Goal: Task Accomplishment & Management: Use online tool/utility

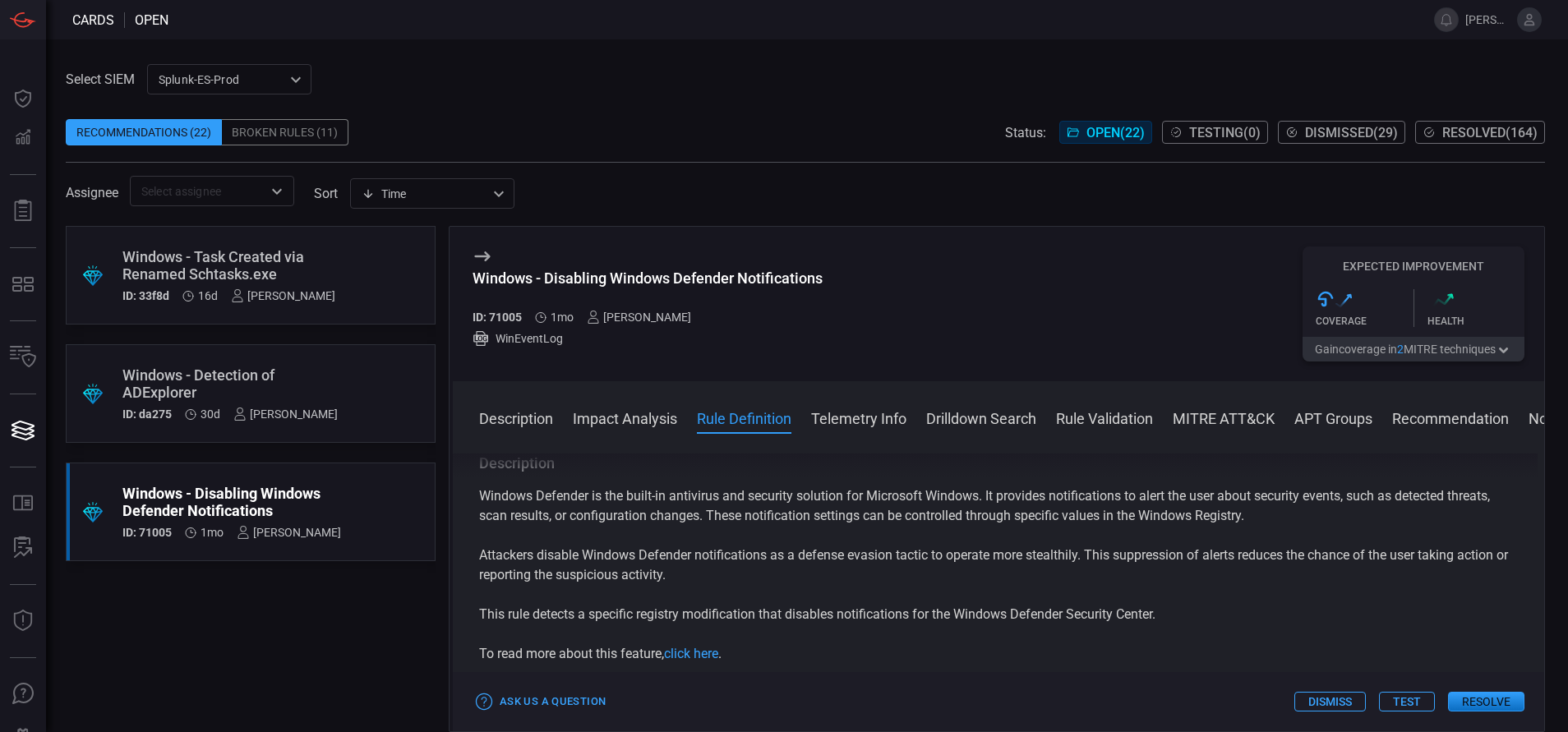
scroll to position [554, 0]
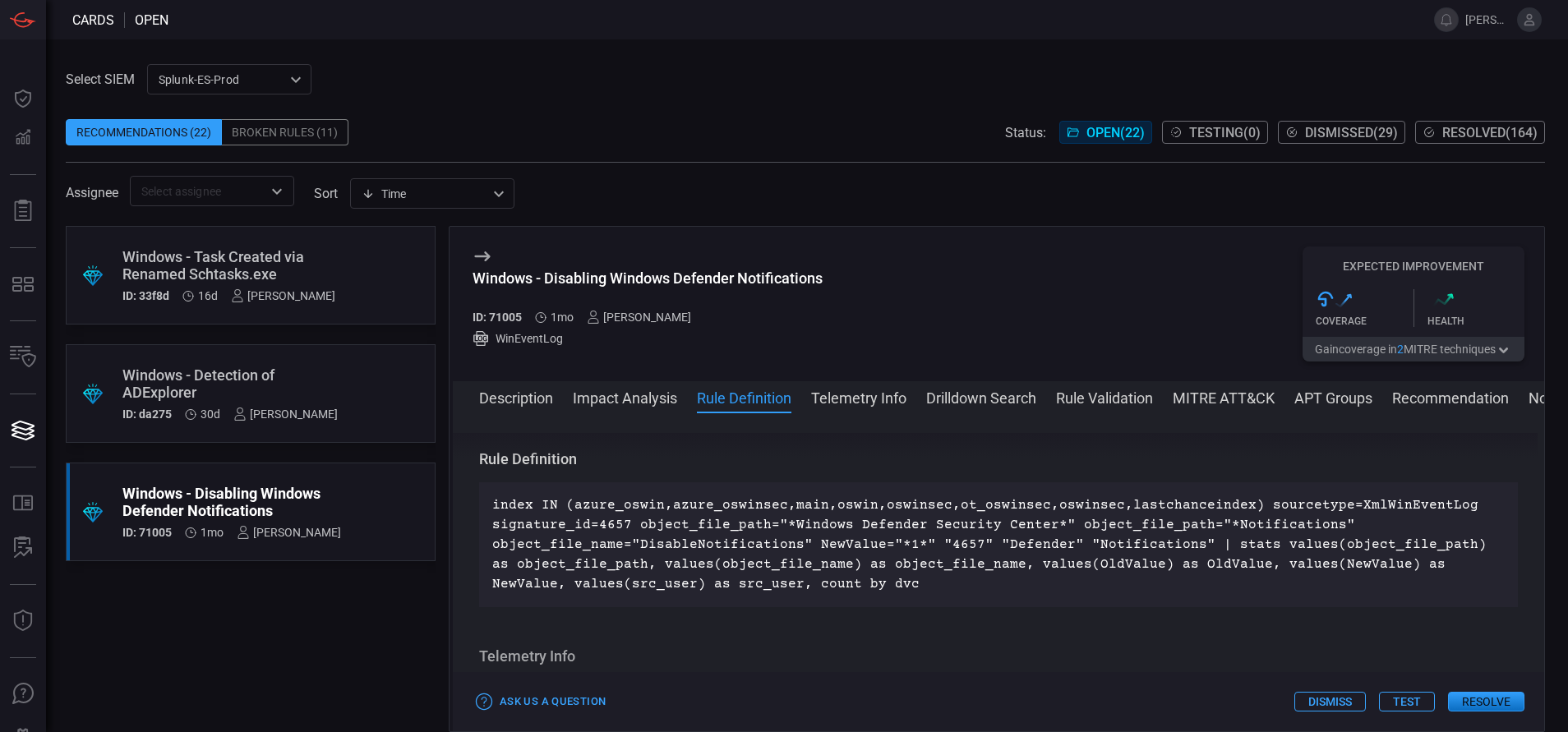
click at [1504, 699] on button "Resolve" at bounding box center [1486, 701] width 77 height 20
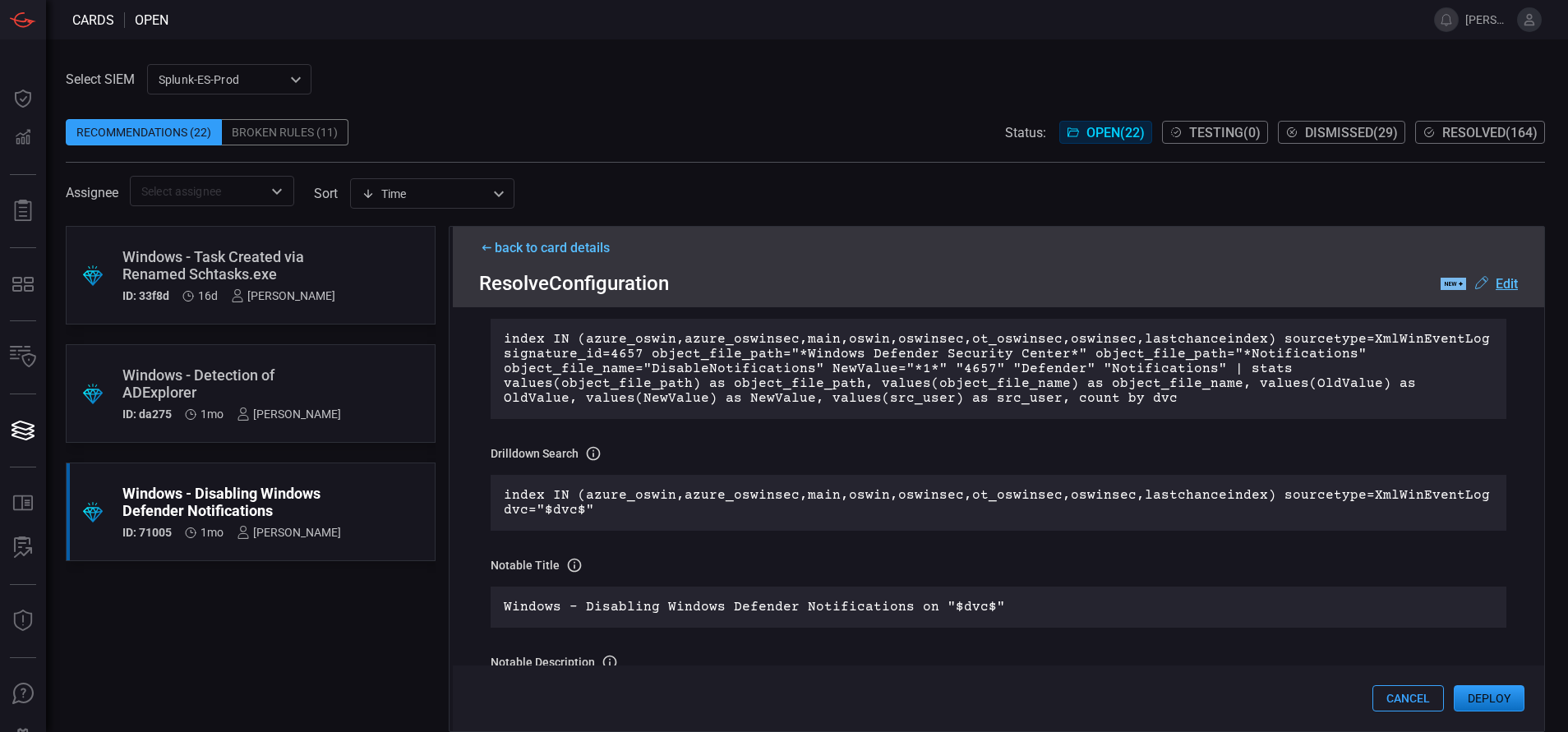
scroll to position [0, 0]
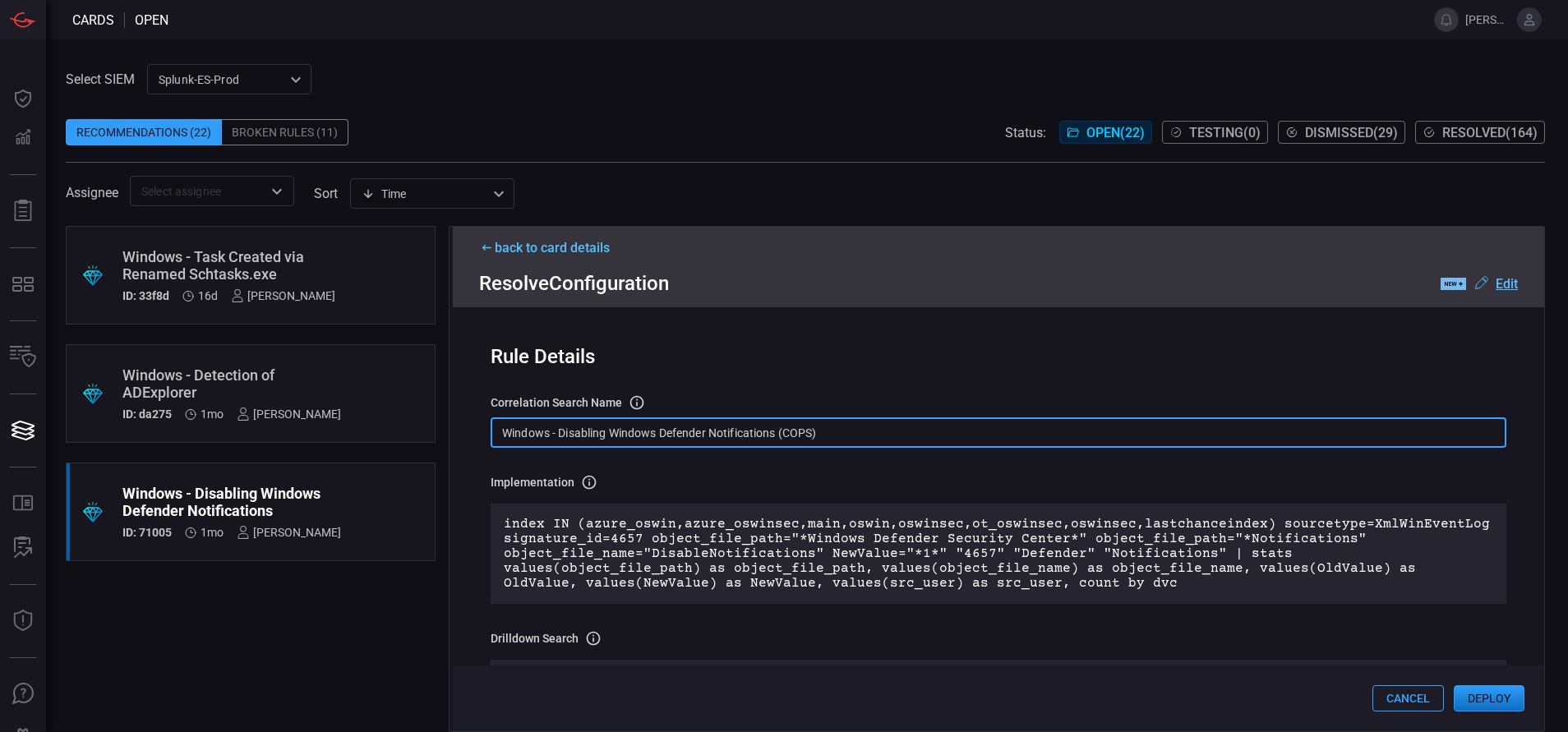
click at [839, 435] on input "Windows - Disabling Windows Defender Notifications (COPS)" at bounding box center [998, 433] width 1015 height 31
paste input "Reg - Modification of Windows TLS Version"
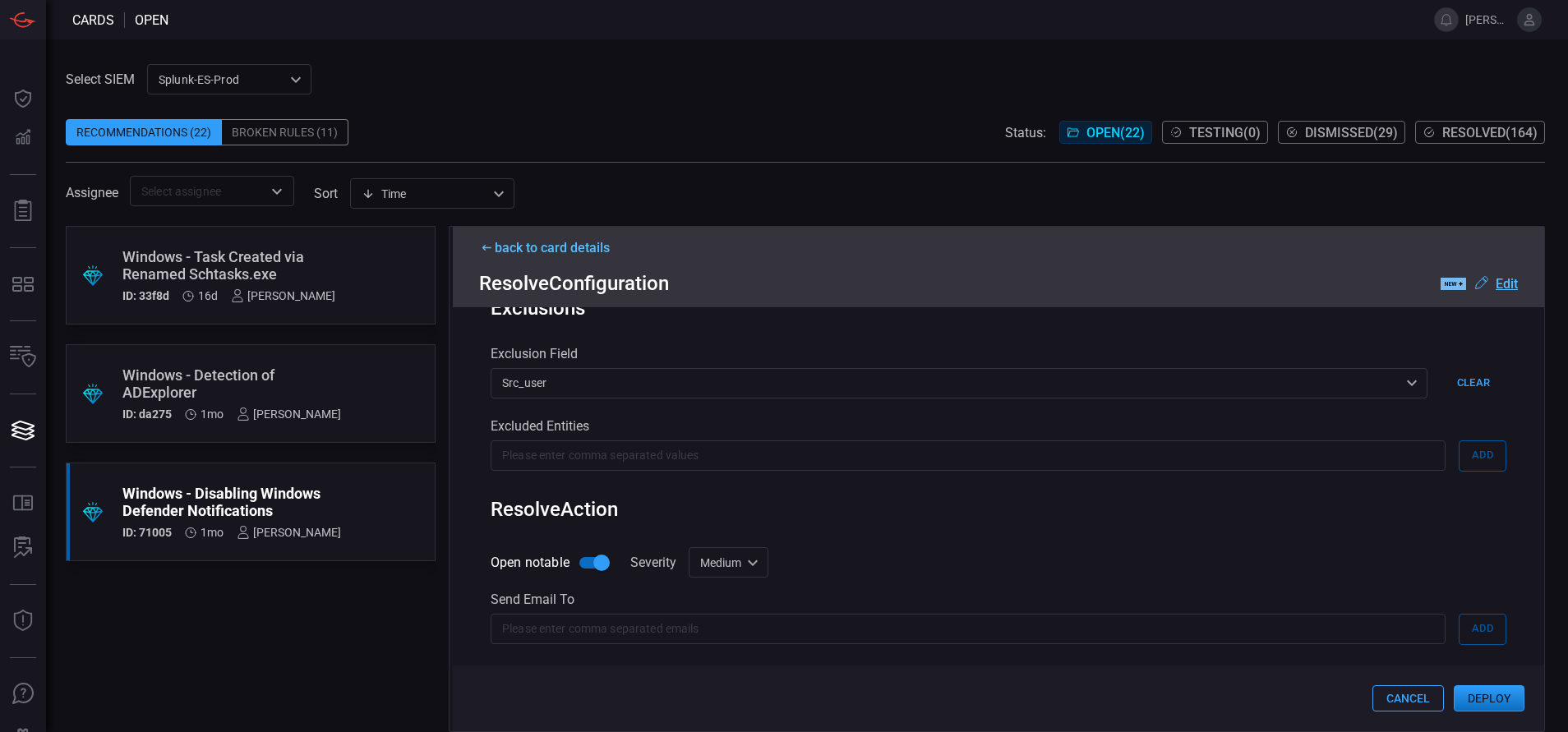
scroll to position [806, 0]
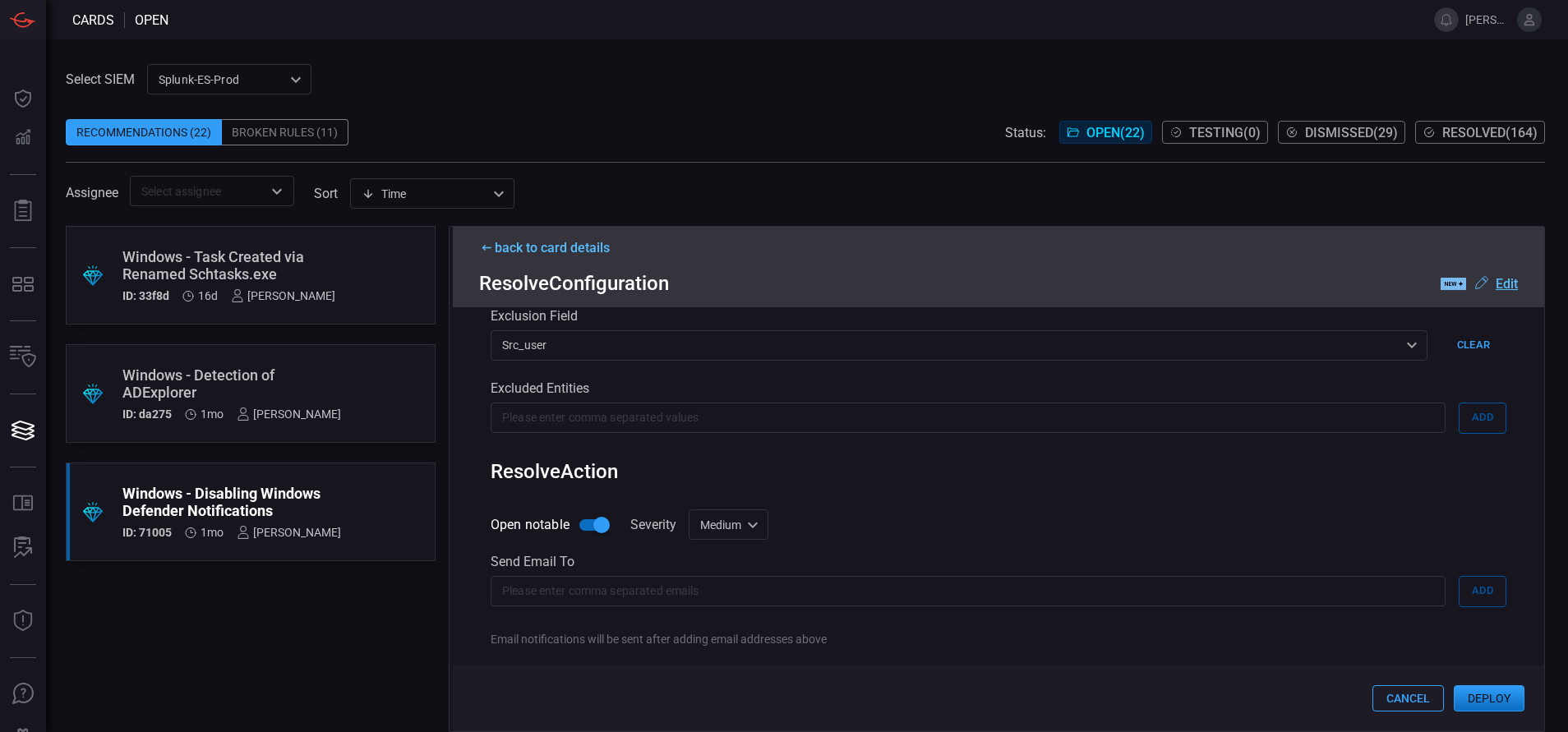
type input "Windows Reg - Modification of Windows TLS Version"
click at [1496, 697] on button "Deploy" at bounding box center [1489, 698] width 70 height 26
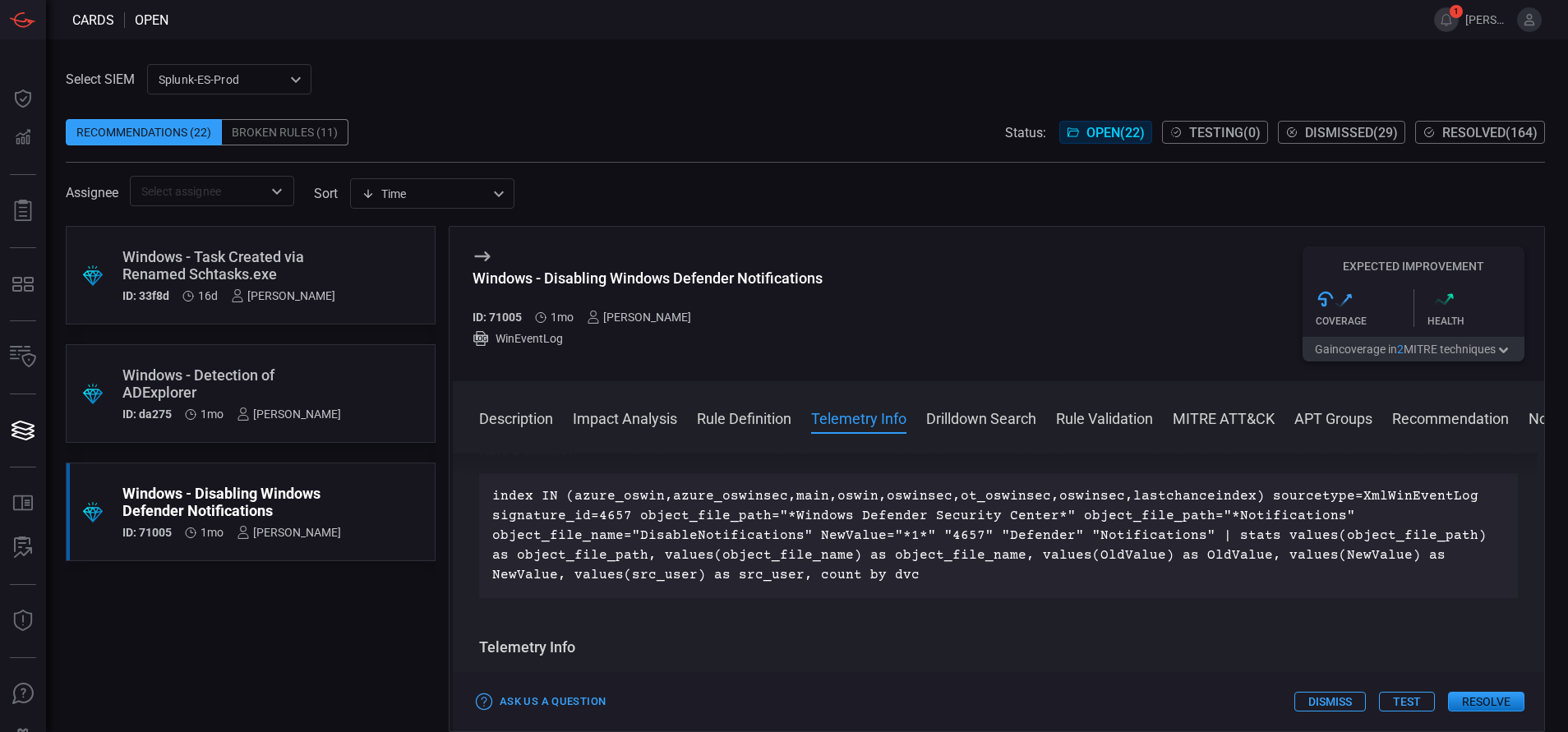
scroll to position [590, 0]
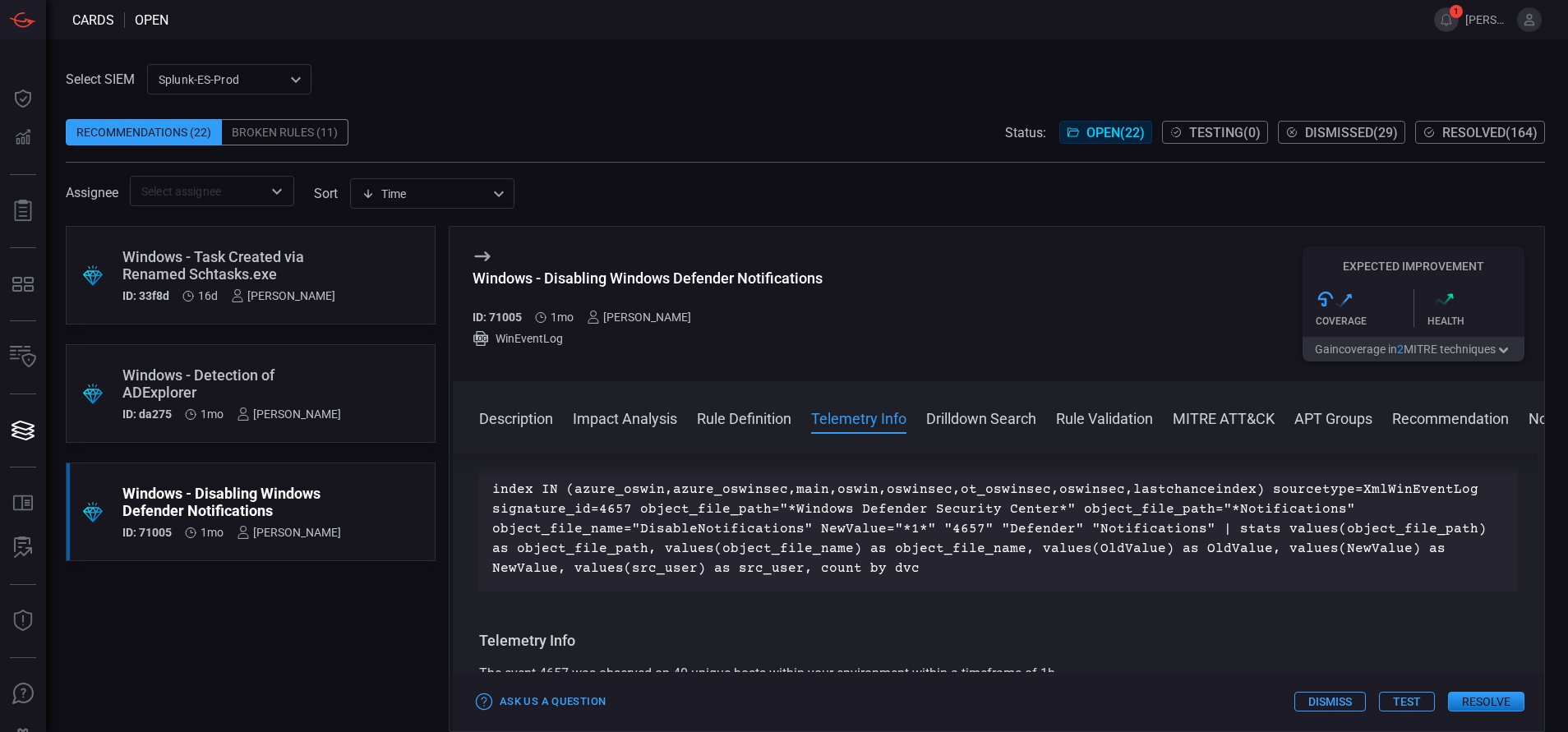
click at [1463, 695] on button "Resolve" at bounding box center [1486, 701] width 77 height 20
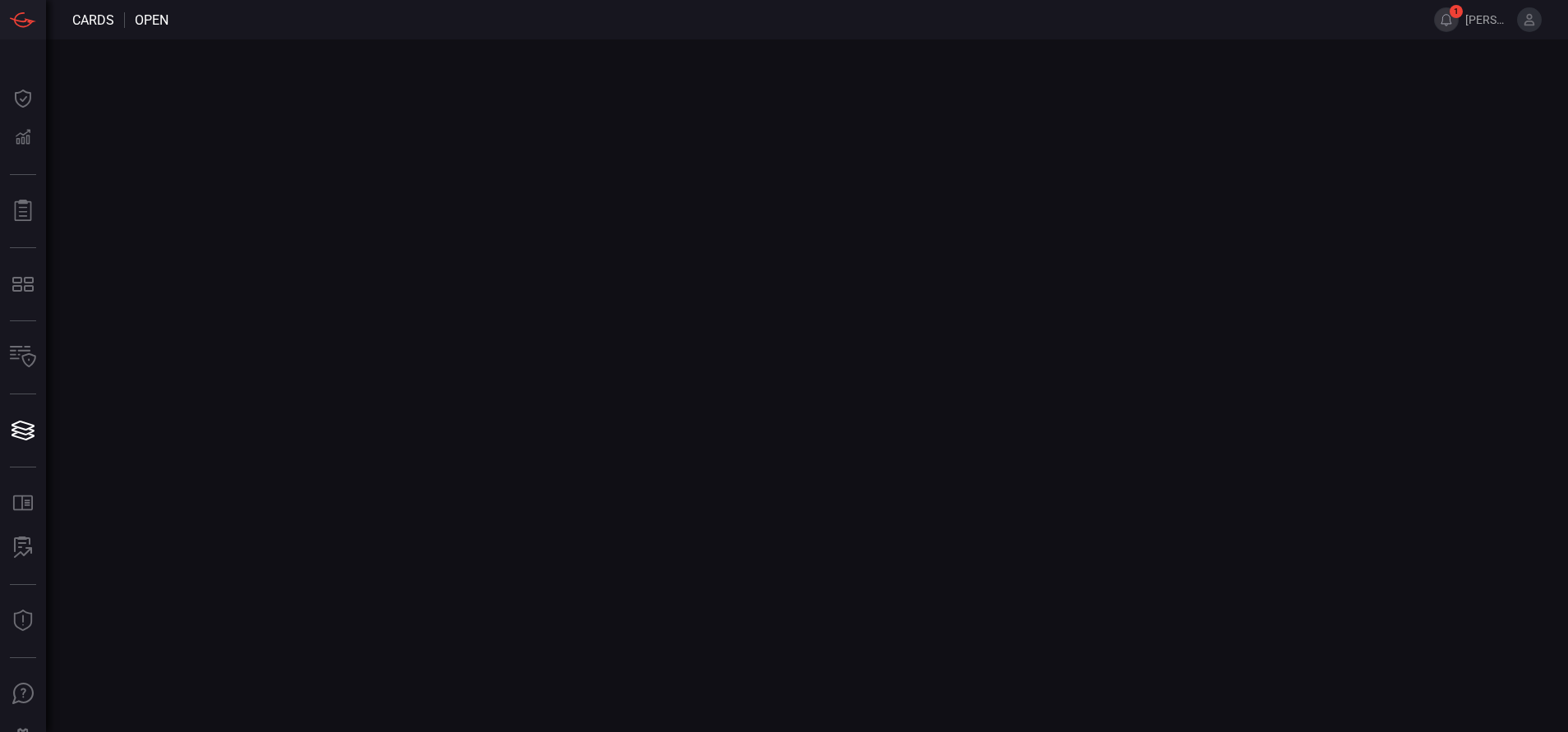
click at [1449, 20] on button "1" at bounding box center [1445, 19] width 24 height 24
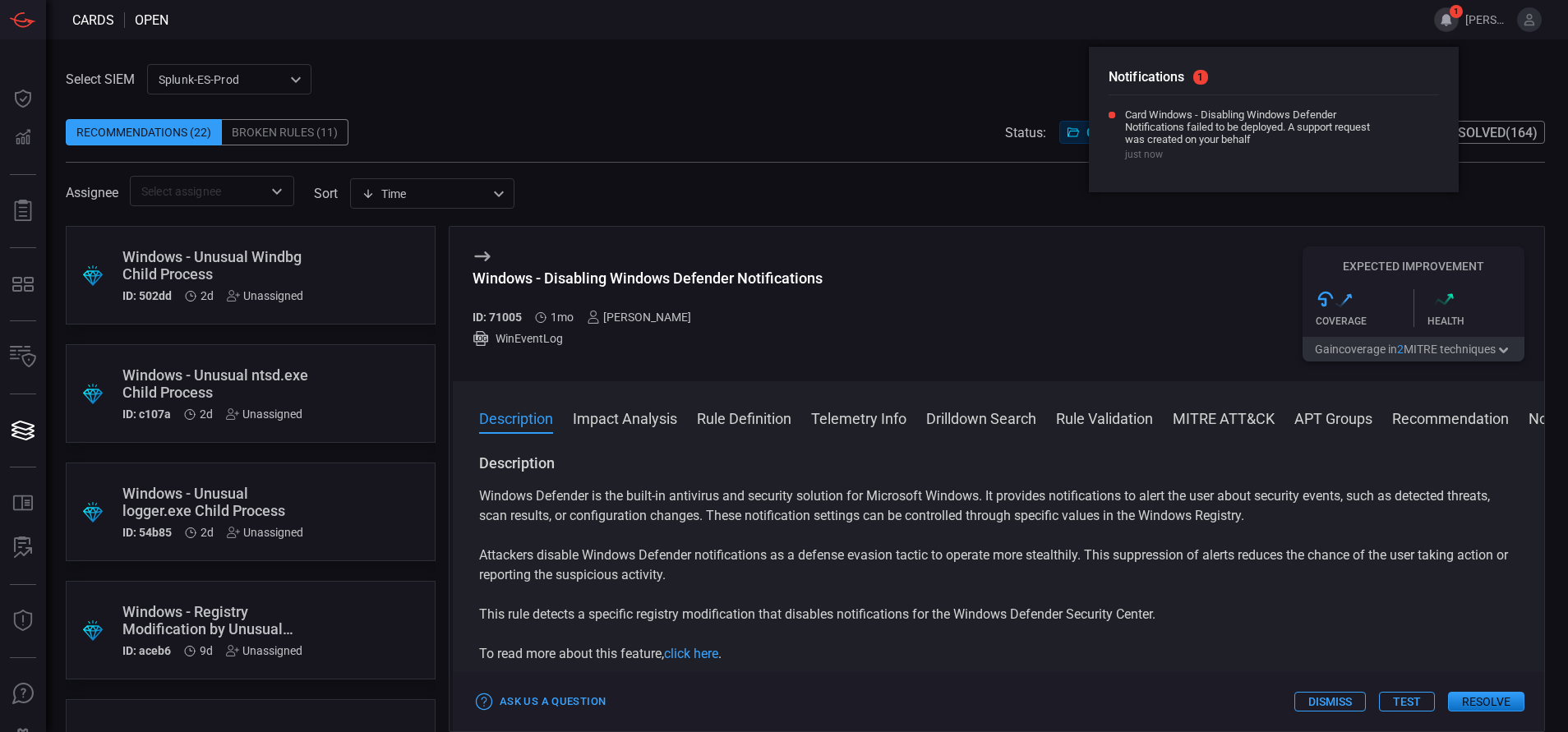
click at [839, 107] on span at bounding box center [805, 106] width 1479 height 24
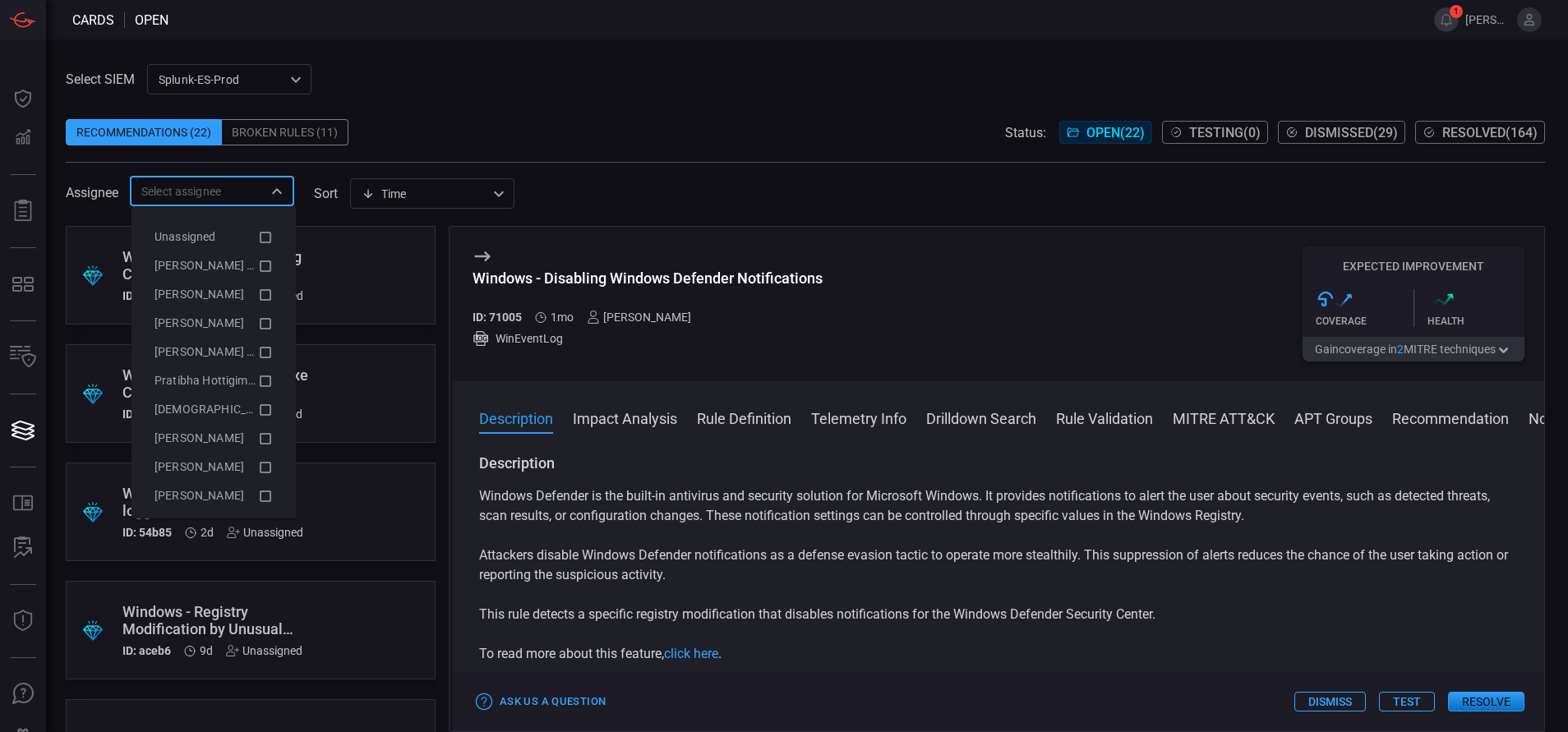
click at [252, 188] on input "text" at bounding box center [197, 190] width 127 height 21
click at [258, 264] on icon at bounding box center [265, 266] width 14 height 20
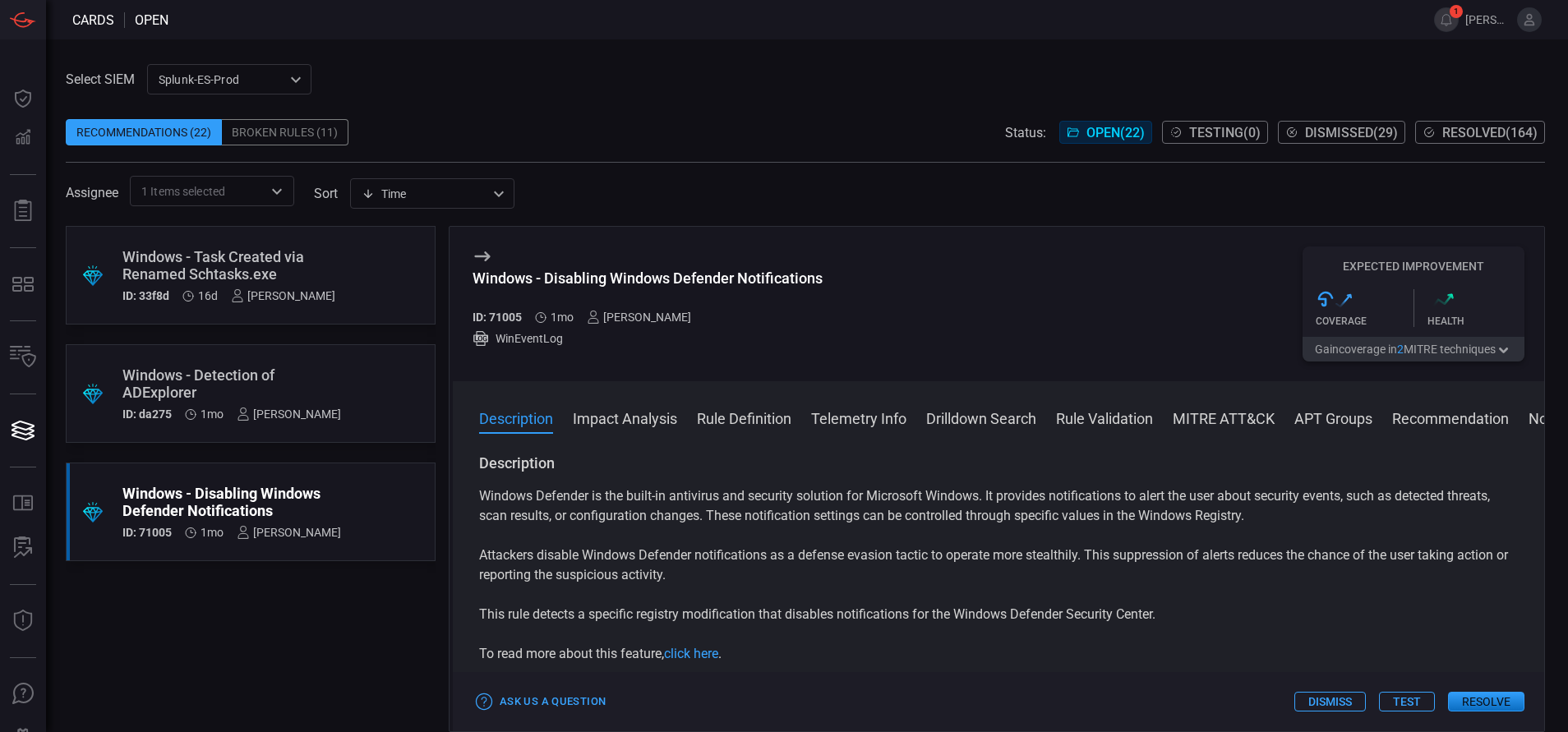
click at [542, 105] on span at bounding box center [805, 106] width 1479 height 24
click at [1483, 694] on button "Resolve" at bounding box center [1486, 701] width 77 height 20
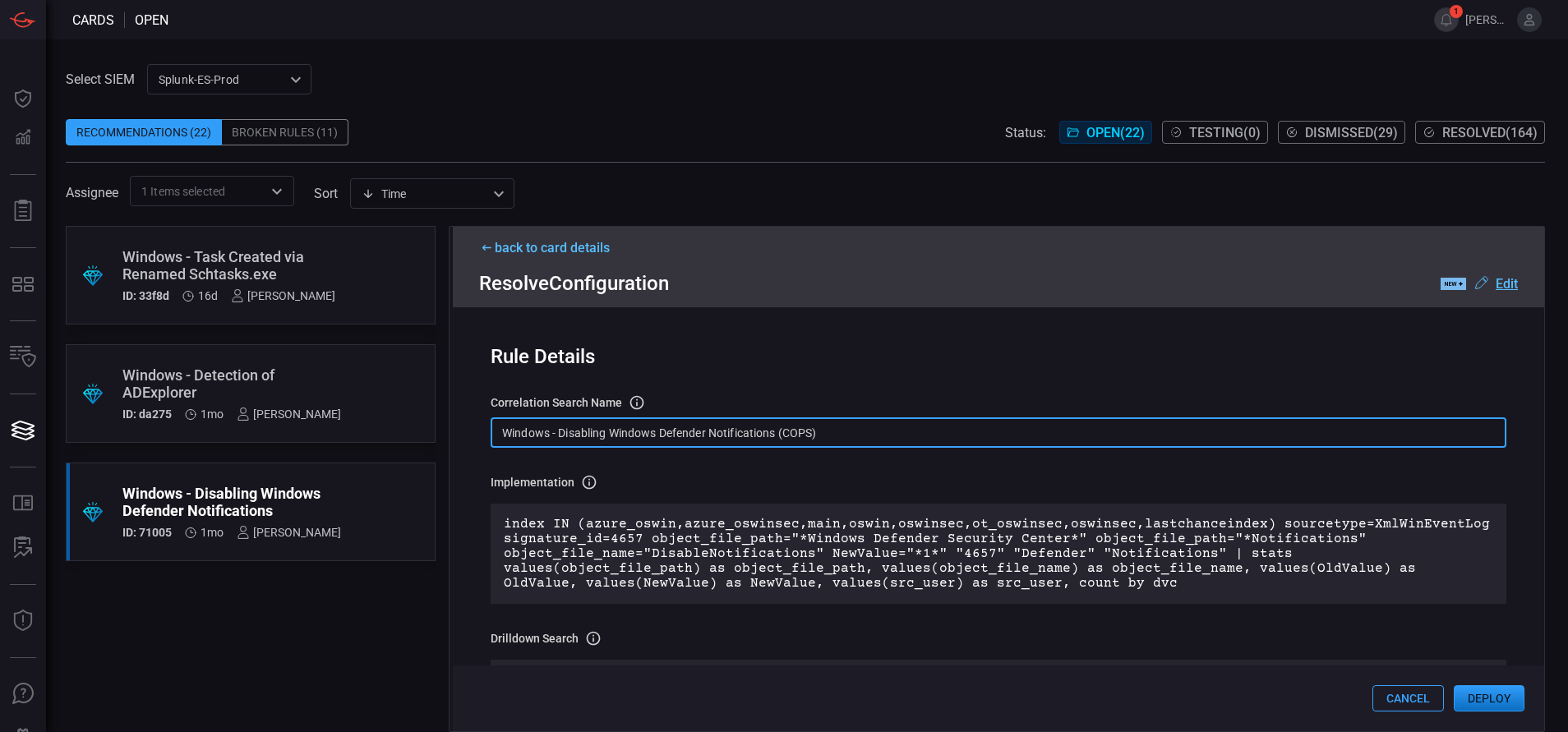
click at [858, 439] on input "Windows - Disabling Windows Defender Notifications (COPS)" at bounding box center [998, 433] width 1015 height 31
paste input "Reg - Modification of Windows TLS Version"
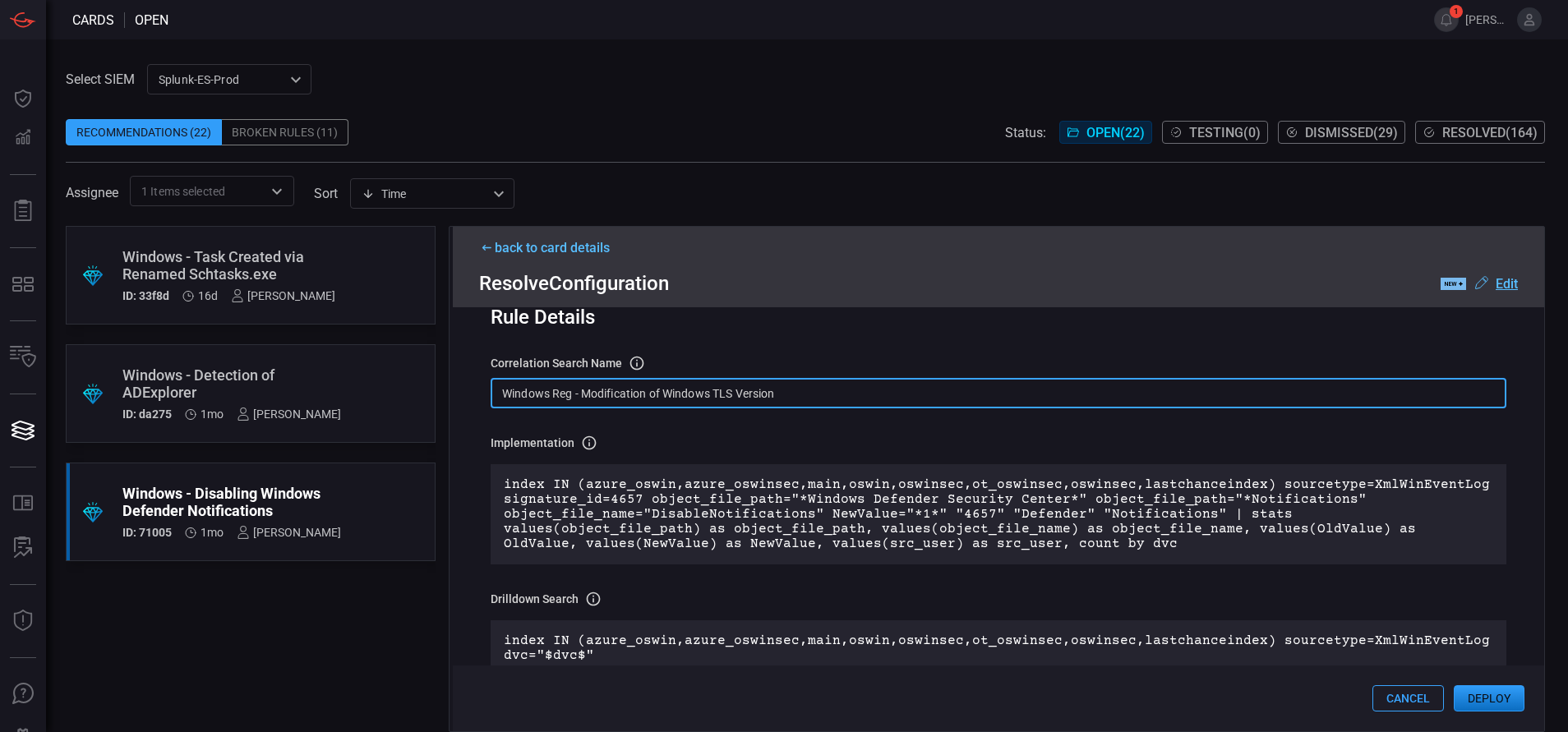
scroll to position [41, 0]
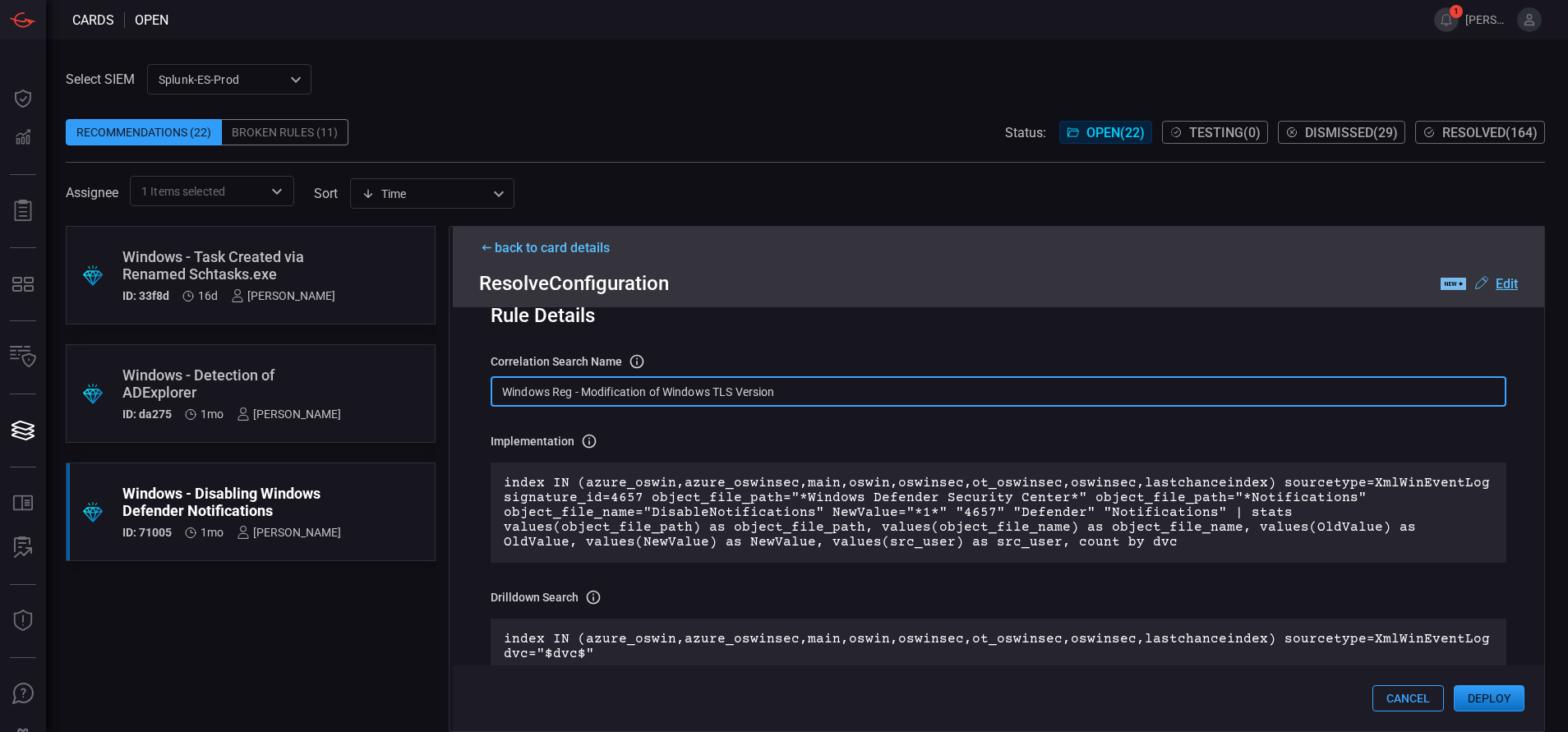
type input "Windows Reg - Modification of Windows TLS Version"
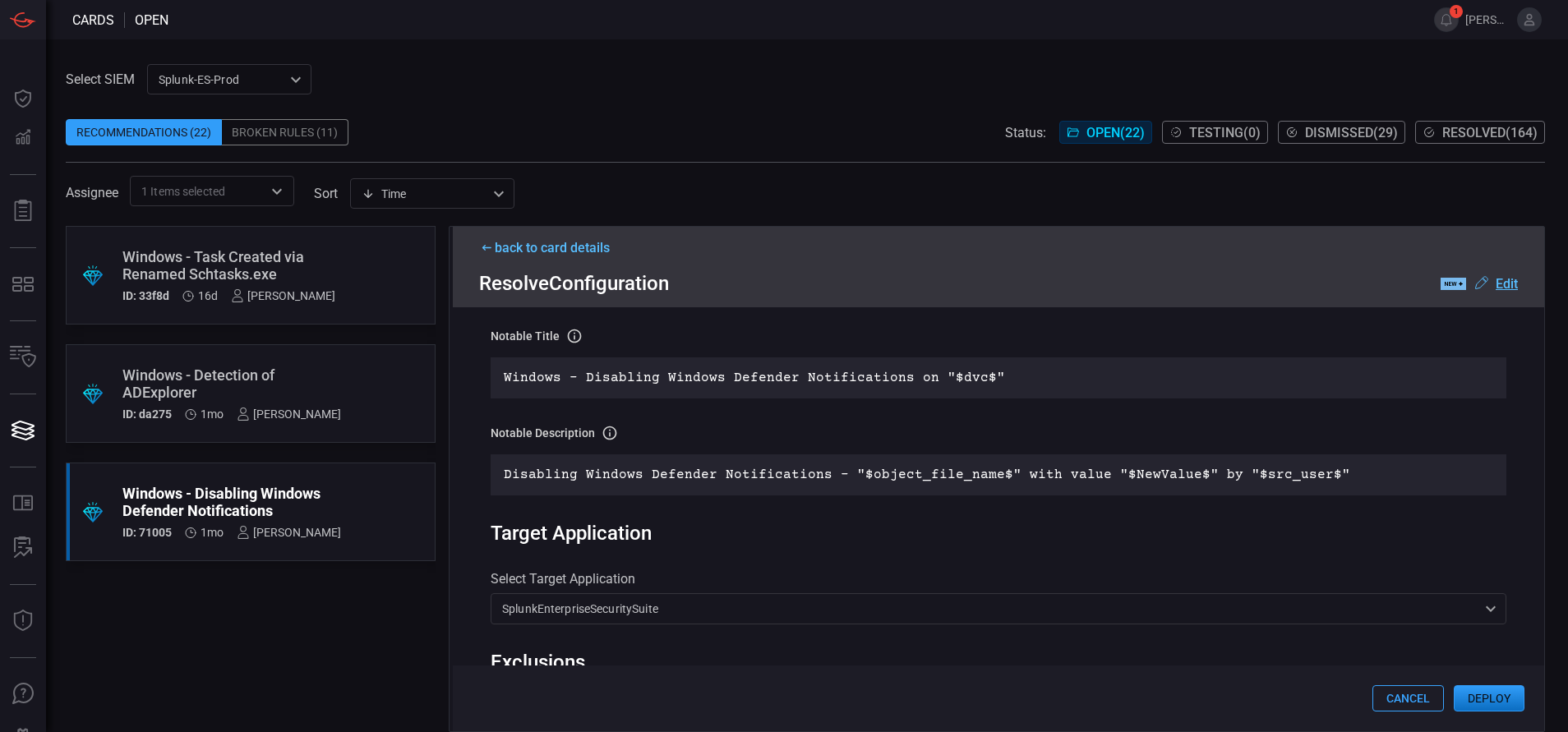
scroll to position [416, 0]
click at [987, 379] on p "Windows - Disabling Windows Defender Notifications on "$dvc$"" at bounding box center [998, 376] width 989 height 14
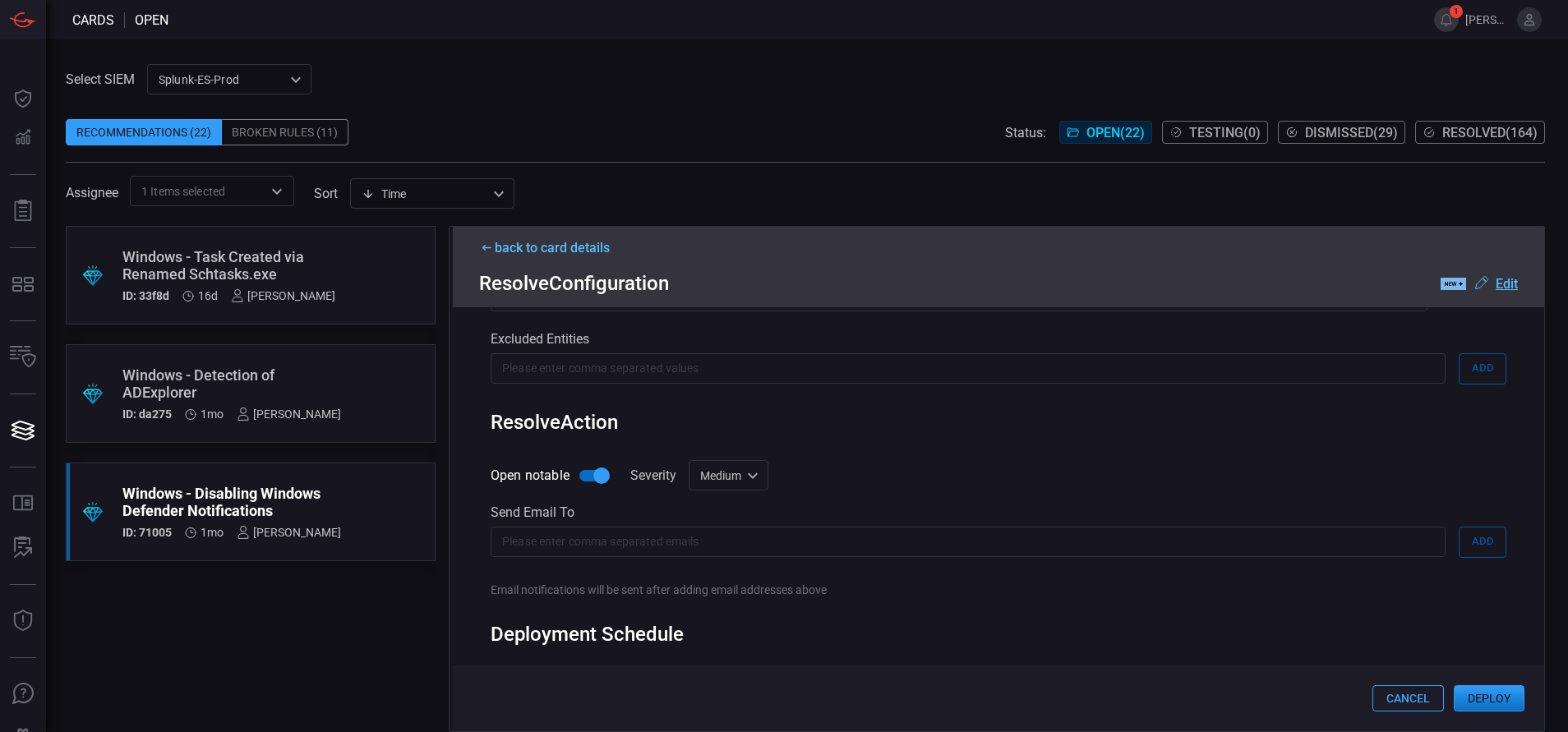
scroll to position [856, 0]
click at [1477, 695] on button "Deploy" at bounding box center [1489, 698] width 70 height 26
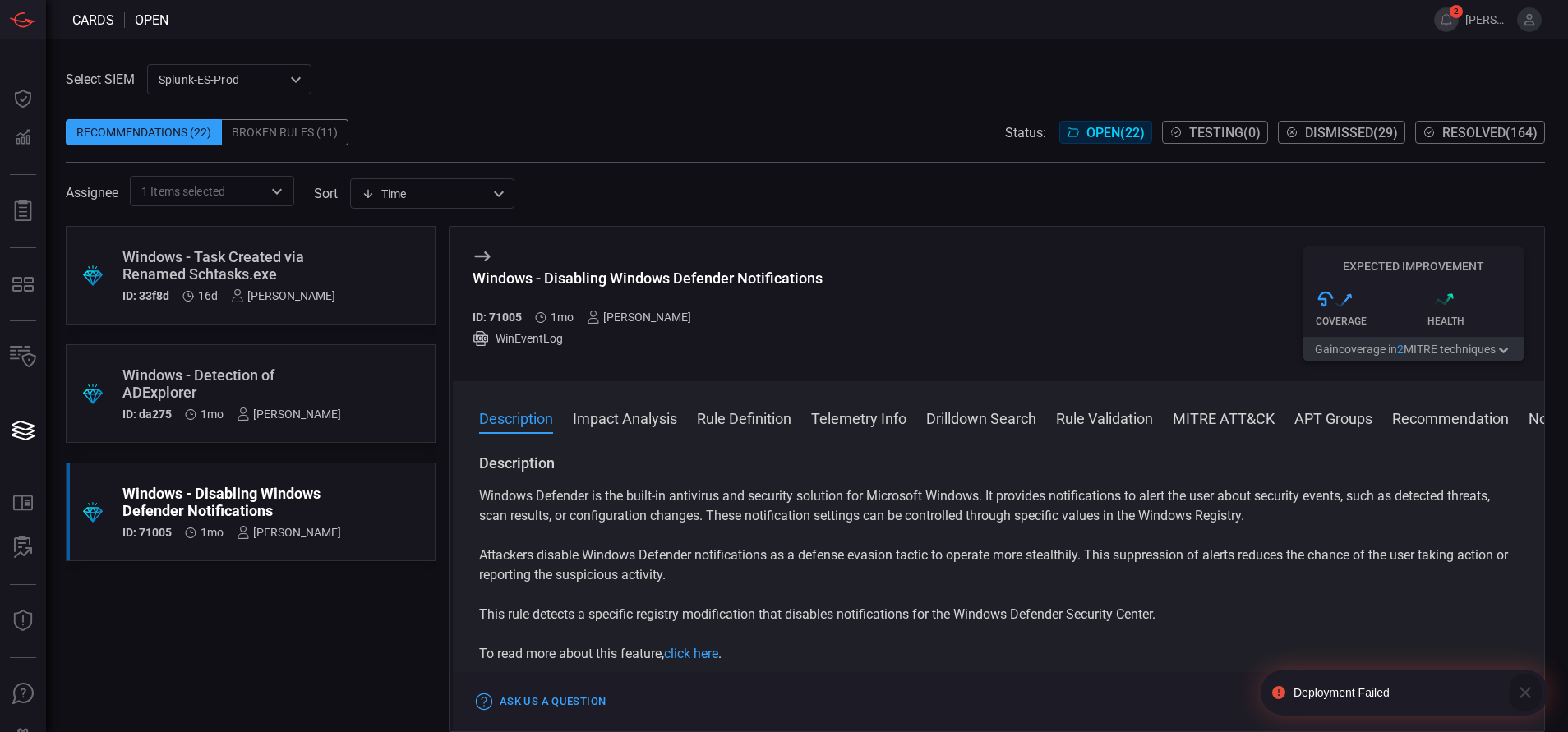
click at [1531, 693] on icon "button" at bounding box center [1525, 692] width 20 height 20
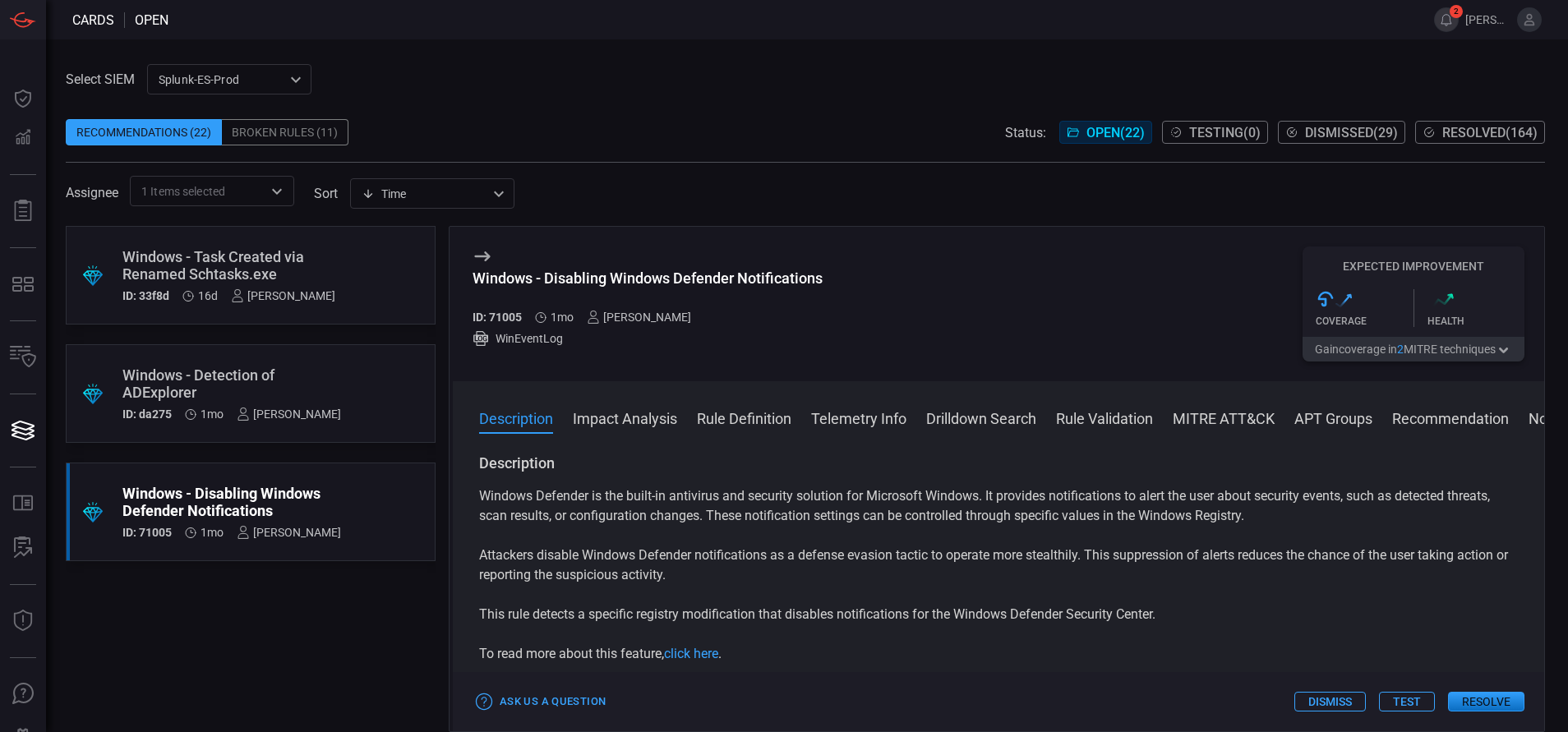
click at [1448, 23] on button "2" at bounding box center [1445, 19] width 24 height 24
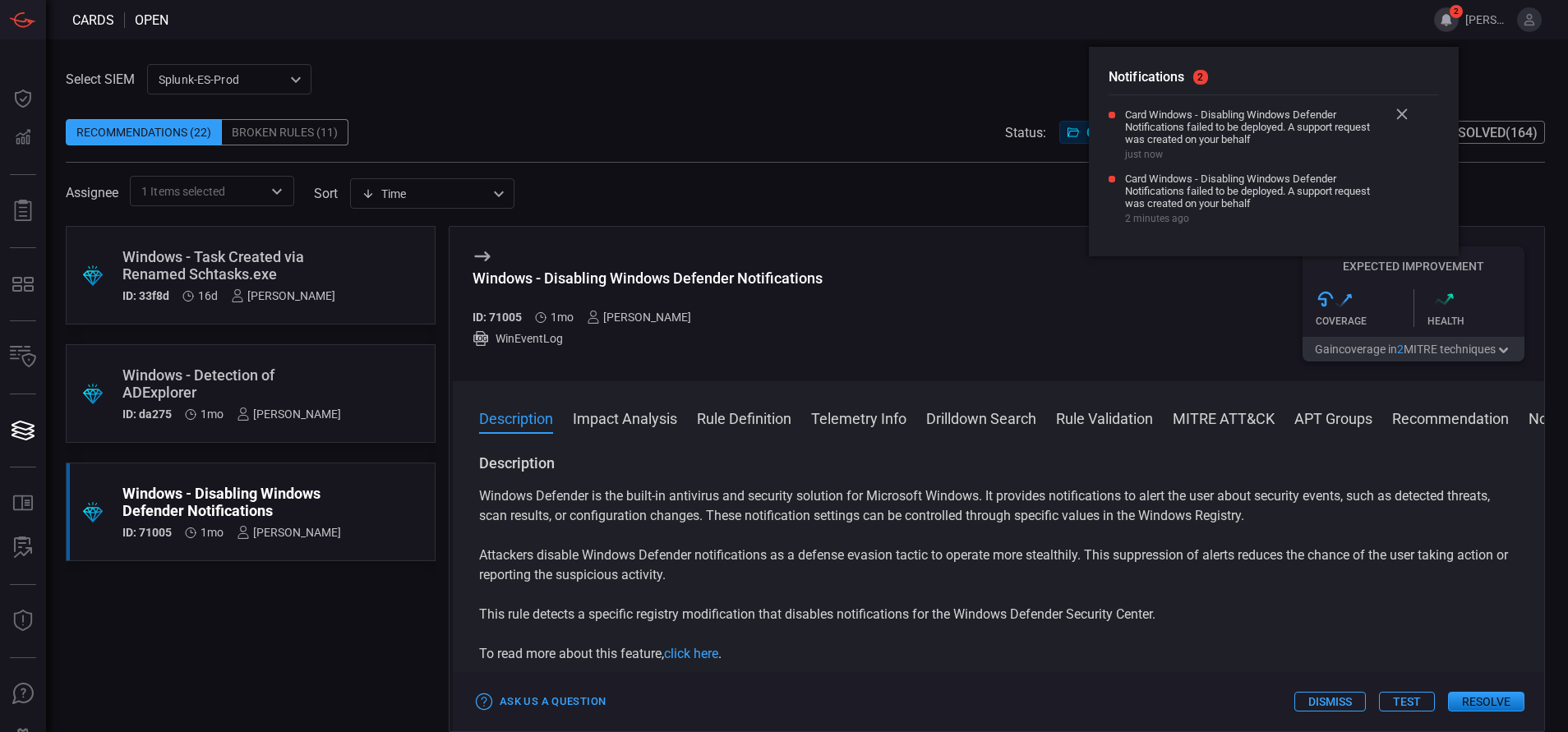
click at [1319, 120] on span "Card Windows - Disabling Windows Defender Notifications failed to be deployed. …" at bounding box center [1257, 126] width 263 height 37
click at [913, 86] on div "Select SIEM Splunk-ES-Prod 0faf634c-0f6c-403d-9a98-5f25c84e76aa ​ Recommendatio…" at bounding box center [805, 135] width 1479 height 142
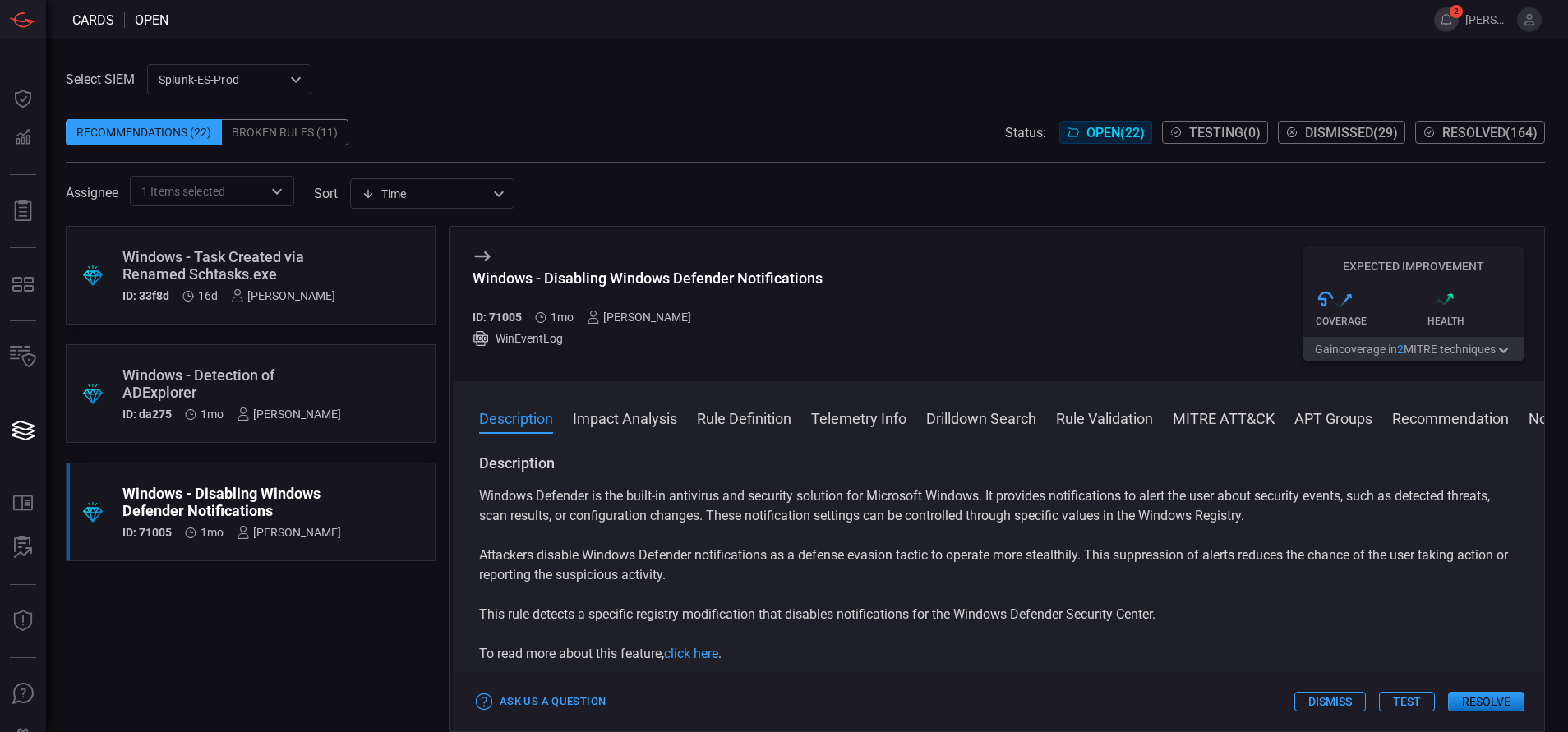
click at [1444, 14] on button "2" at bounding box center [1445, 19] width 24 height 24
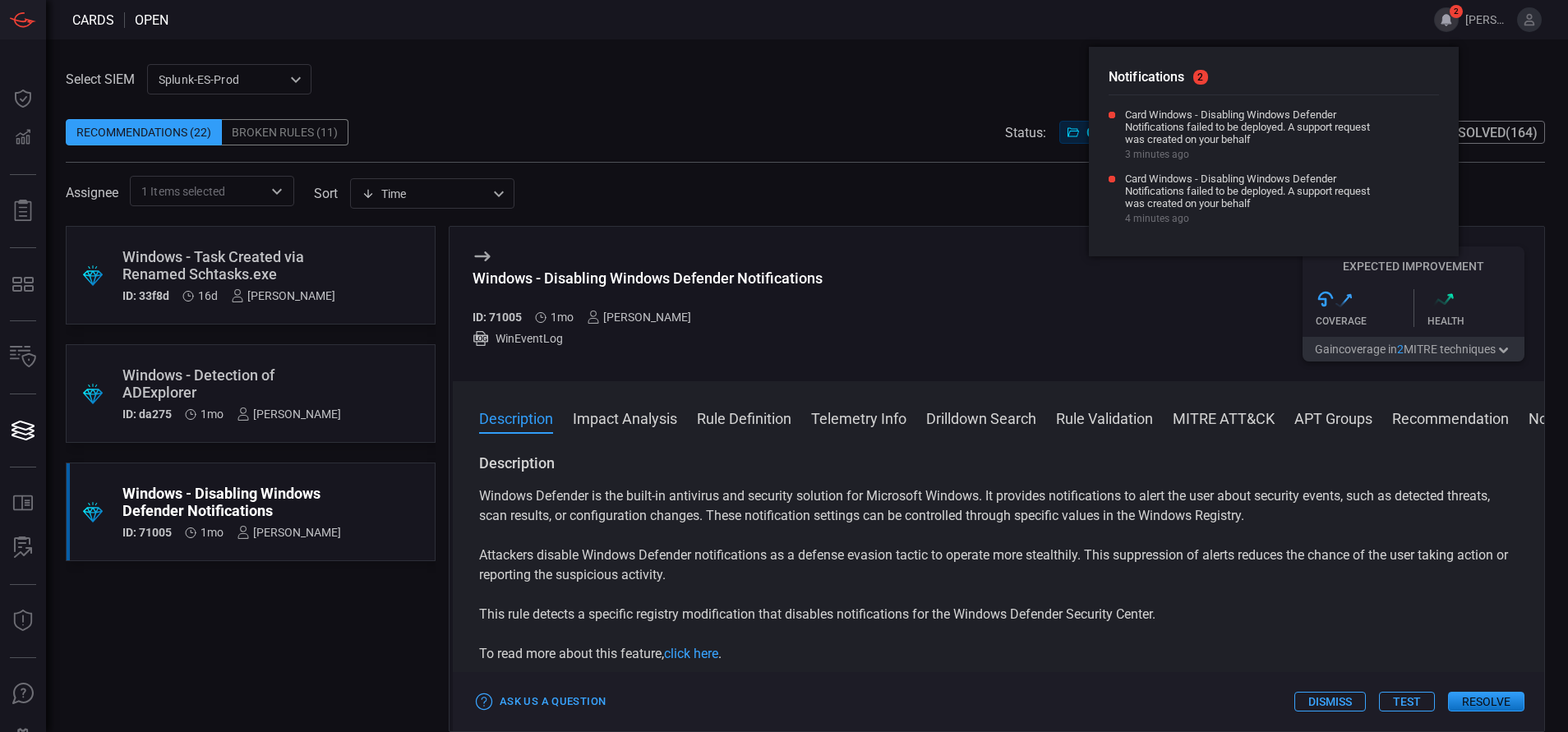
click at [937, 109] on span at bounding box center [805, 106] width 1479 height 24
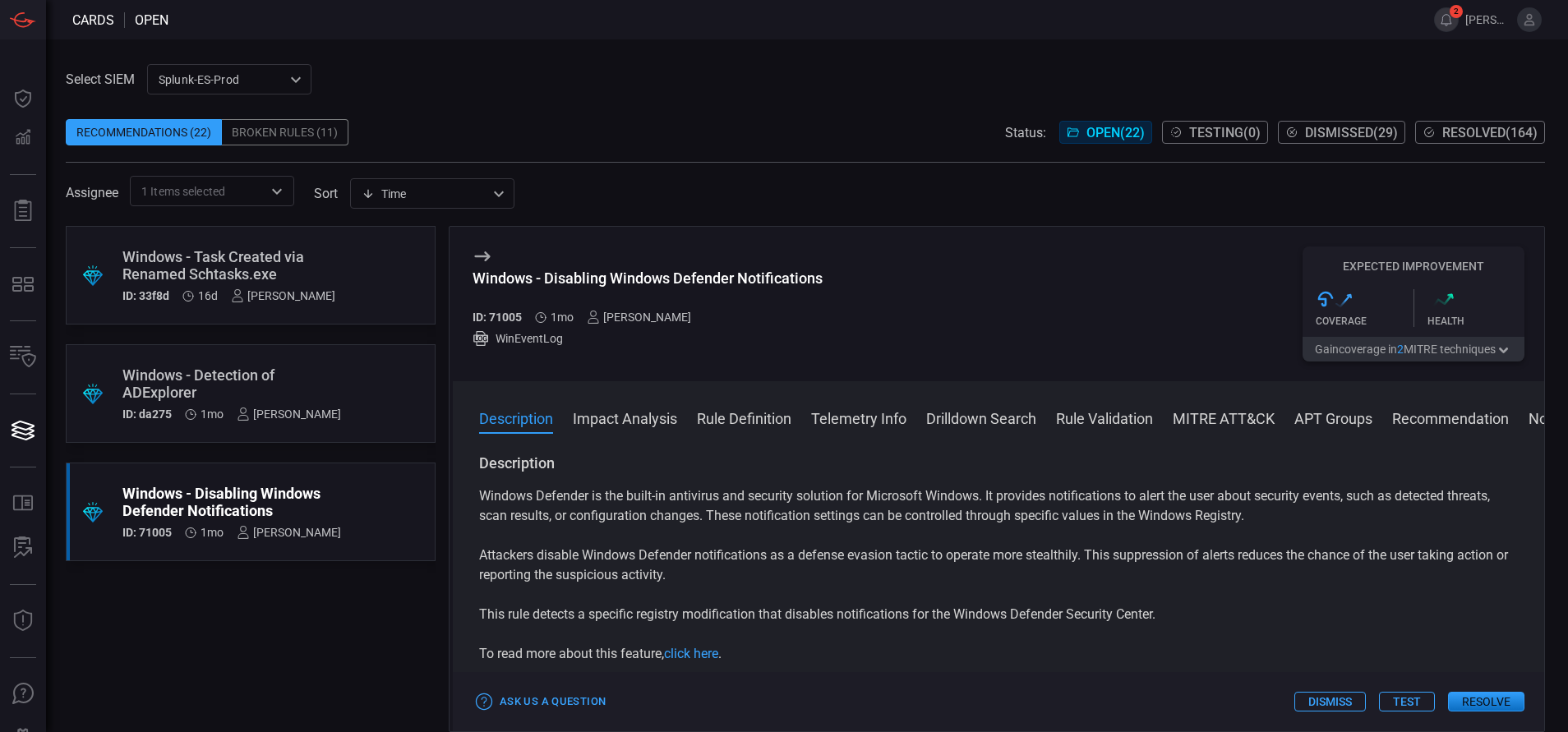
click at [1447, 21] on button "2" at bounding box center [1445, 19] width 24 height 24
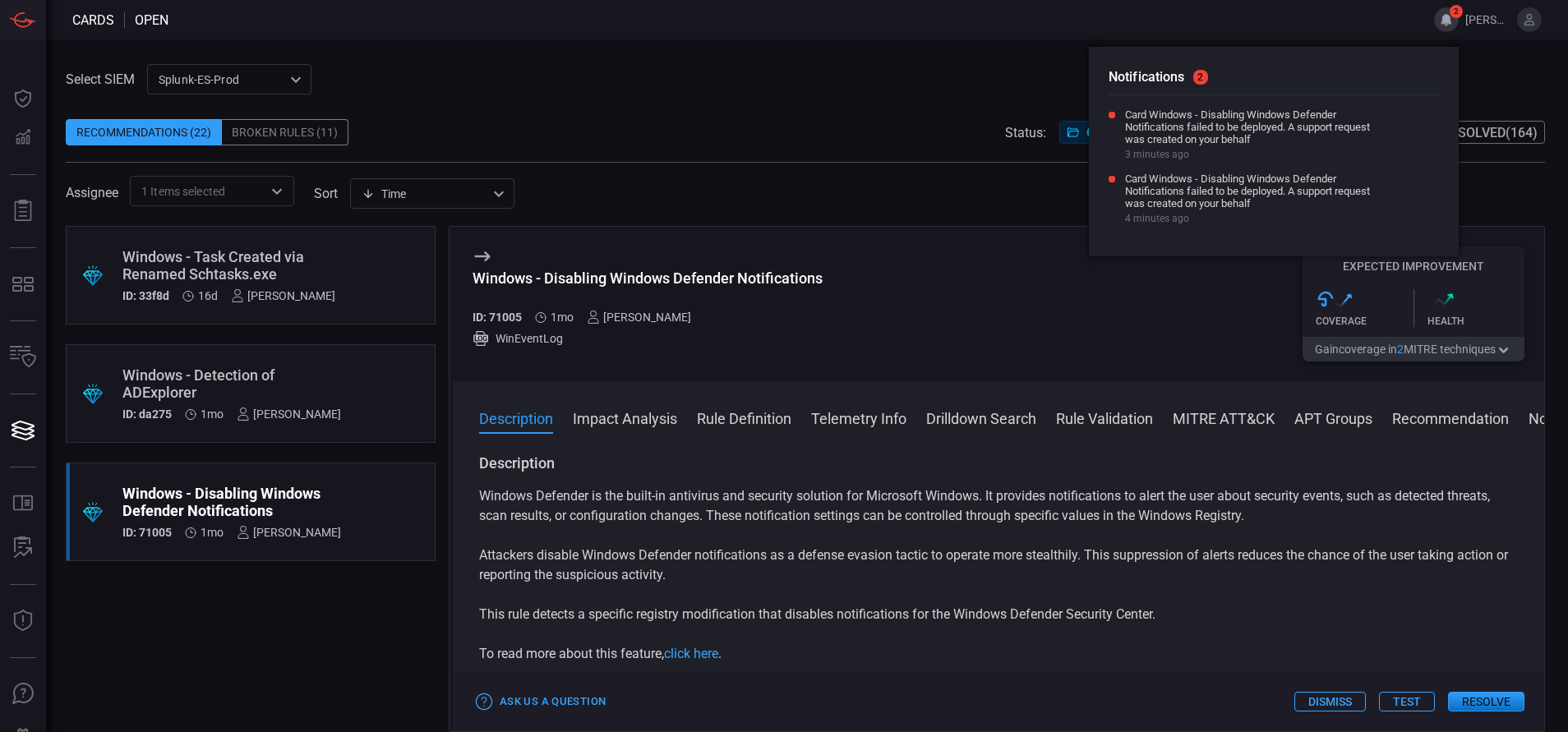
click at [915, 81] on div "Select SIEM Splunk-ES-Prod 0faf634c-0f6c-403d-9a98-5f25c84e76aa ​ Recommendatio…" at bounding box center [805, 135] width 1479 height 142
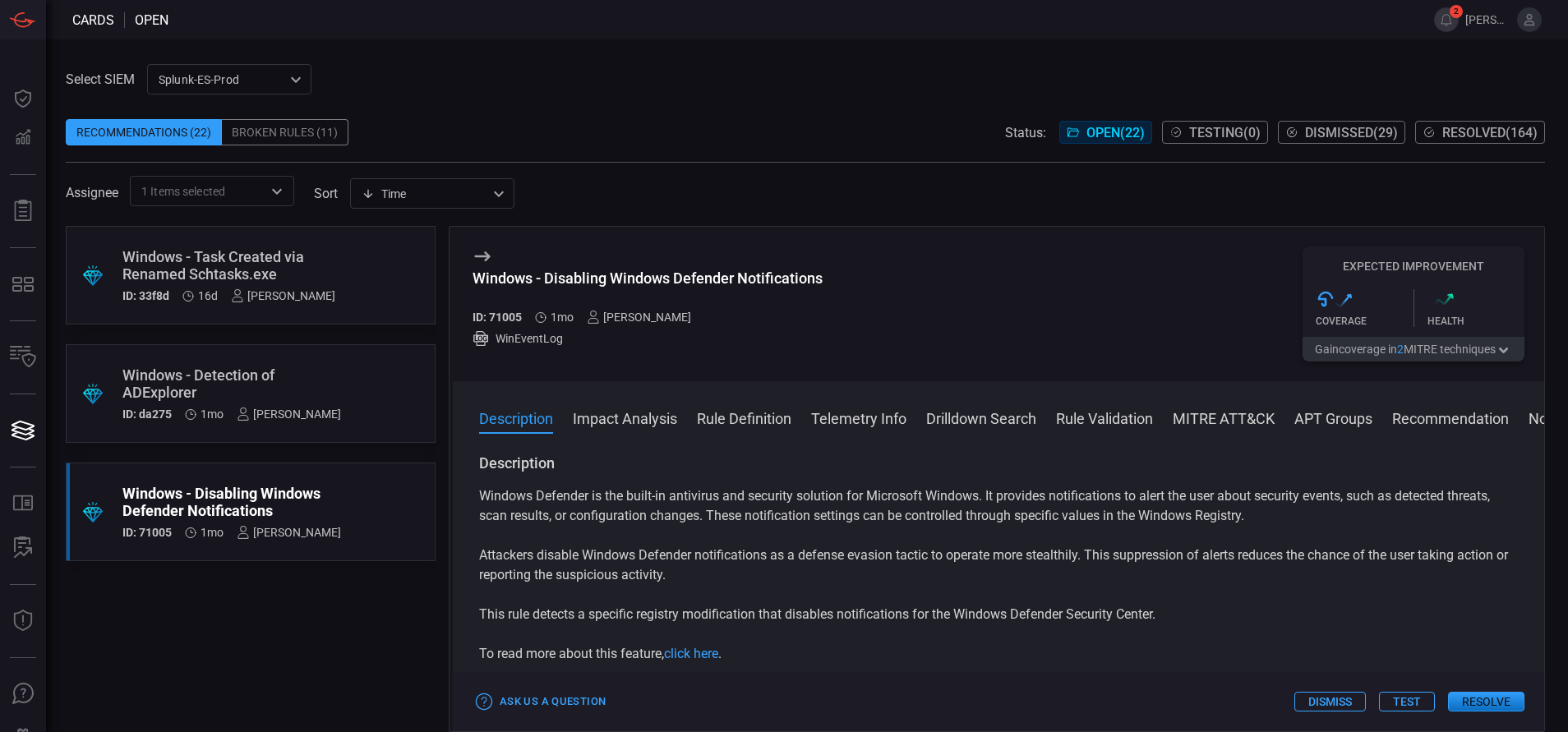
click at [1534, 14] on icon at bounding box center [1529, 20] width 14 height 14
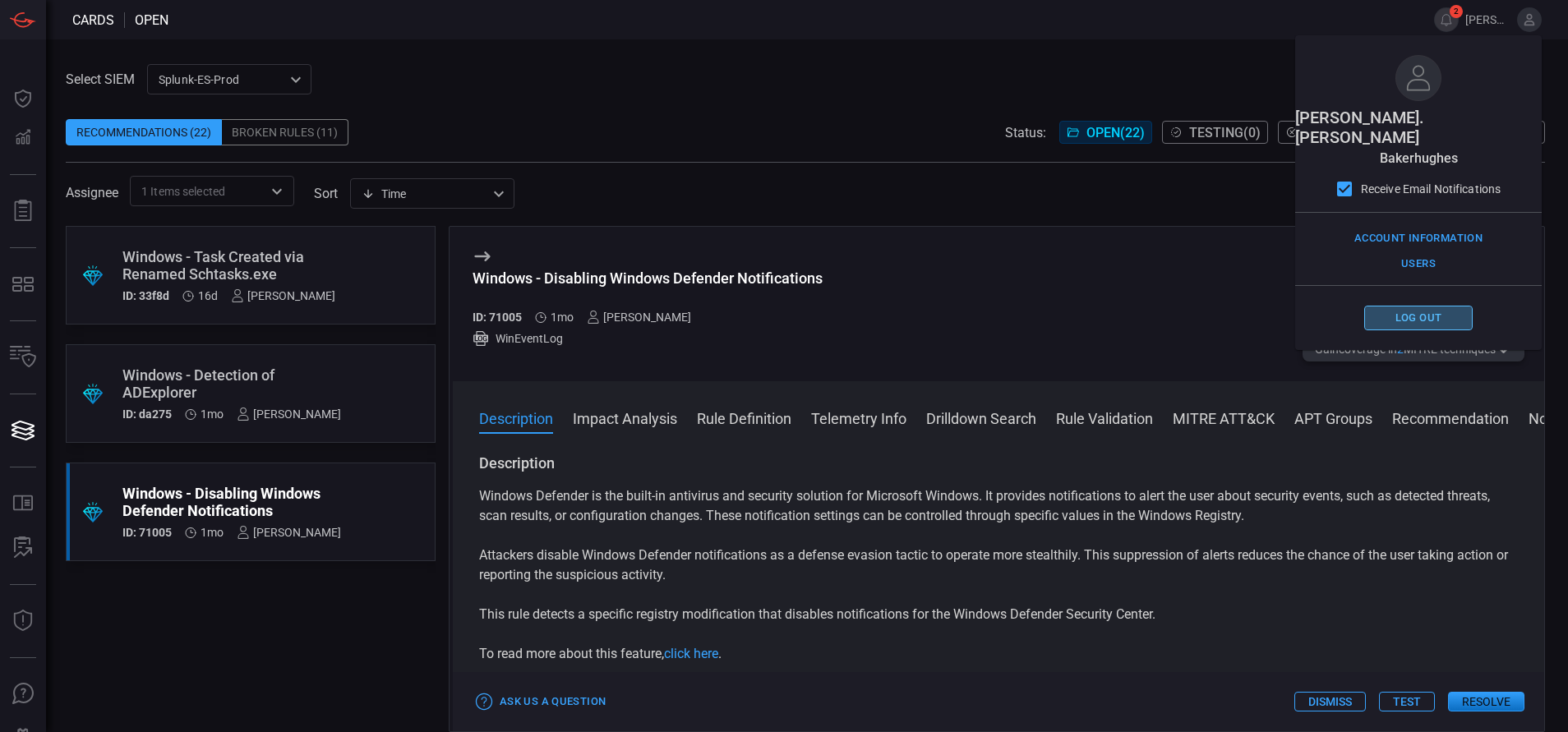
click at [1426, 306] on button "Log out" at bounding box center [1418, 318] width 108 height 25
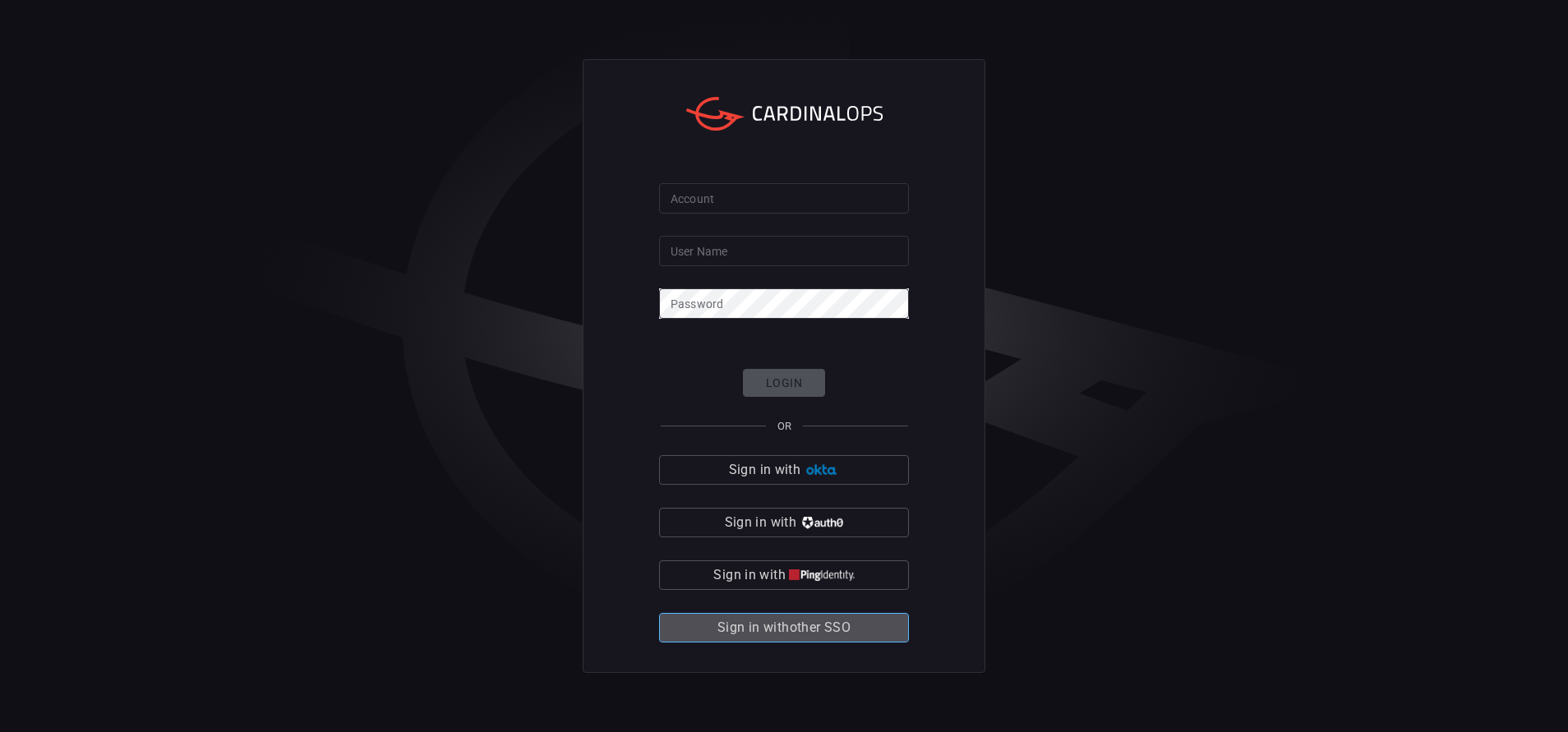
click at [839, 627] on span "Sign in with other SSO" at bounding box center [784, 627] width 133 height 23
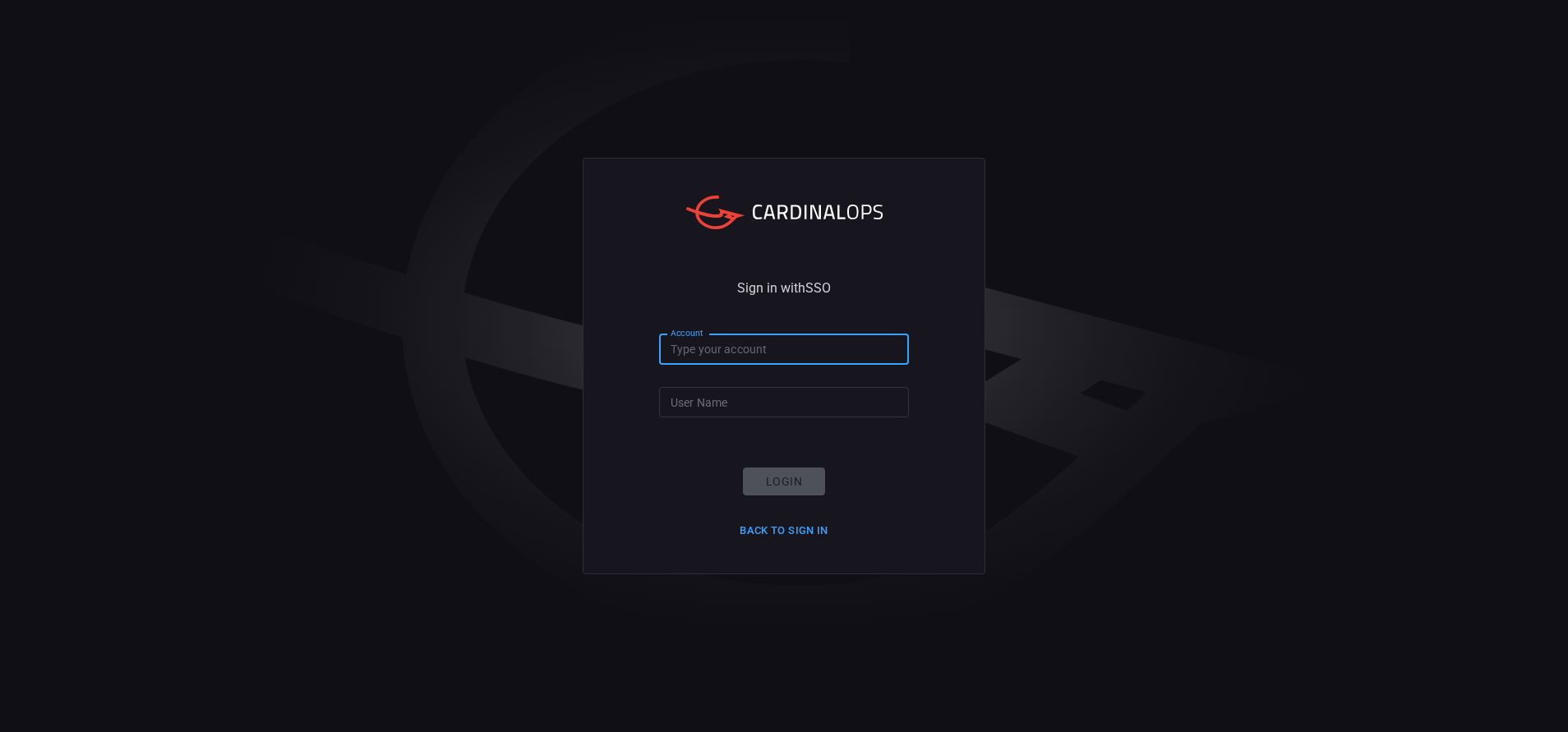
click at [683, 352] on input "Account" at bounding box center [784, 350] width 250 height 31
type input "bakerhughes"
type input "[PERSON_NAME].[PERSON_NAME]"
click at [759, 475] on button "Login" at bounding box center [784, 482] width 82 height 29
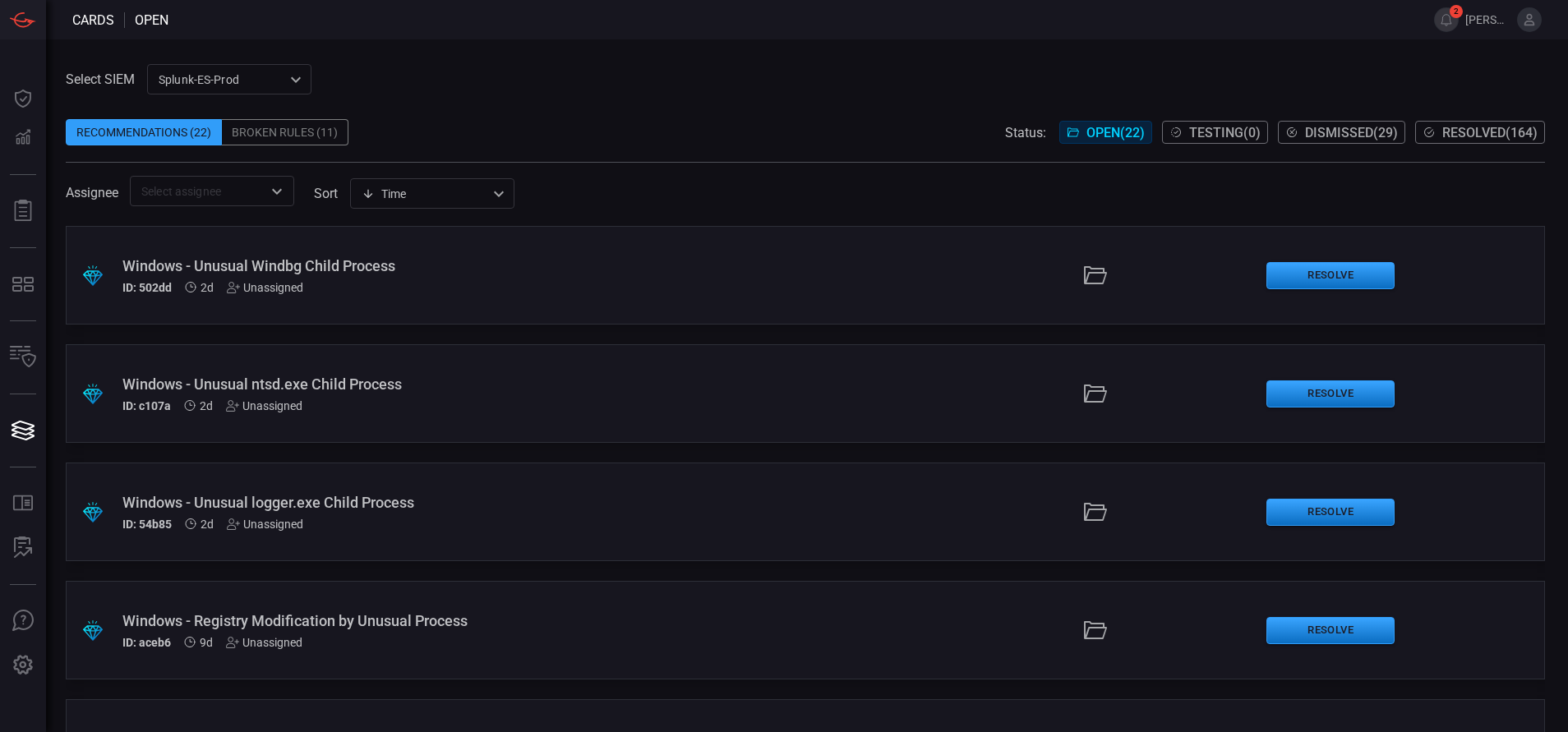
click at [272, 196] on icon "Open" at bounding box center [277, 191] width 20 height 20
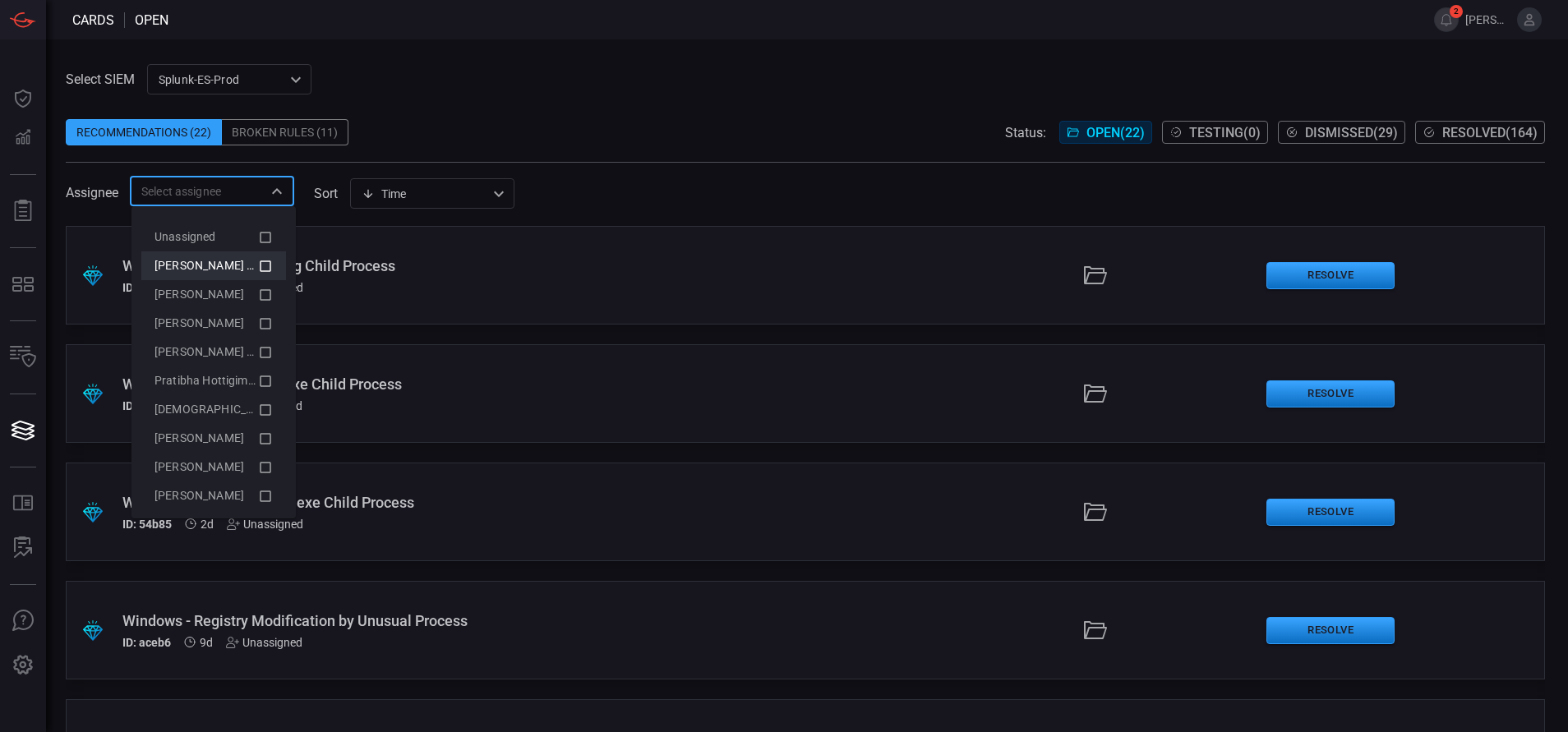
click at [258, 269] on icon at bounding box center [265, 266] width 14 height 20
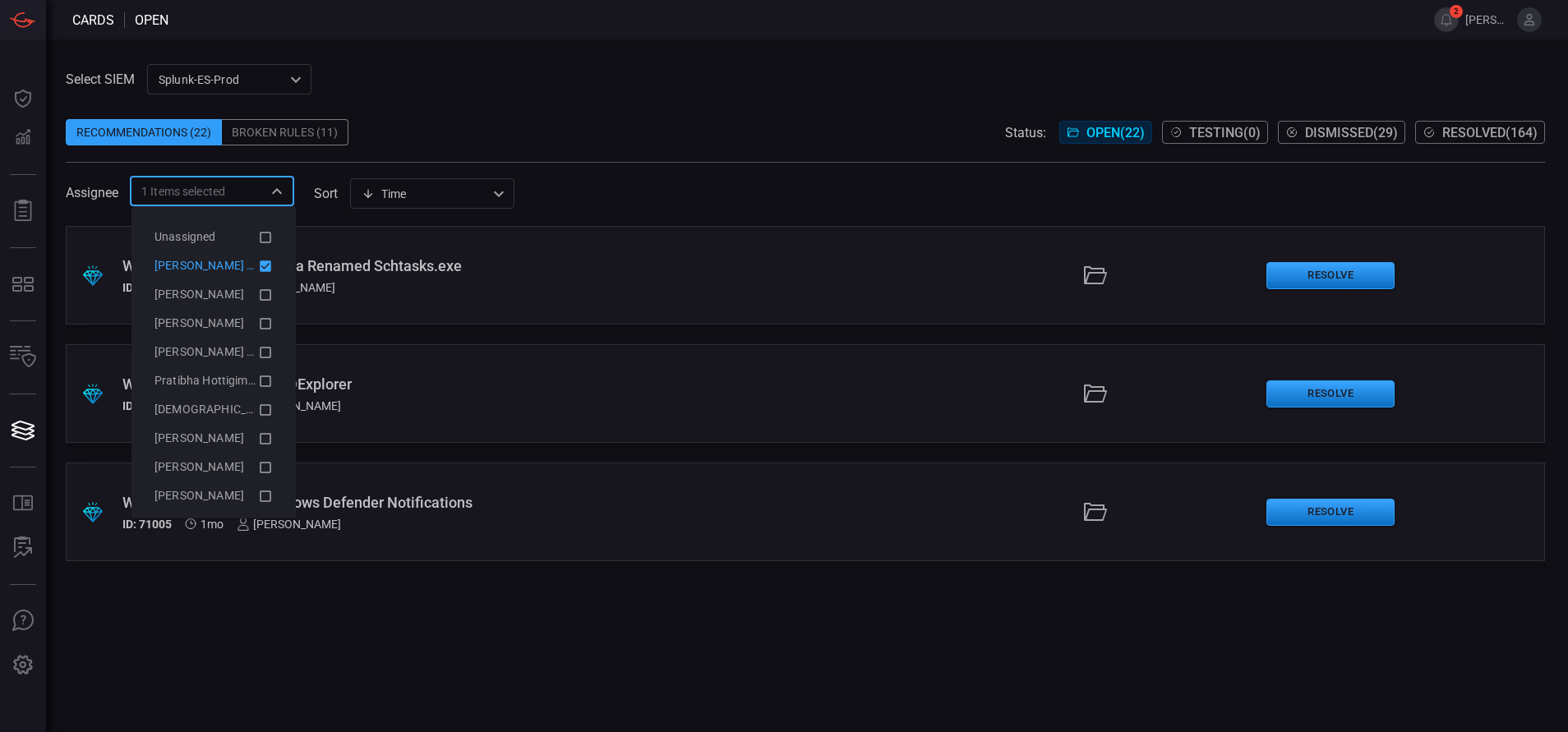
click at [516, 59] on div "Select SIEM Splunk-ES-Prod 0faf634c-0f6c-403d-9a98-5f25c84e76aa ​ Recommendatio…" at bounding box center [807, 386] width 1522 height 692
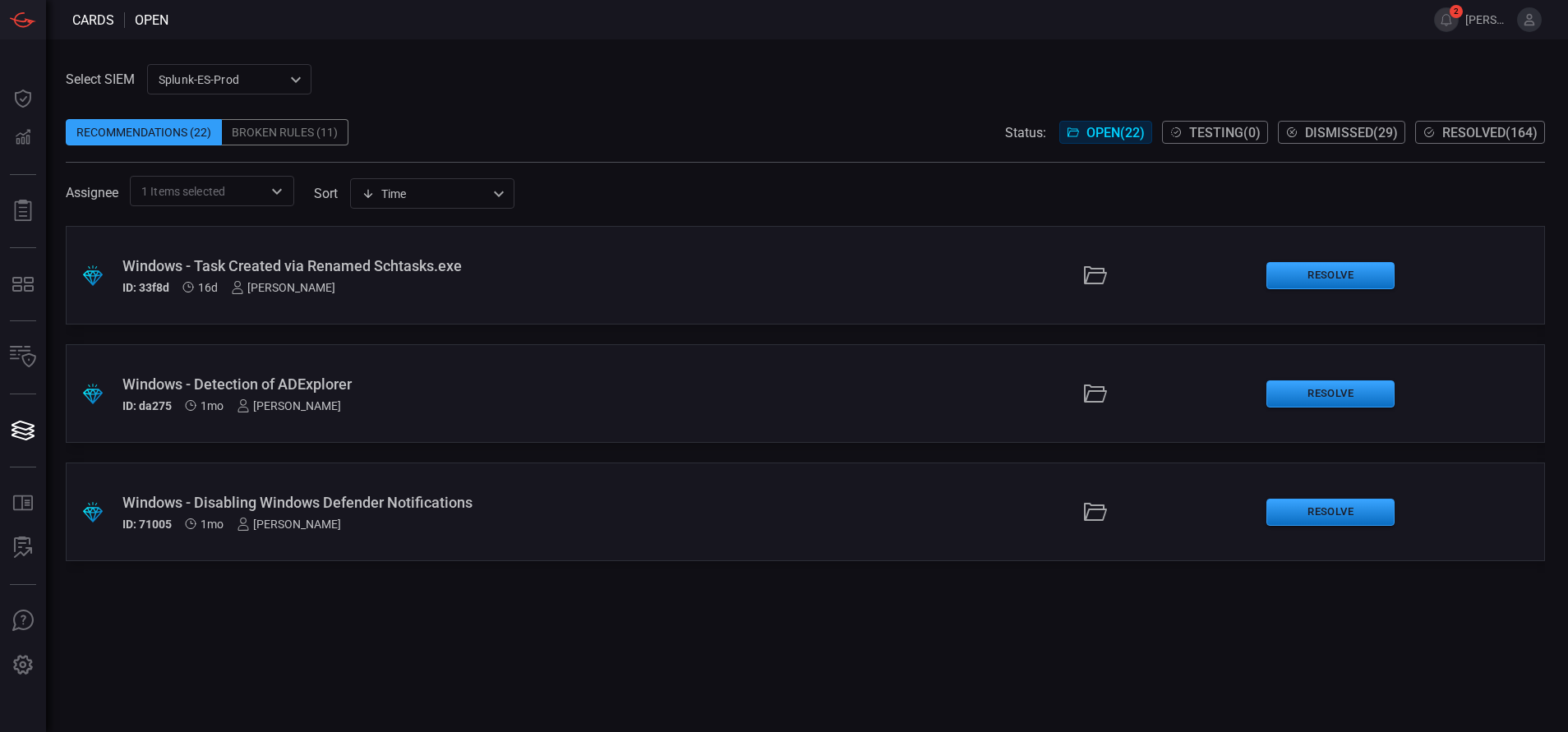
click at [756, 497] on div ".suggested_cards_icon{fill:url(#suggested_cards_icon);} Windows - Disabling Win…" at bounding box center [805, 511] width 1479 height 98
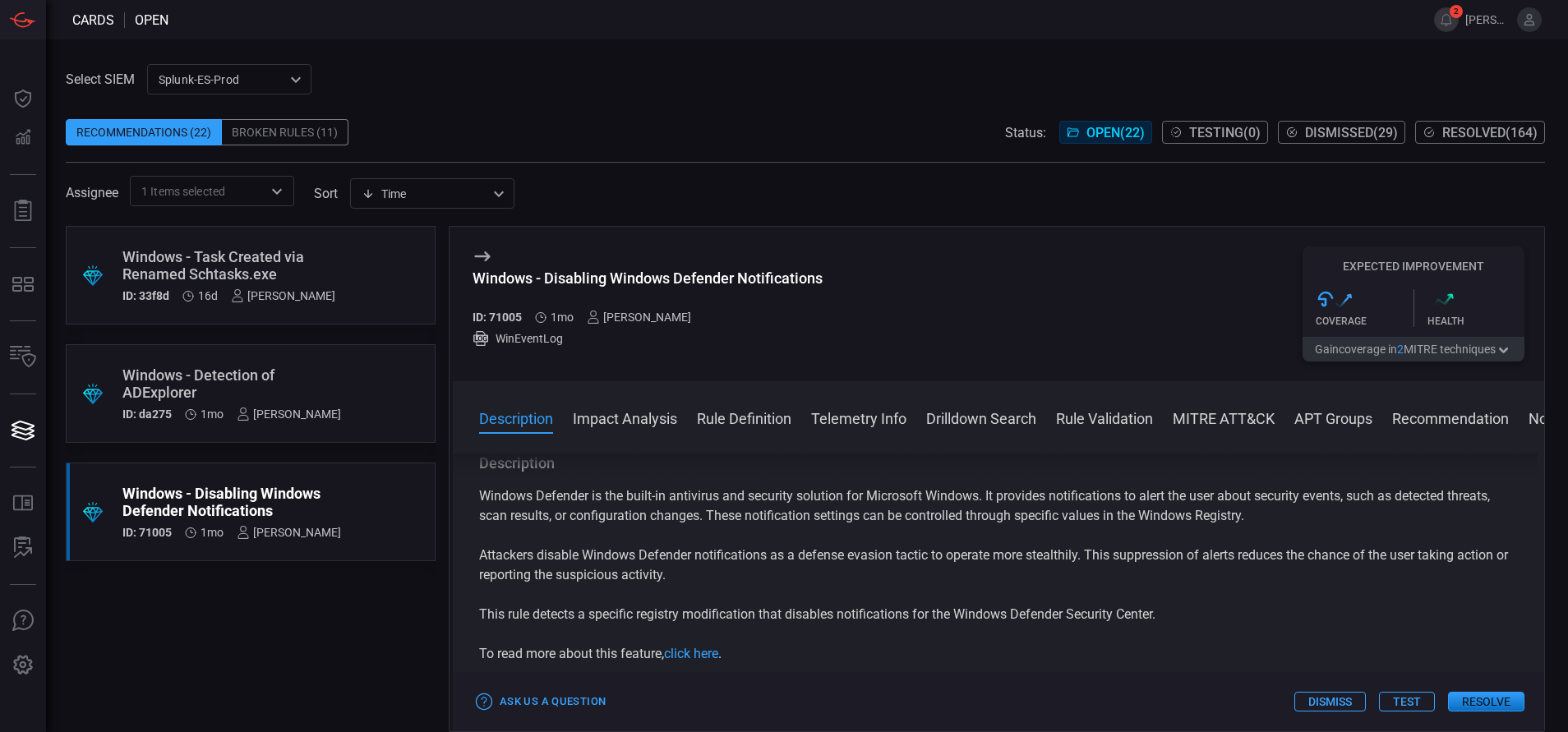
scroll to position [30, 0]
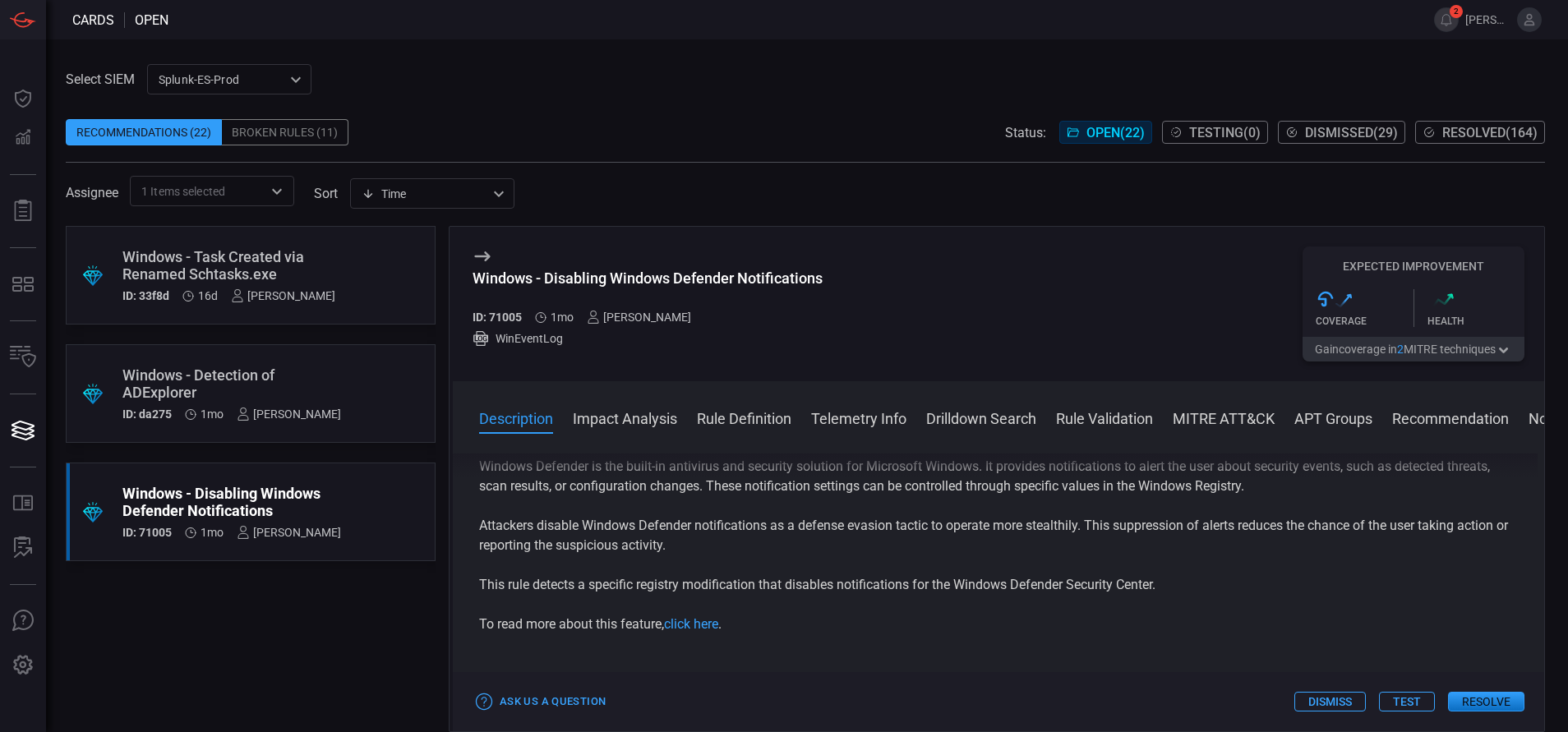
click at [1489, 697] on button "Resolve" at bounding box center [1486, 701] width 77 height 20
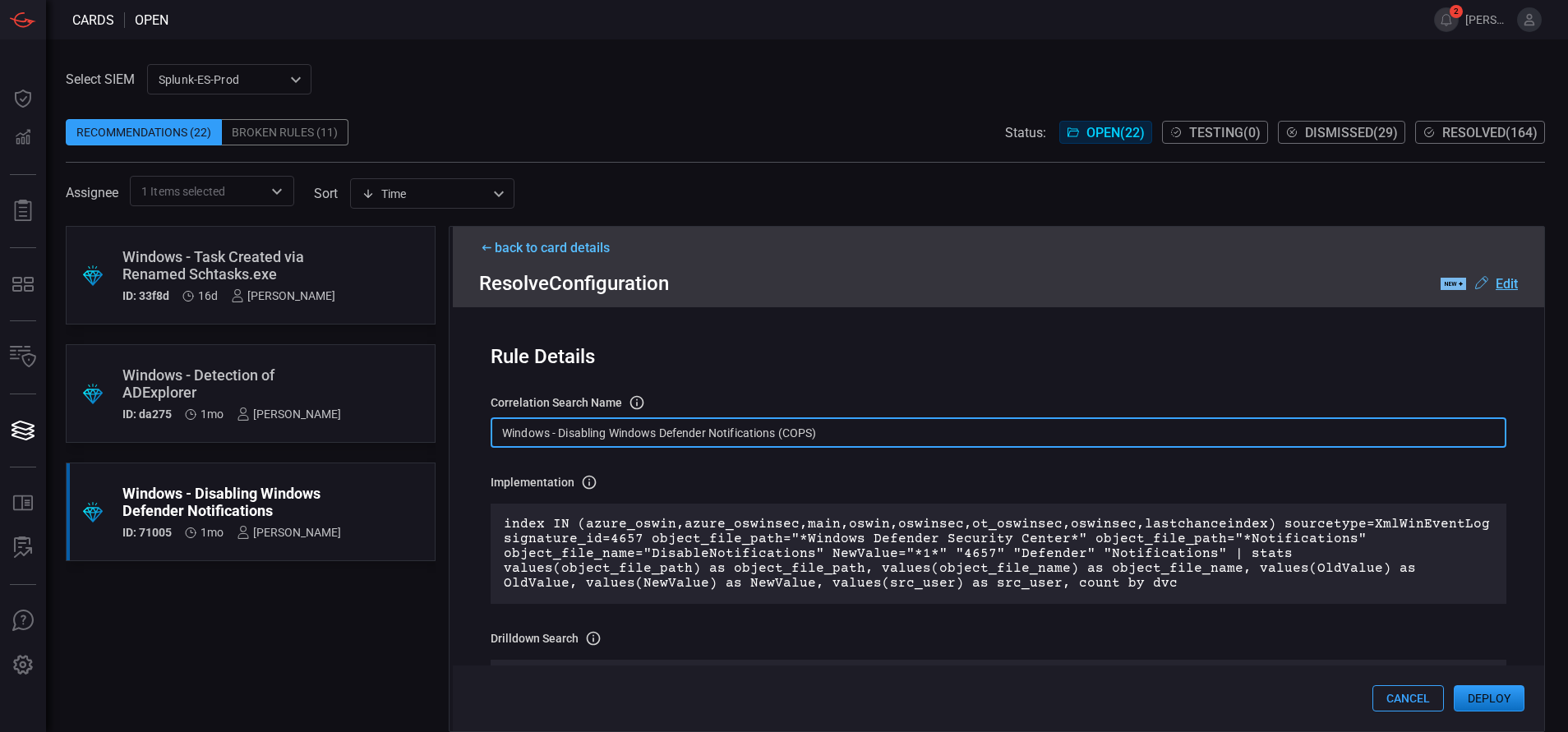
click at [846, 433] on input "Windows - Disabling Windows Defender Notifications (COPS)" at bounding box center [998, 433] width 1015 height 31
paste input "Reg - Modification of Windows TLS Version"
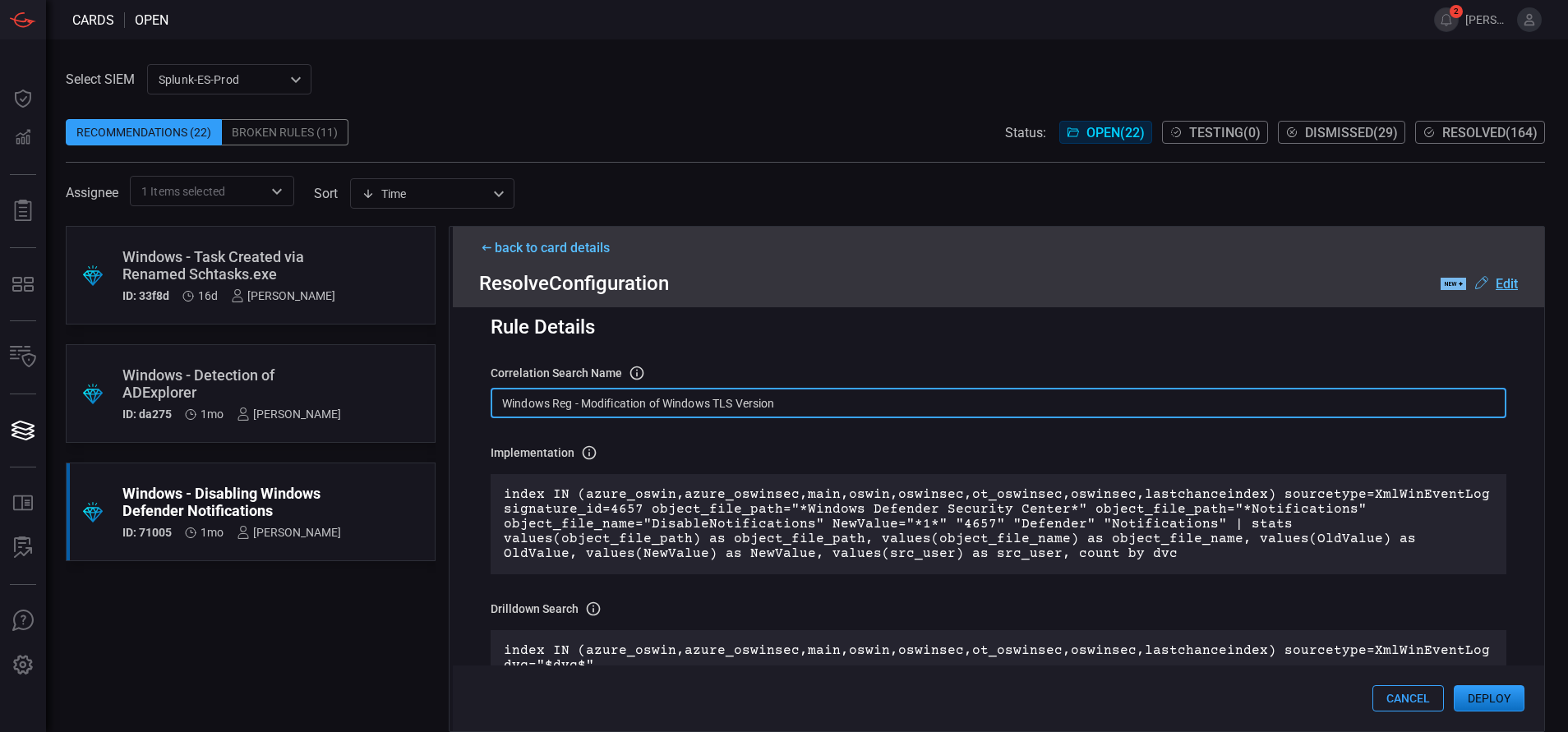
scroll to position [32, 0]
paste input "Disabling Windows Defender Notifications"
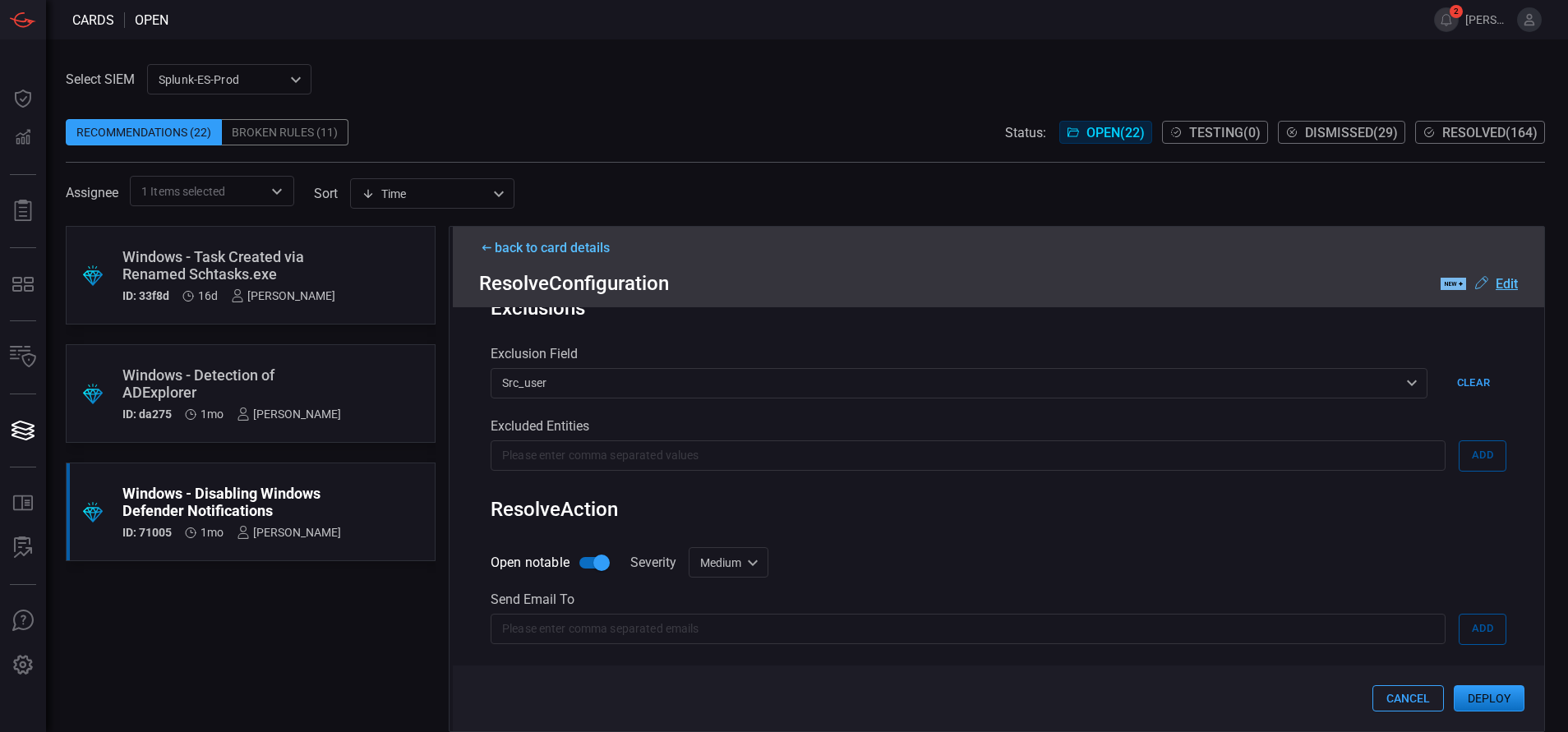
scroll to position [837, 0]
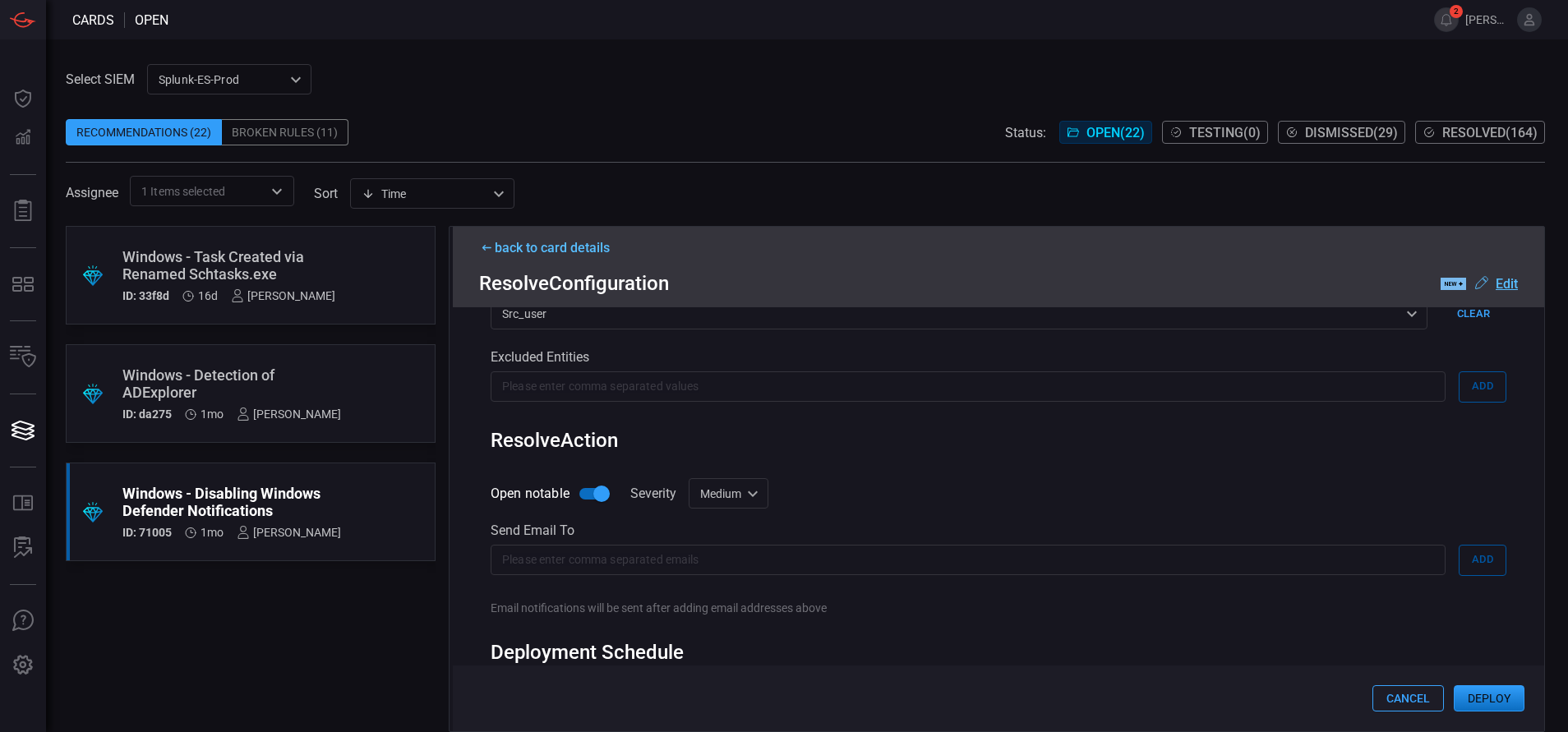
type input "Windows Reg - Disabling Windows Defender Notifications"
click at [1484, 694] on button "Deploy" at bounding box center [1489, 698] width 70 height 26
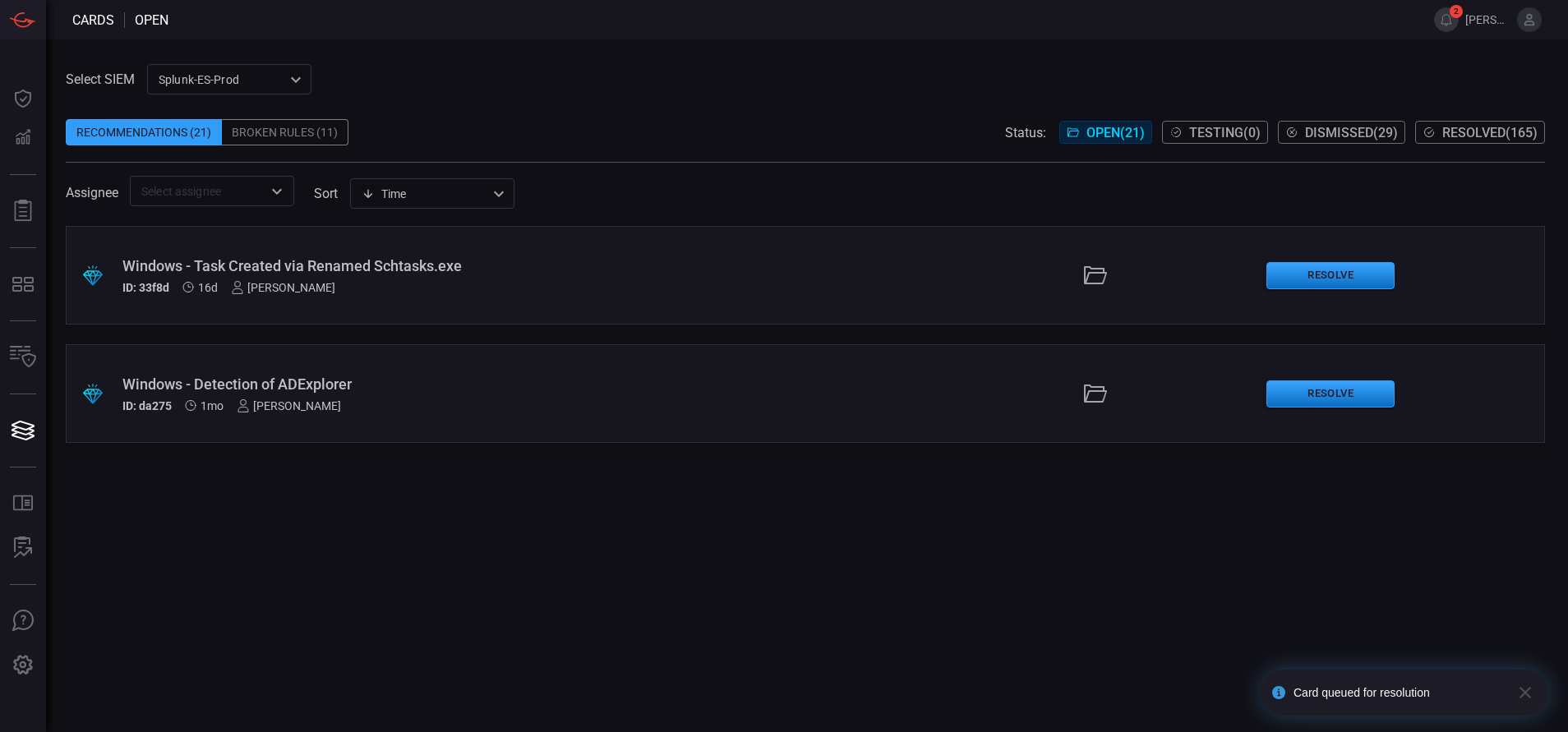
click at [1480, 125] on span "Resolved ( 165 )" at bounding box center [1490, 133] width 96 height 15
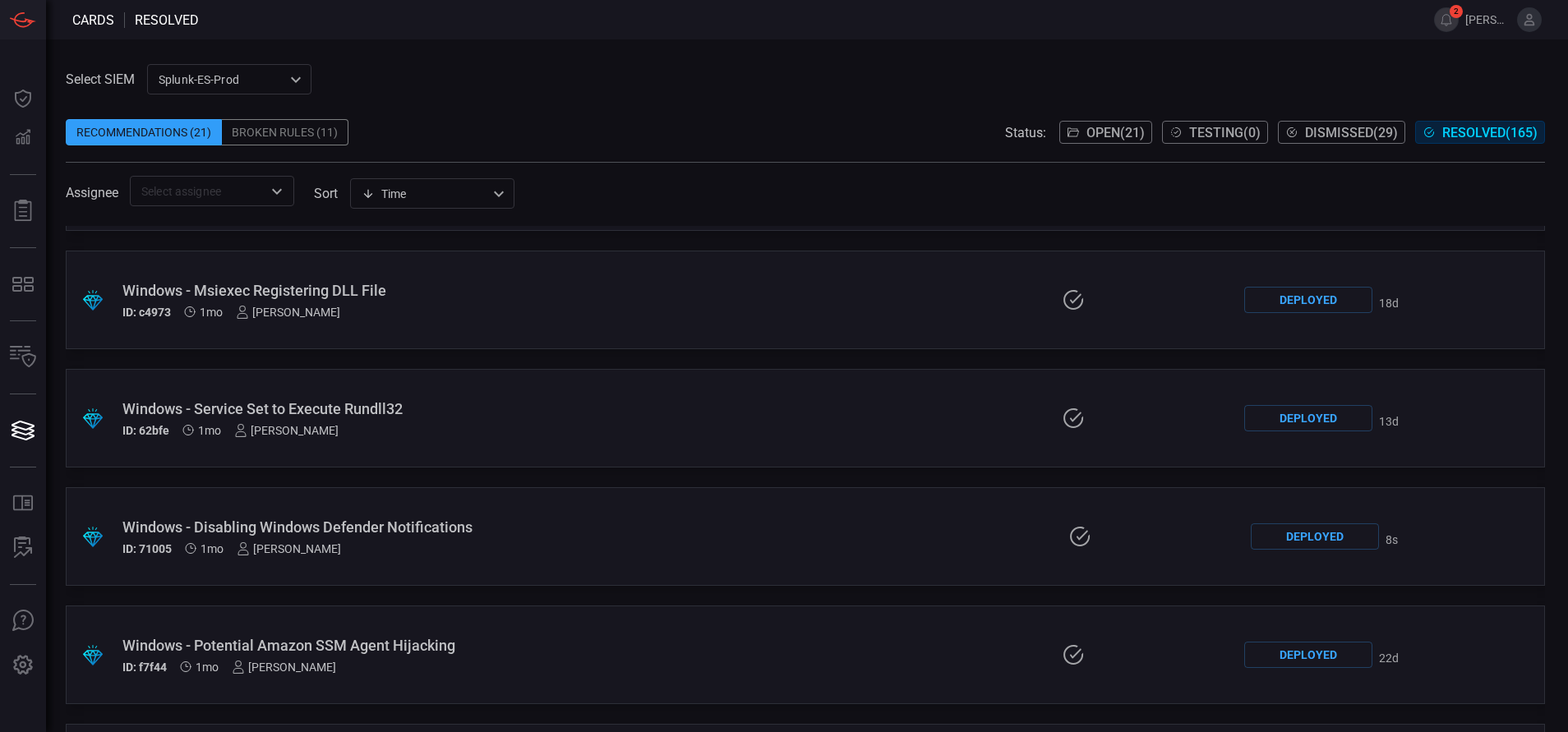
scroll to position [923, 0]
click at [272, 197] on icon "Open" at bounding box center [277, 191] width 20 height 20
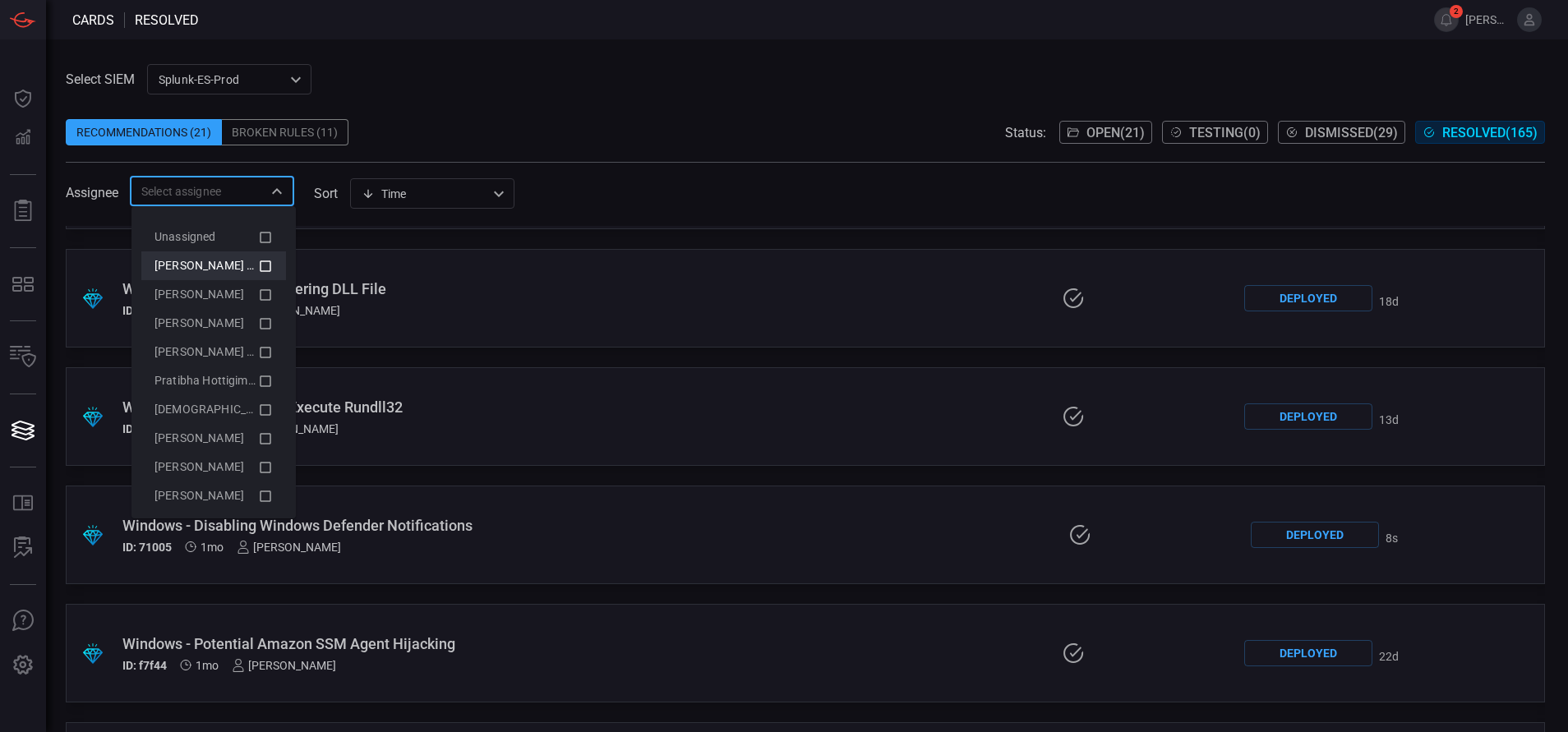
click at [258, 262] on icon at bounding box center [265, 266] width 14 height 20
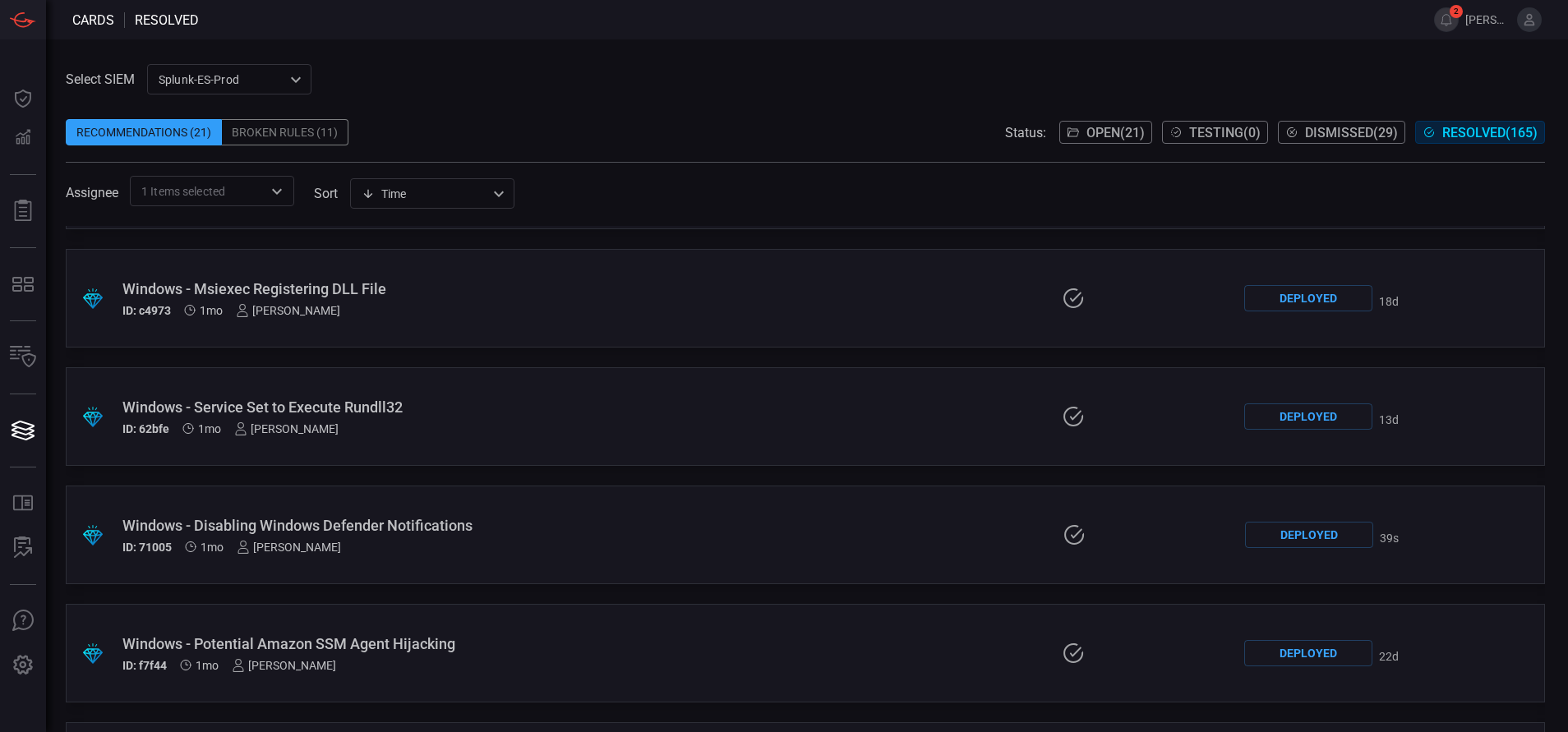
click at [503, 115] on span at bounding box center [805, 106] width 1479 height 24
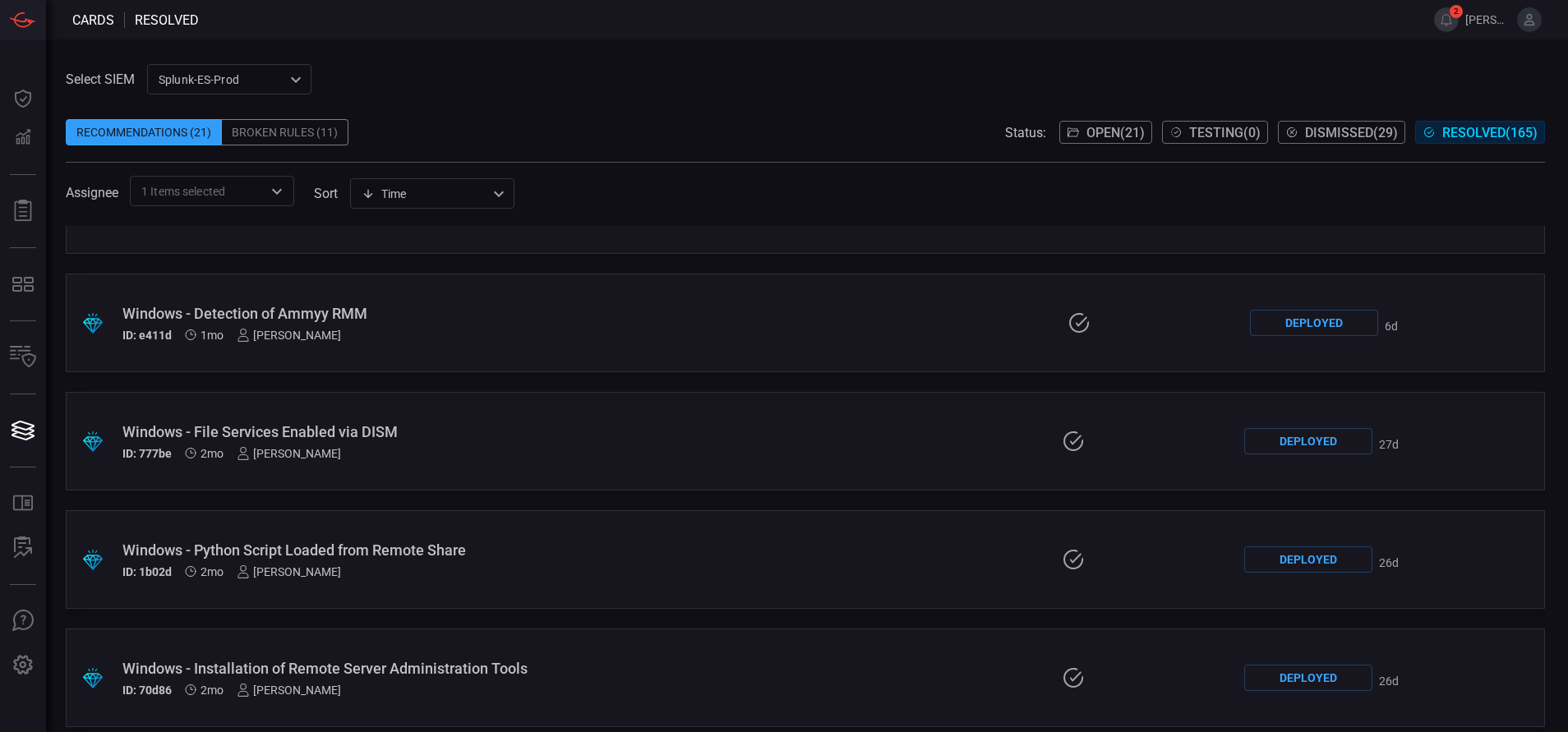
scroll to position [1505, 0]
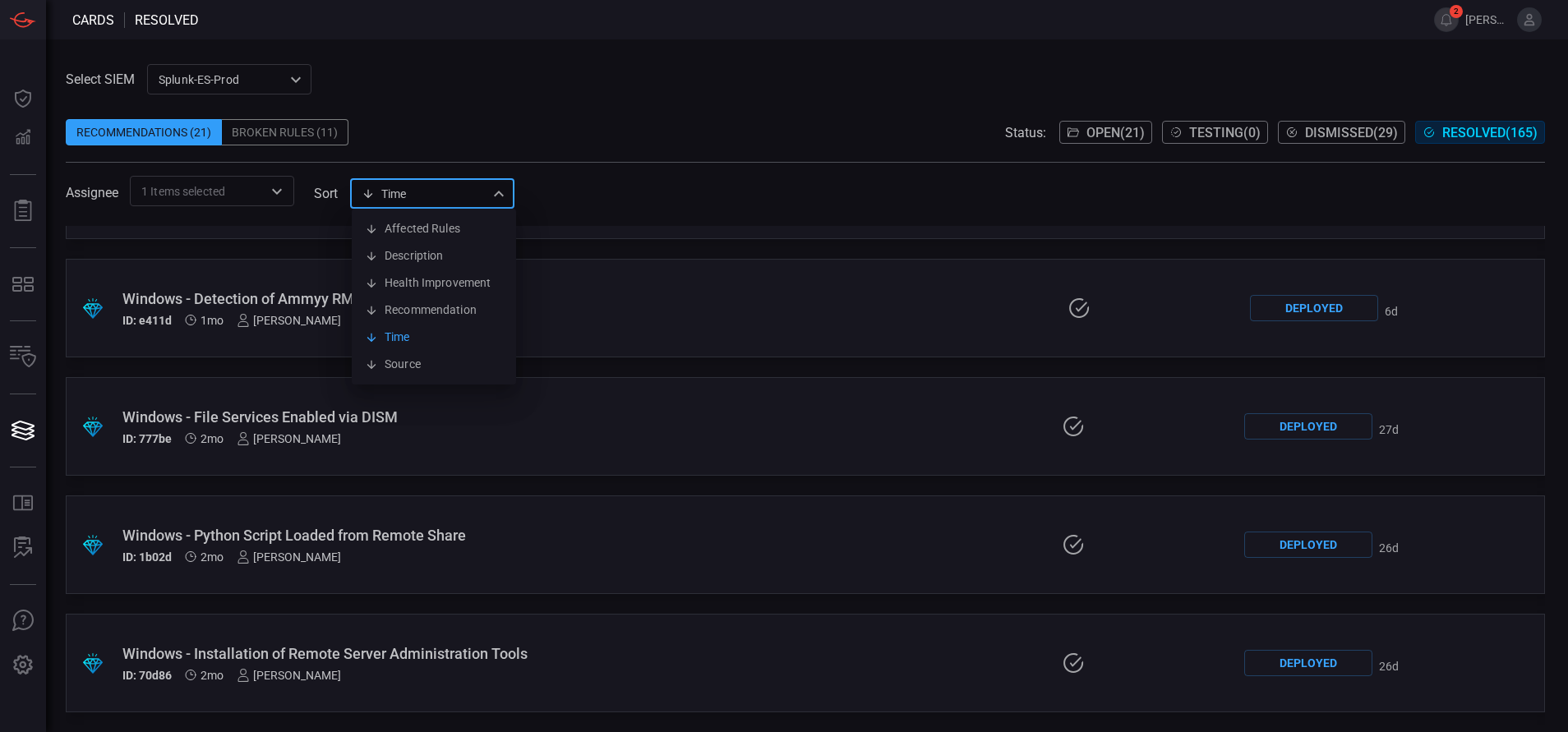
click at [486, 192] on div "Time visibleUpdateTime Affected Rules Description Health Improvement Recommenda…" at bounding box center [432, 194] width 164 height 31
click at [567, 129] on div at bounding box center [784, 366] width 1568 height 732
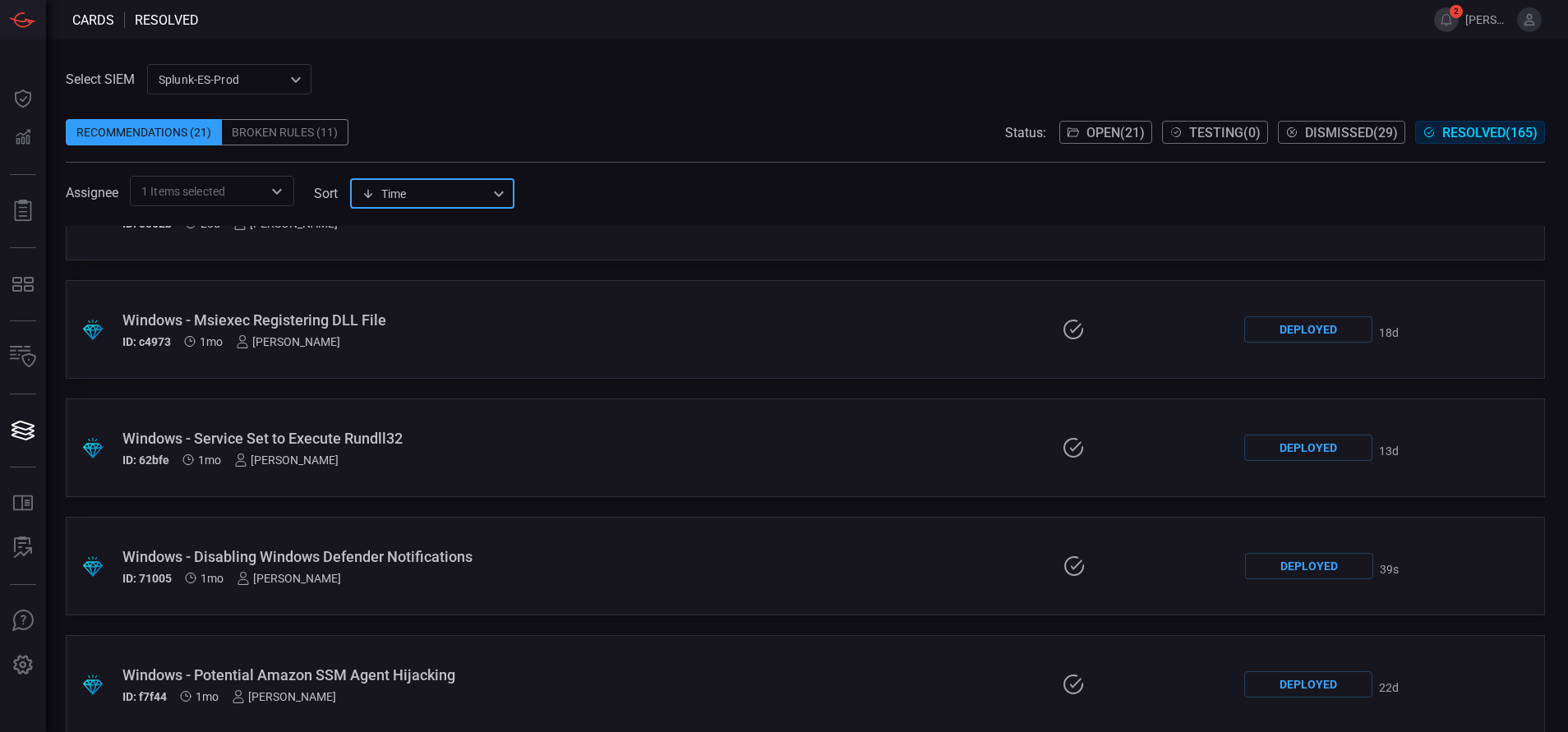
scroll to position [933, 0]
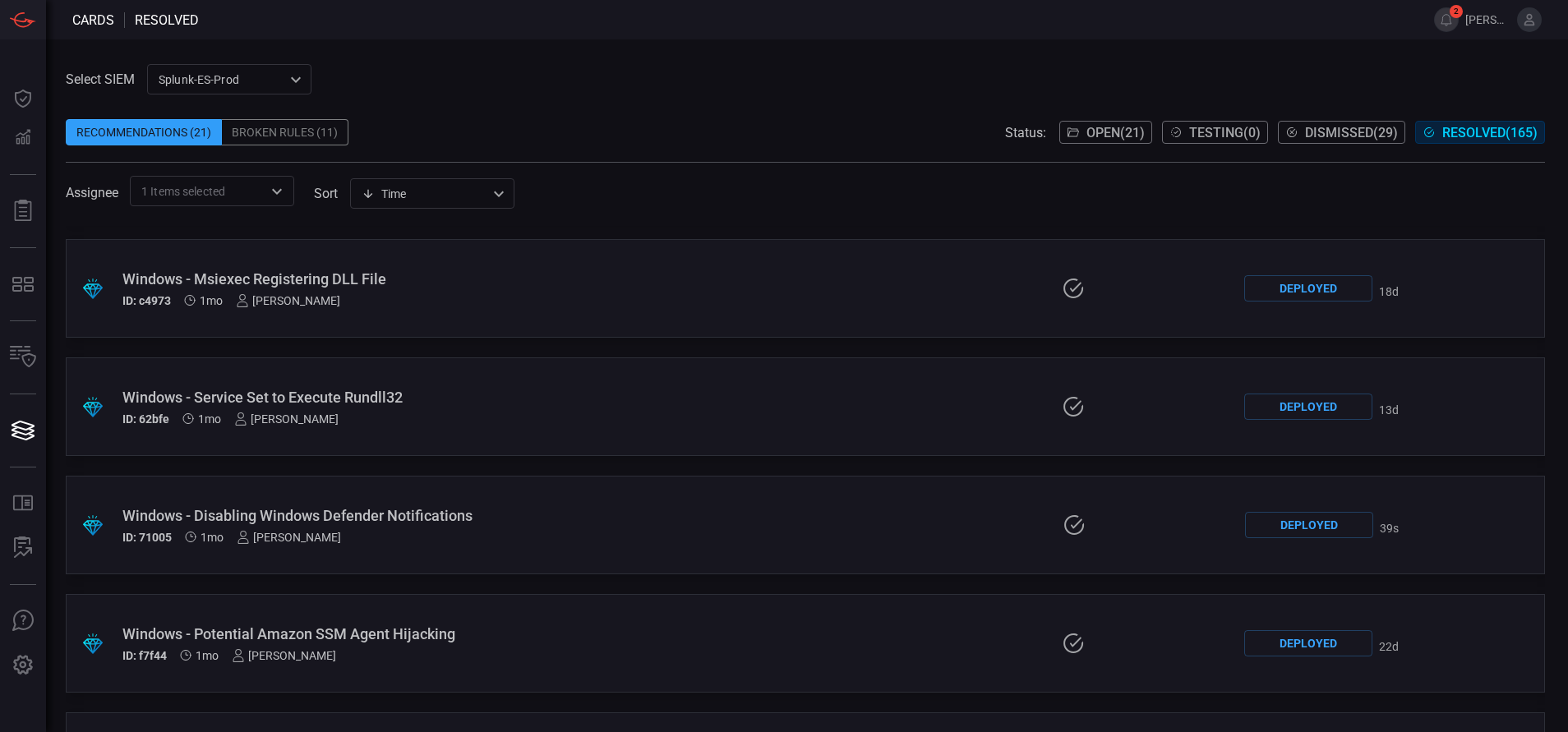
click at [458, 509] on div "Windows - Disabling Windows Defender Notifications" at bounding box center [374, 515] width 503 height 17
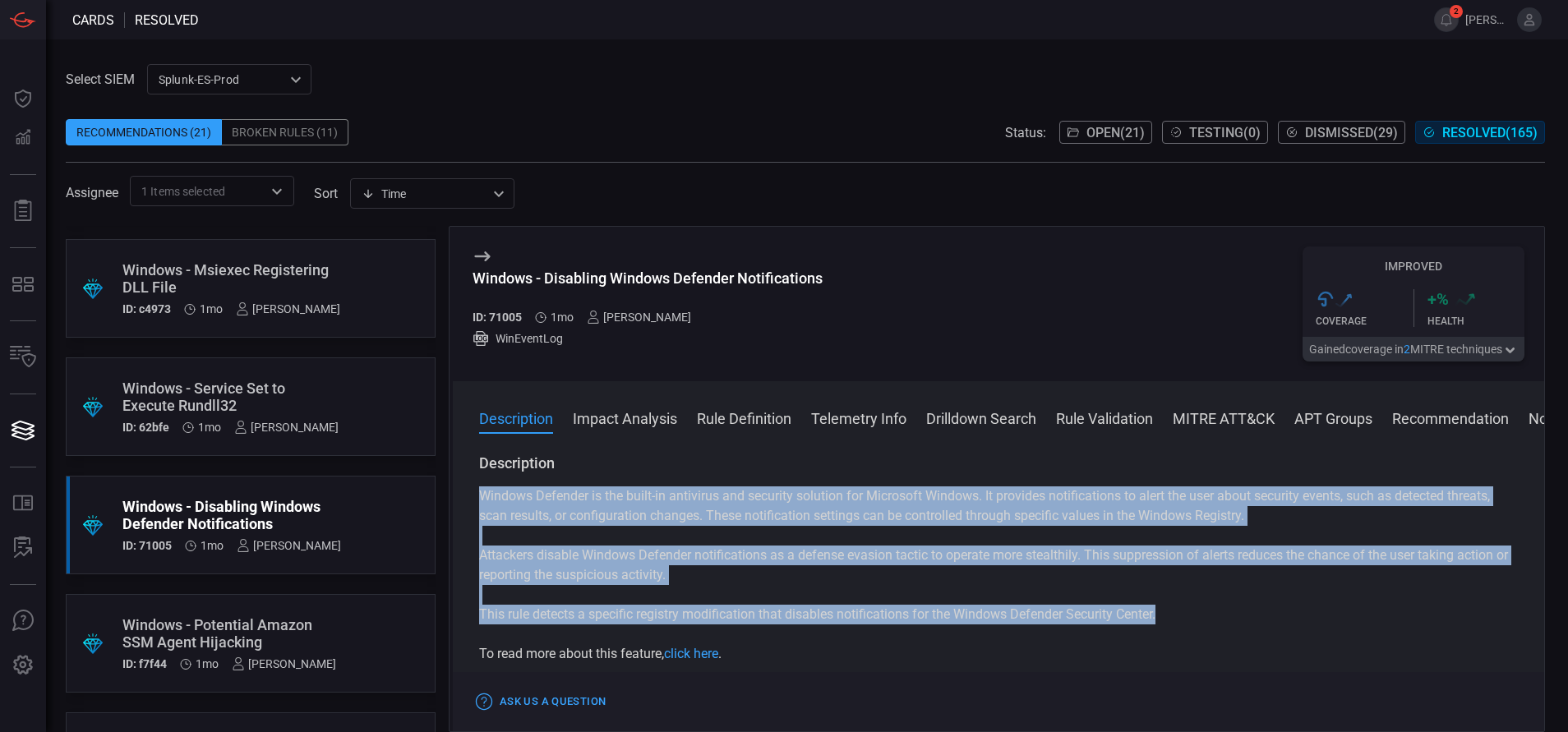
drag, startPoint x: 1165, startPoint y: 616, endPoint x: 482, endPoint y: 477, distance: 697.0
click at [482, 477] on div "Description Windows Defender is the built-in antivirus and security solution fo…" at bounding box center [998, 558] width 1039 height 210
copy div "Windows Defender is the built-in antivirus and security solution for Microsoft …"
click at [1092, 122] on button "Open ( 21 )" at bounding box center [1105, 133] width 93 height 23
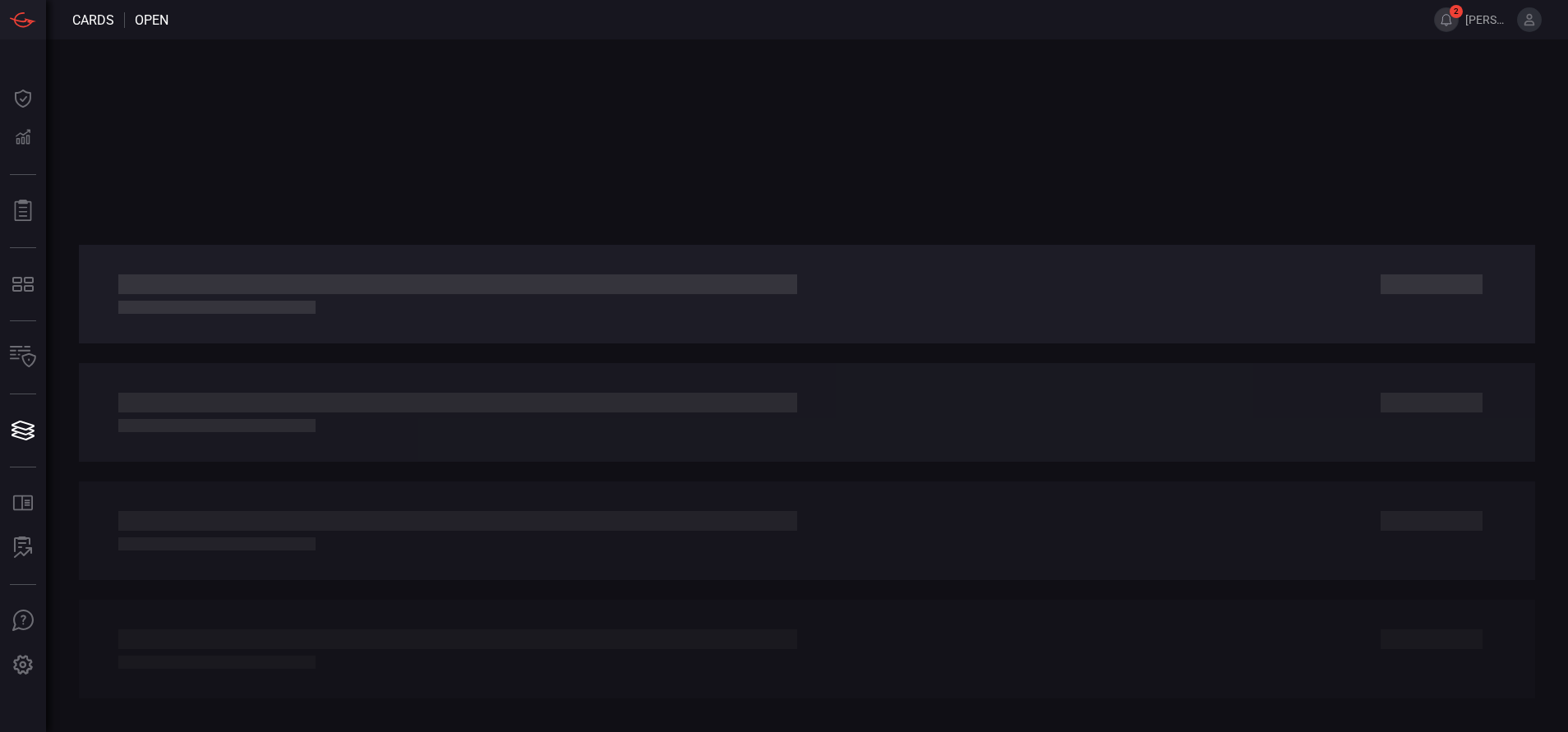
click at [1437, 14] on button "2" at bounding box center [1445, 19] width 24 height 24
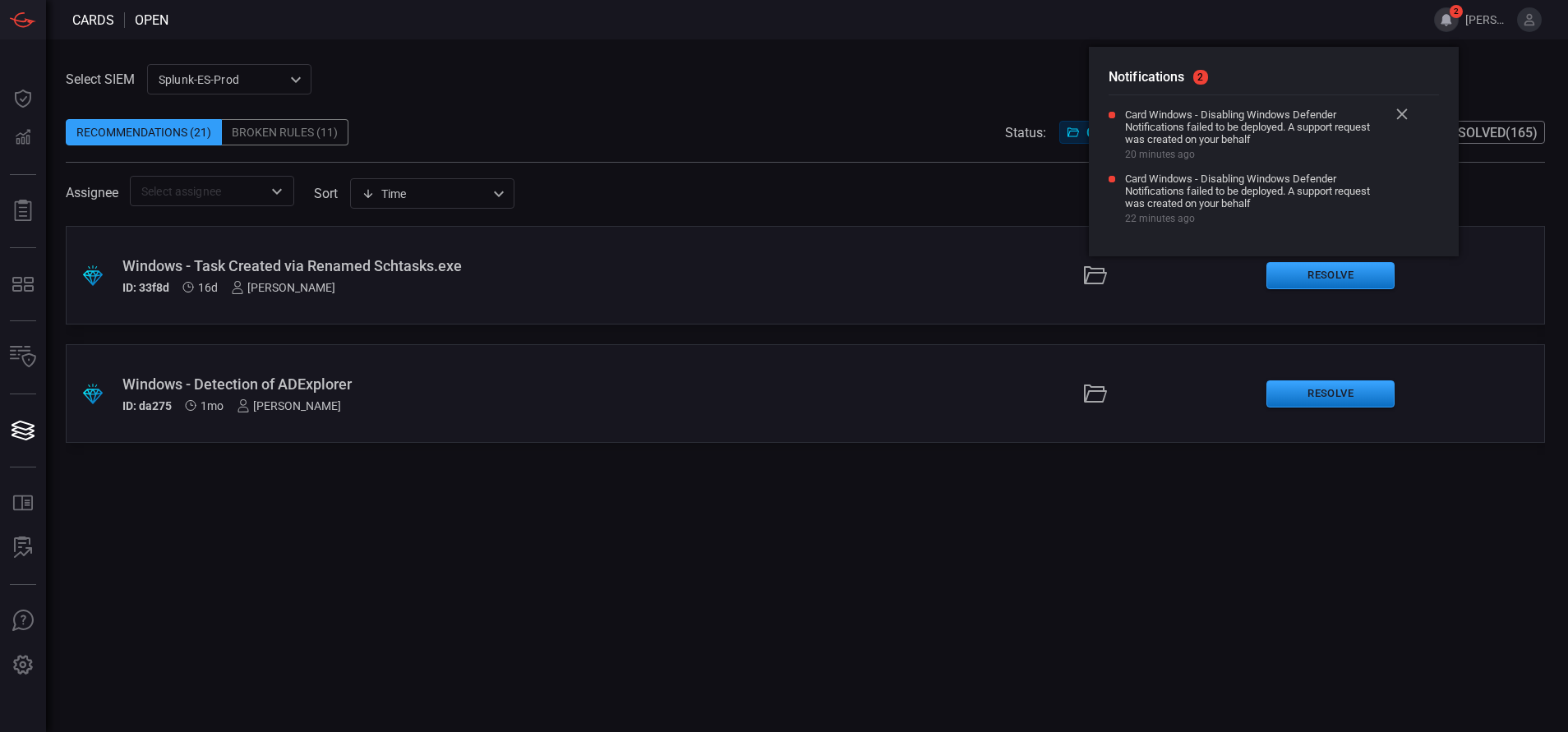
click at [1401, 118] on icon at bounding box center [1401, 114] width 12 height 12
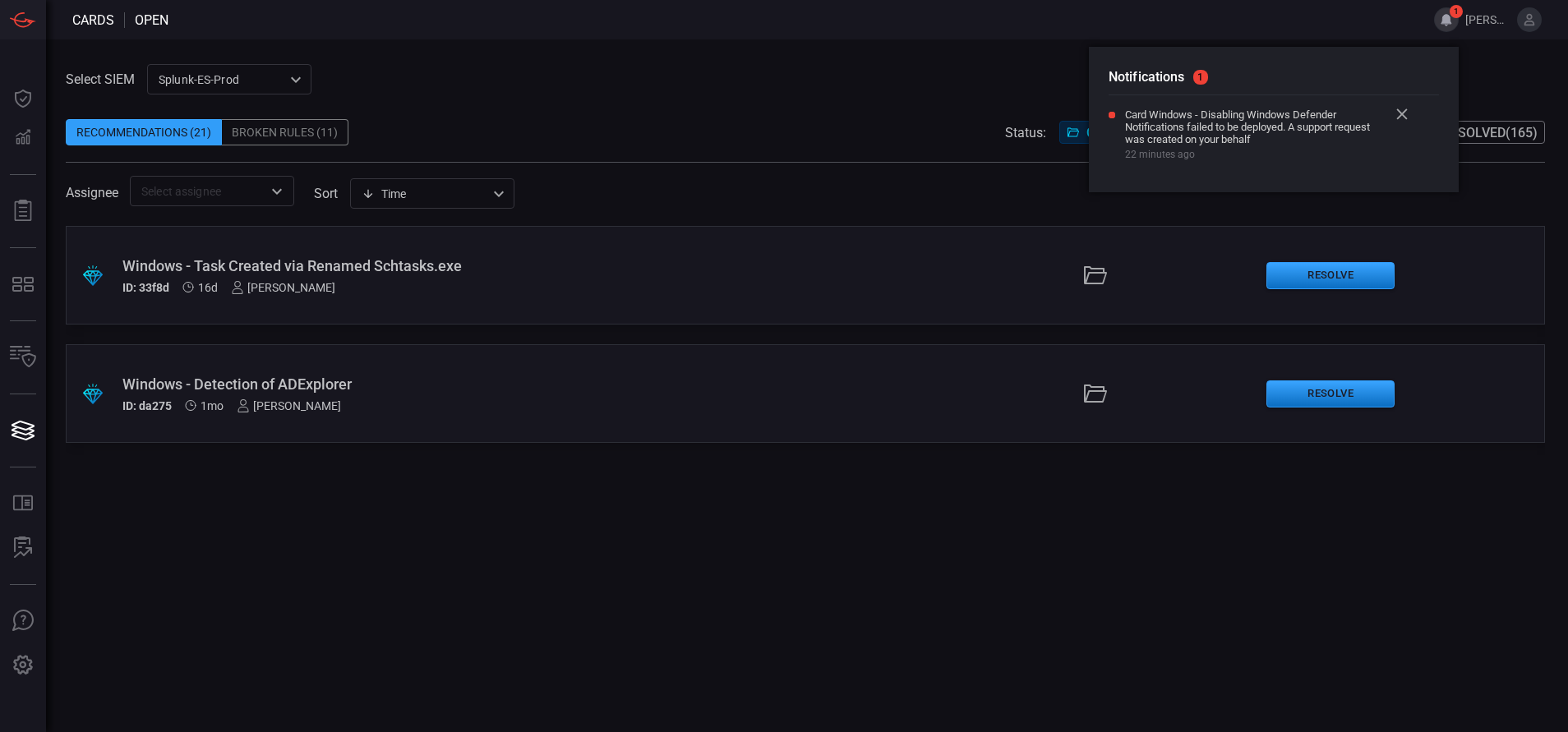
click at [1401, 118] on icon at bounding box center [1401, 114] width 12 height 12
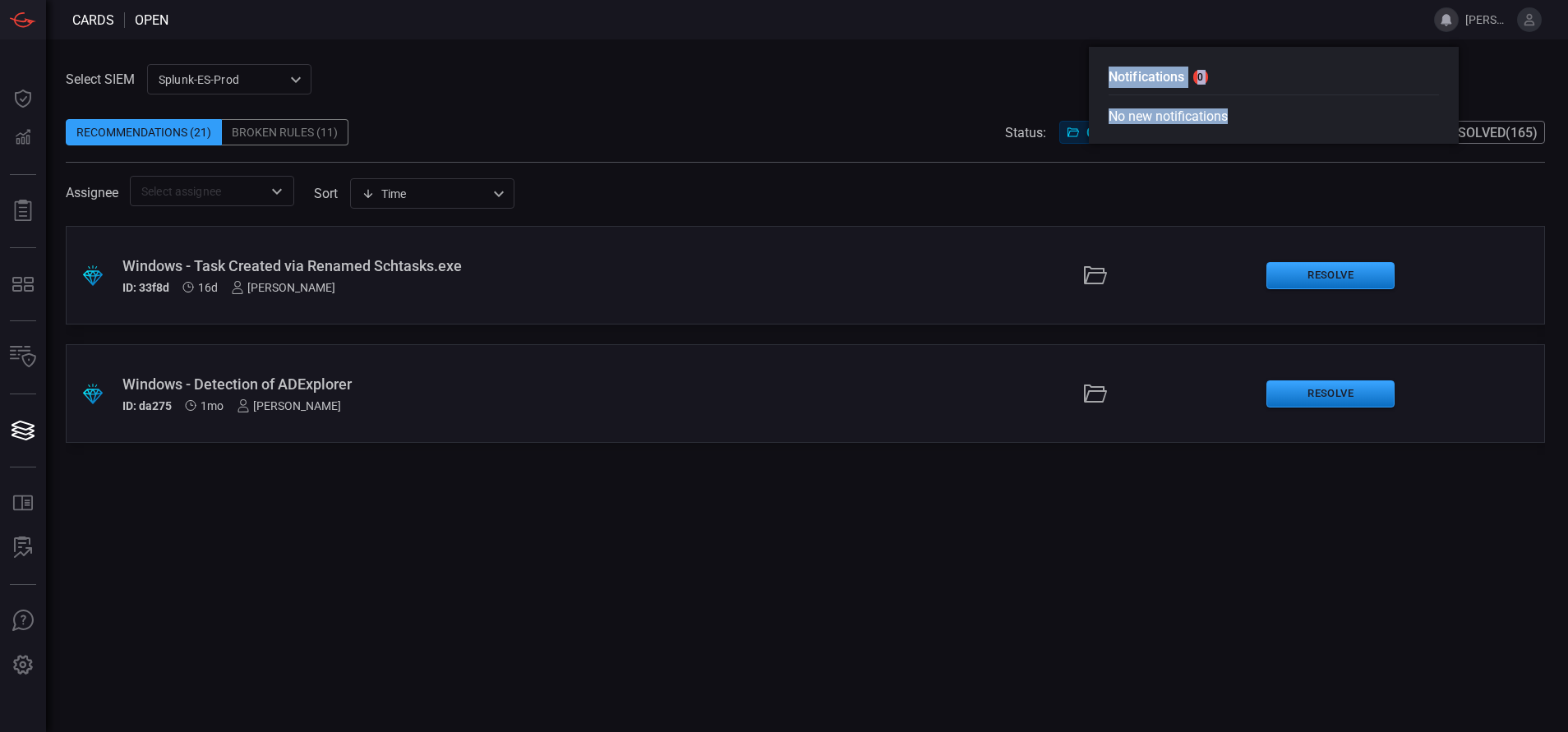
click at [1401, 118] on p "No new notifications" at bounding box center [1273, 115] width 330 height 15
click at [603, 367] on div ".suggested_cards_icon{fill:url(#suggested_cards_icon);} Windows - Detection of …" at bounding box center [805, 393] width 1479 height 98
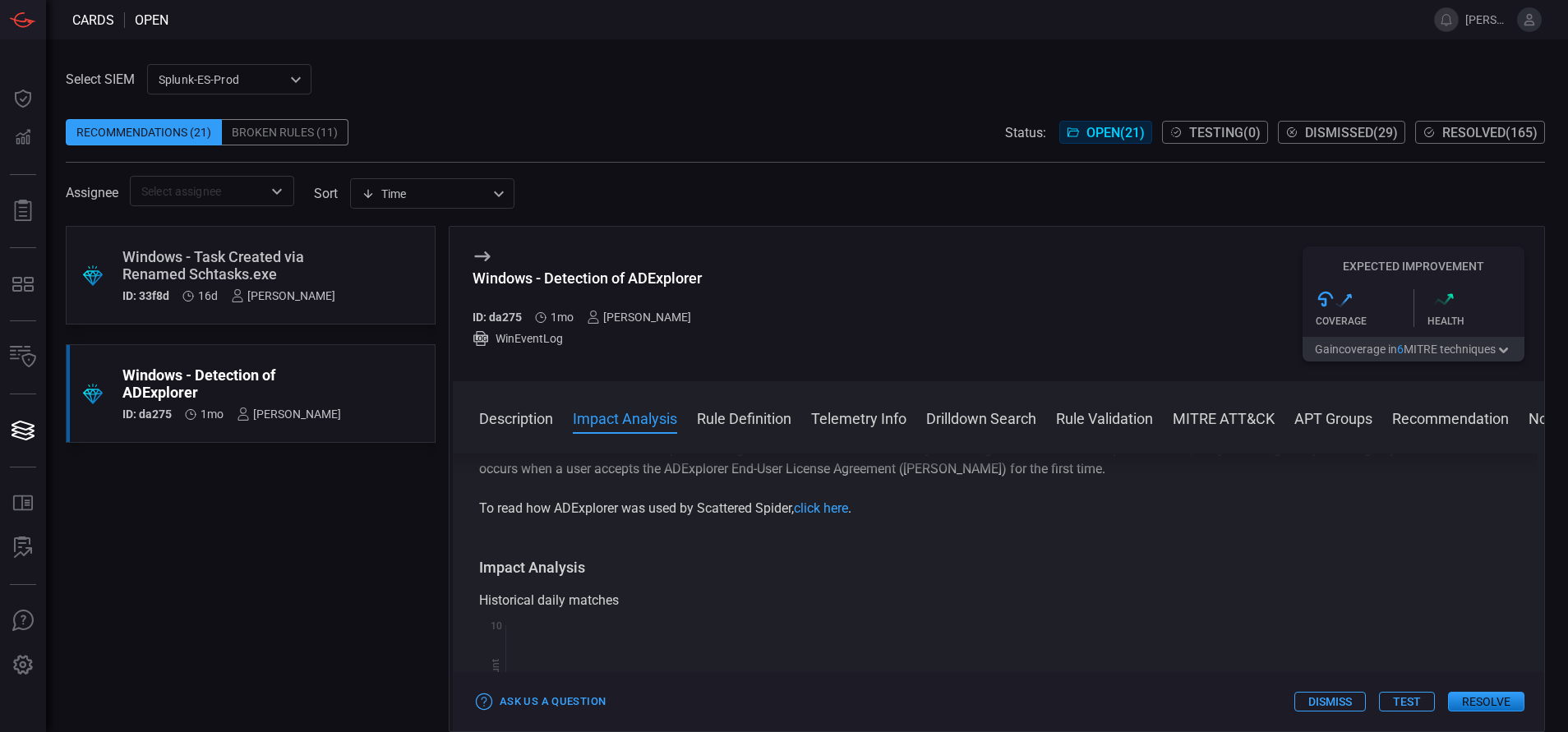
scroll to position [188, 0]
click at [1079, 425] on button "Rule Validation" at bounding box center [1105, 417] width 97 height 20
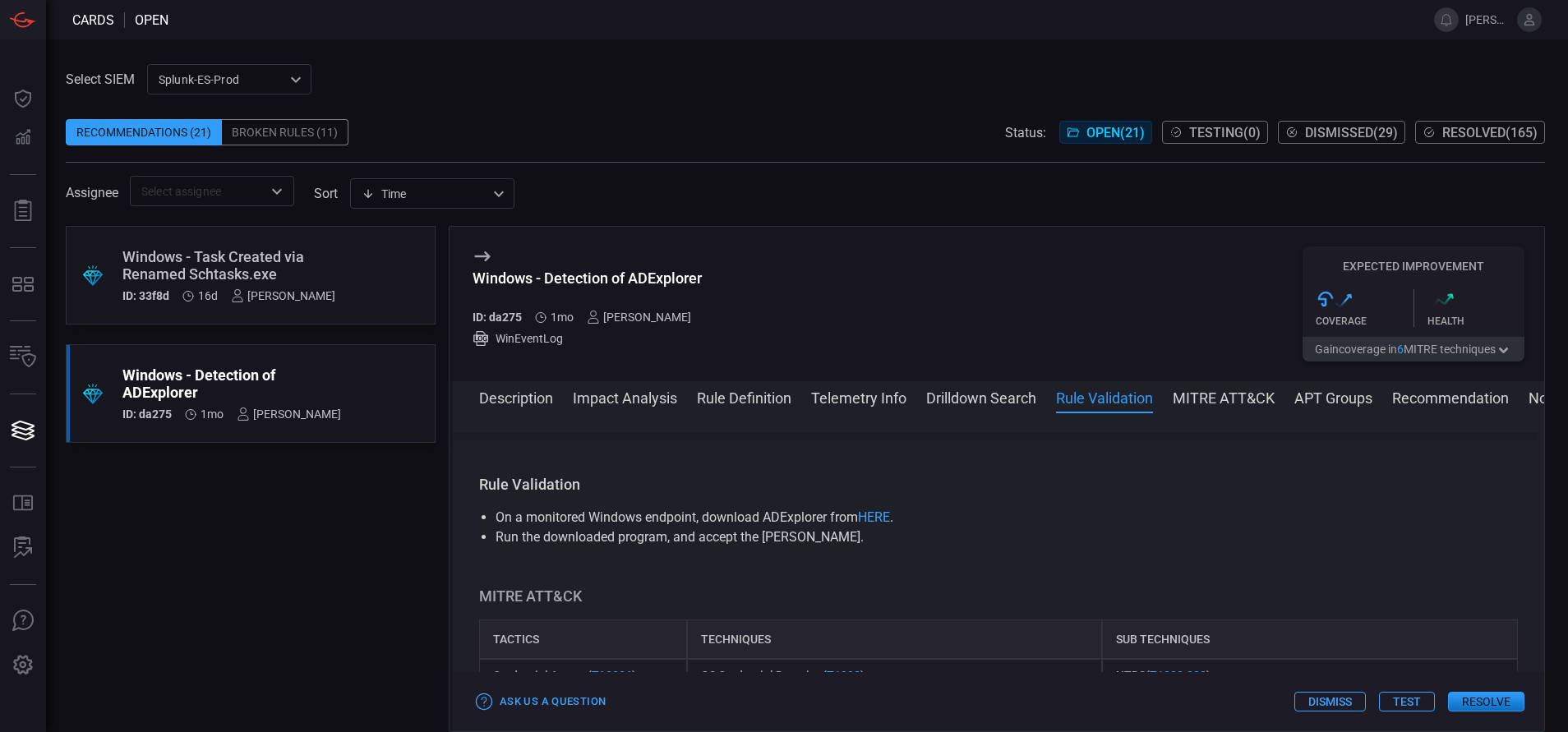
scroll to position [1042, 0]
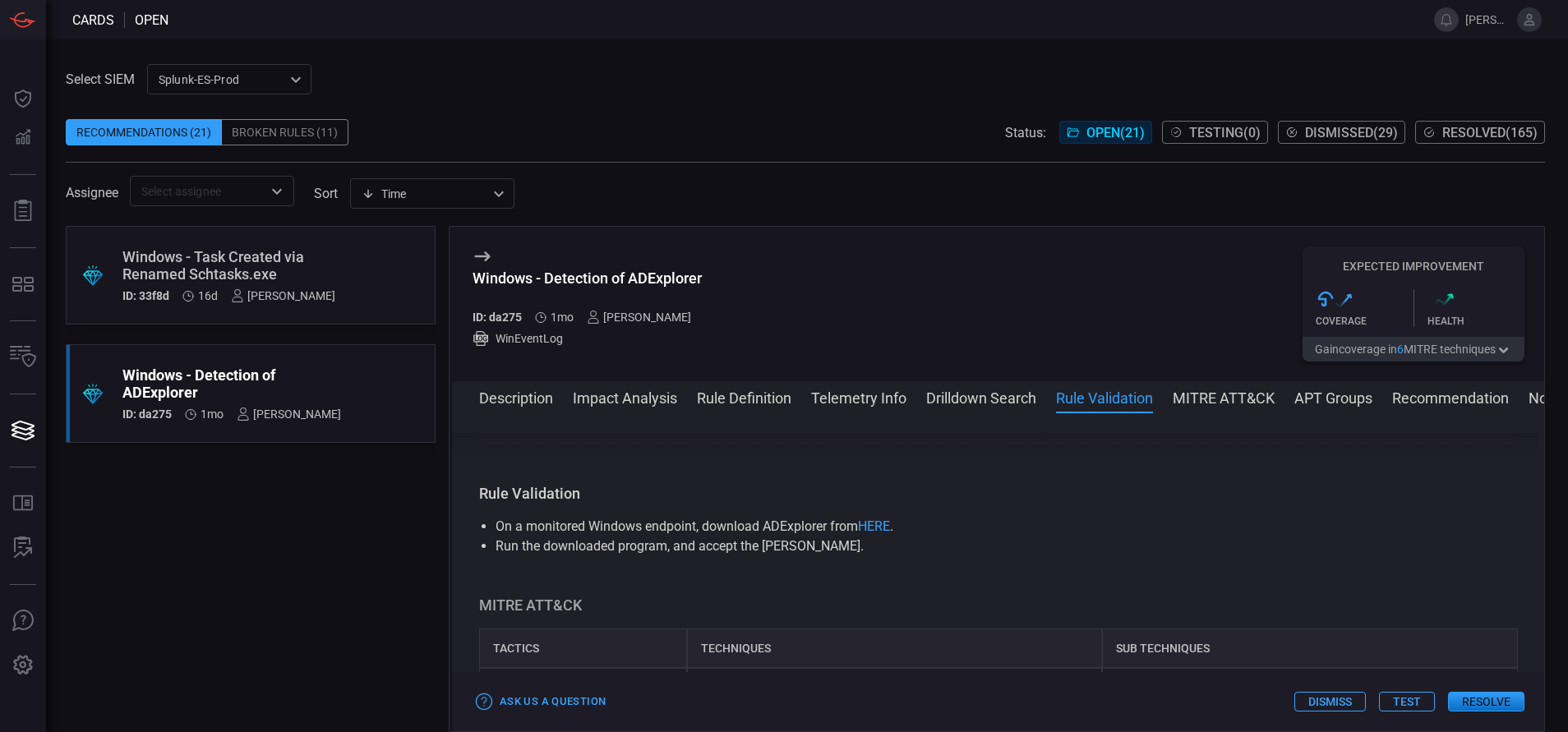
click at [724, 394] on button "Rule Definition" at bounding box center [744, 397] width 95 height 20
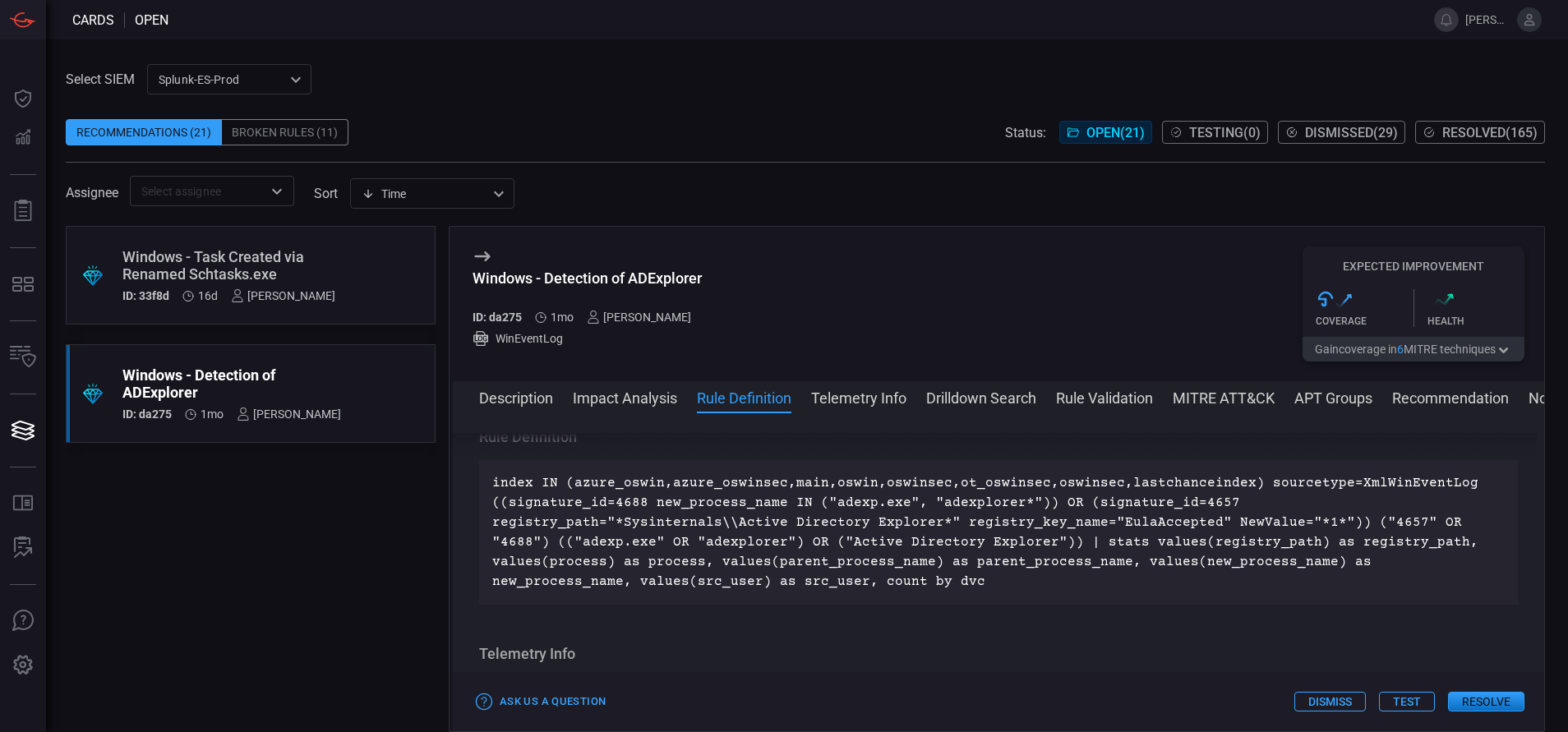
scroll to position [614, 0]
click at [286, 265] on div "Windows - Task Created via Renamed Schtasks.exe" at bounding box center [229, 265] width 213 height 34
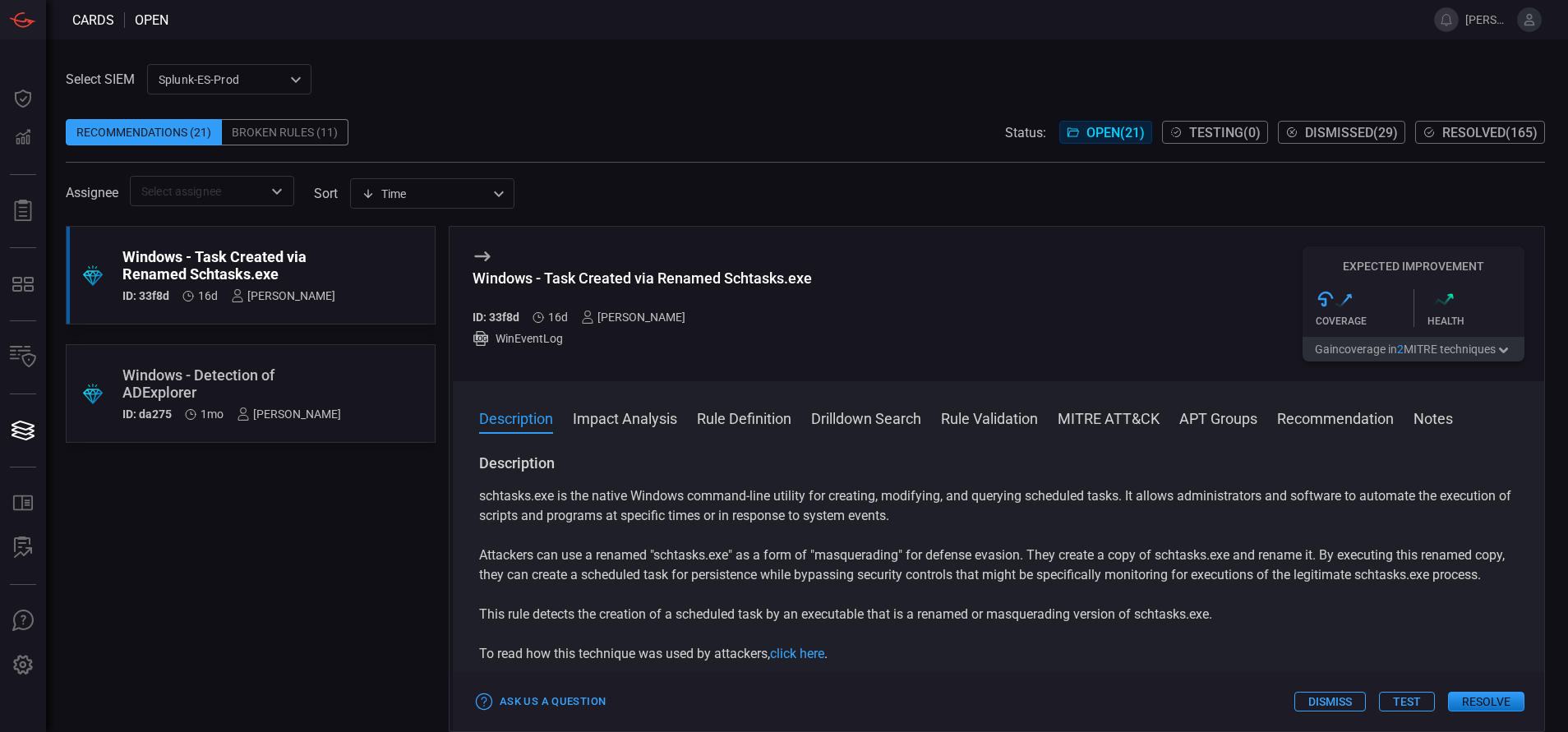
click at [945, 412] on button "Rule Validation" at bounding box center [989, 417] width 97 height 20
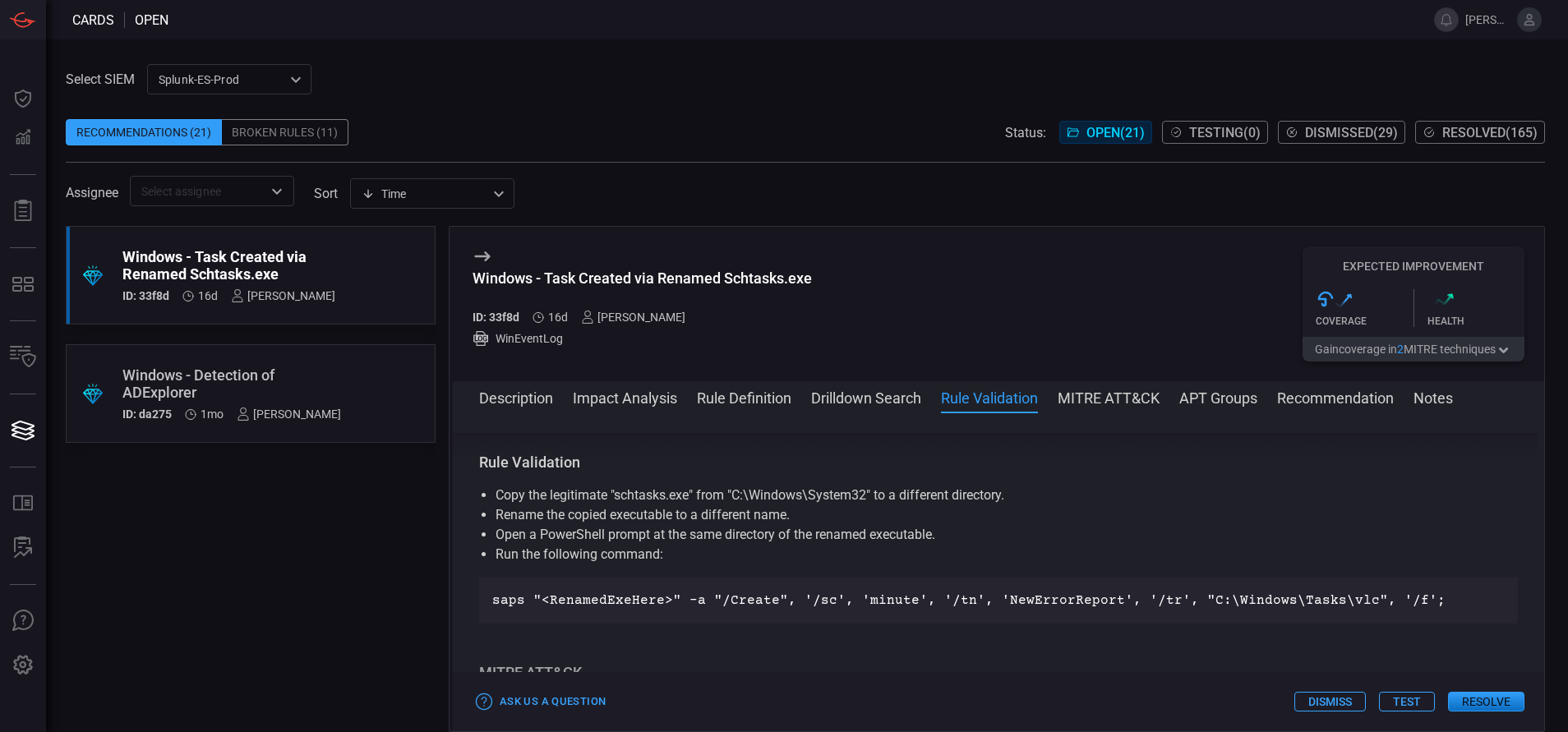
scroll to position [873, 0]
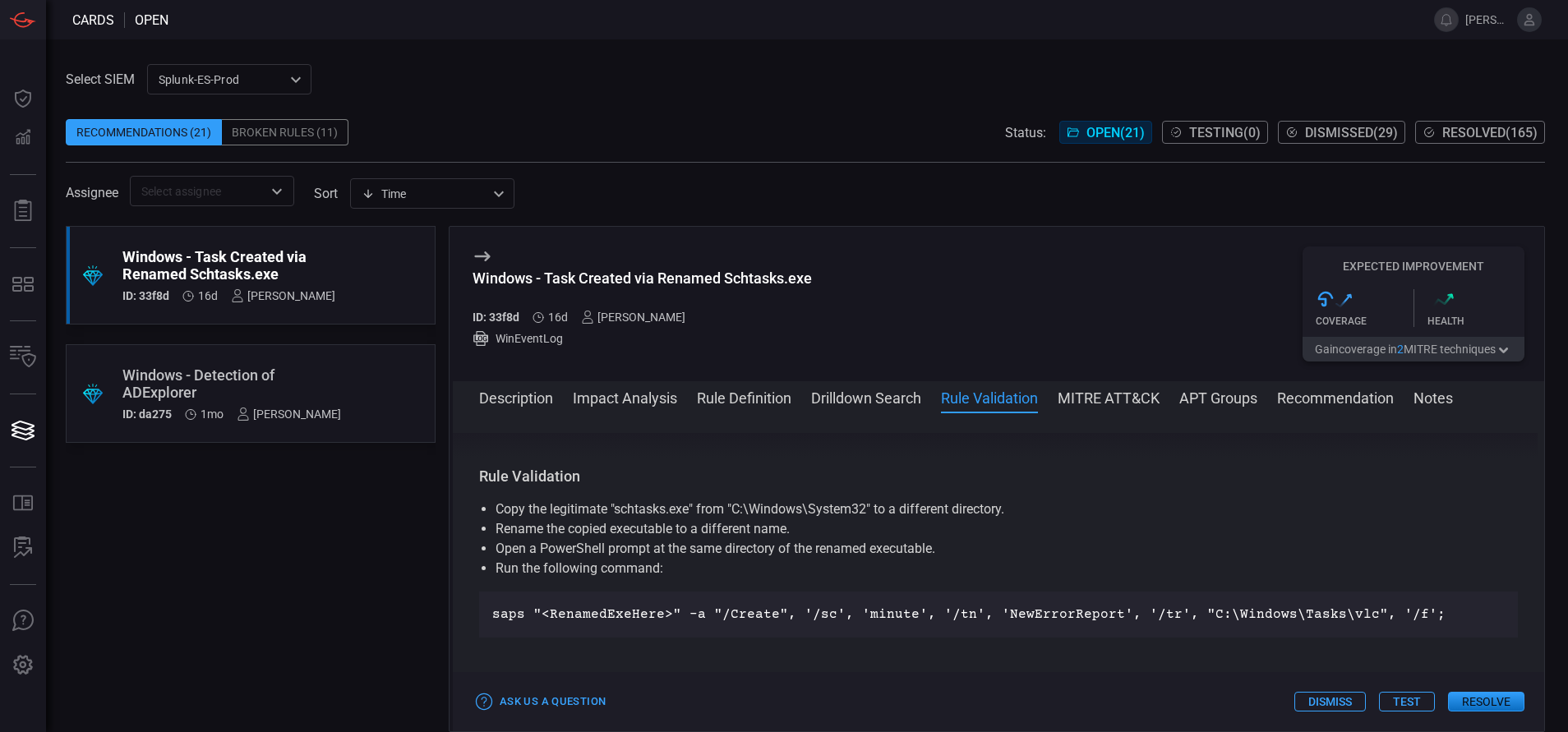
click at [739, 399] on button "Rule Definition" at bounding box center [744, 397] width 95 height 20
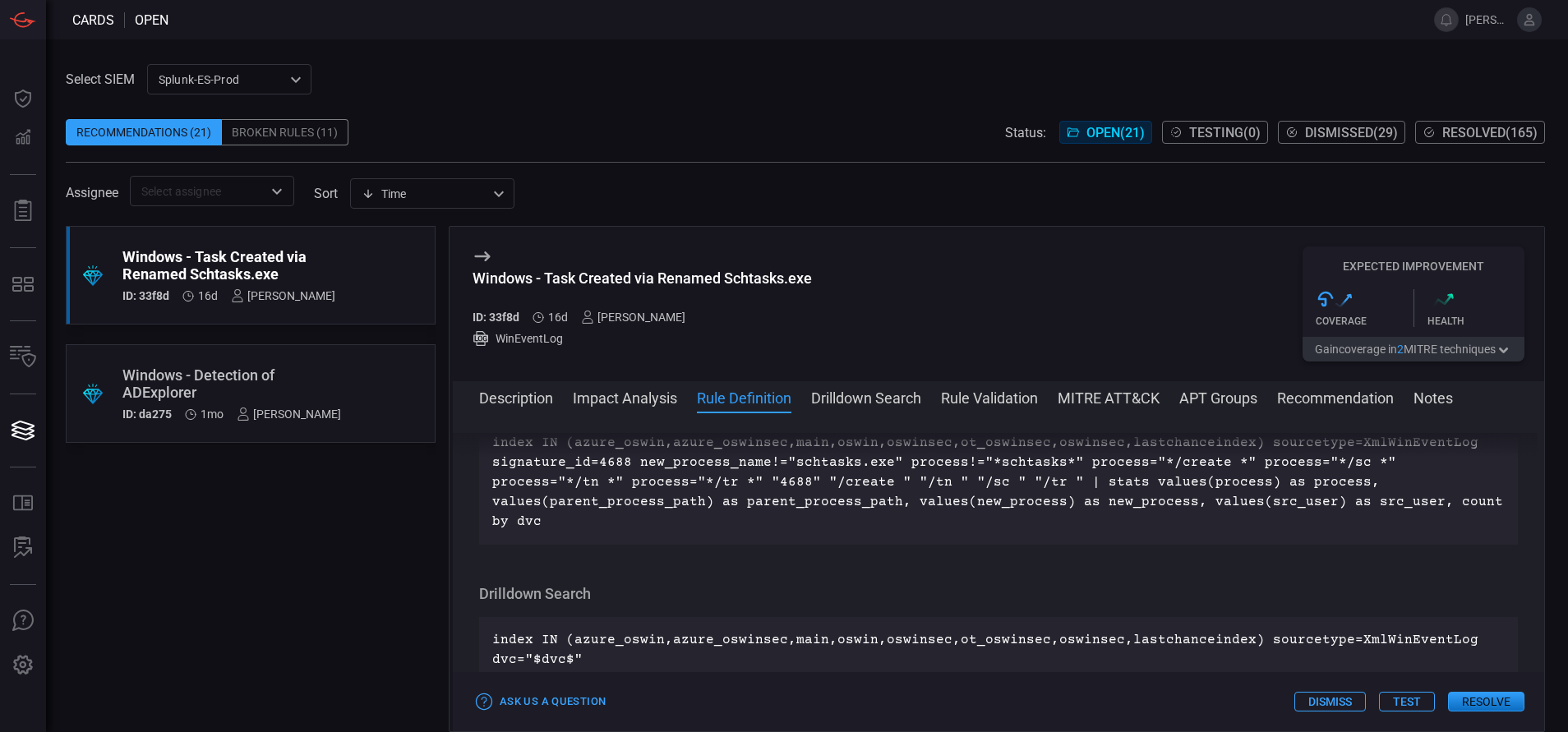
scroll to position [574, 0]
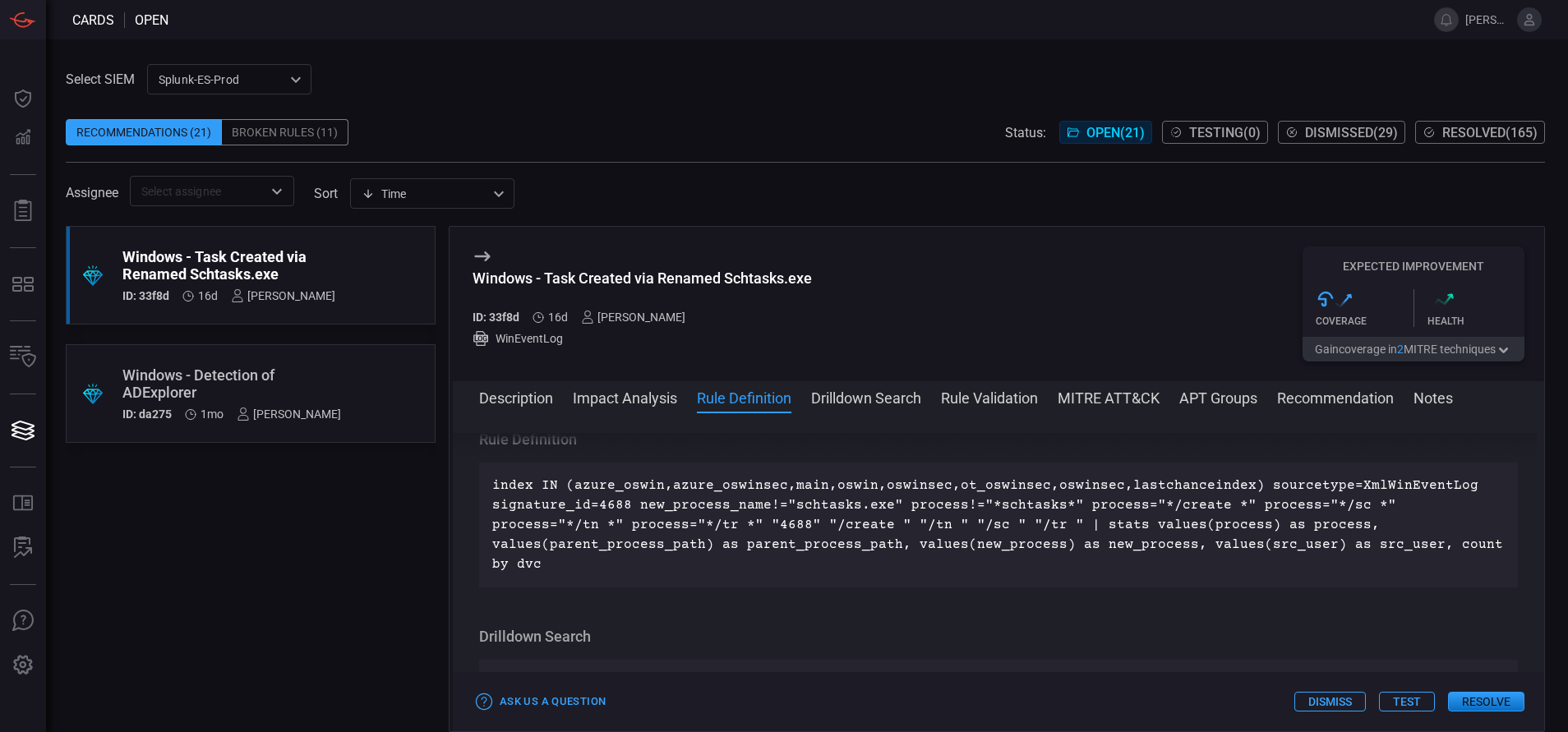
click at [354, 394] on div ".suggested_cards_icon{fill:url(#suggested_cards_icon);} Windows - Detection of …" at bounding box center [251, 393] width 370 height 98
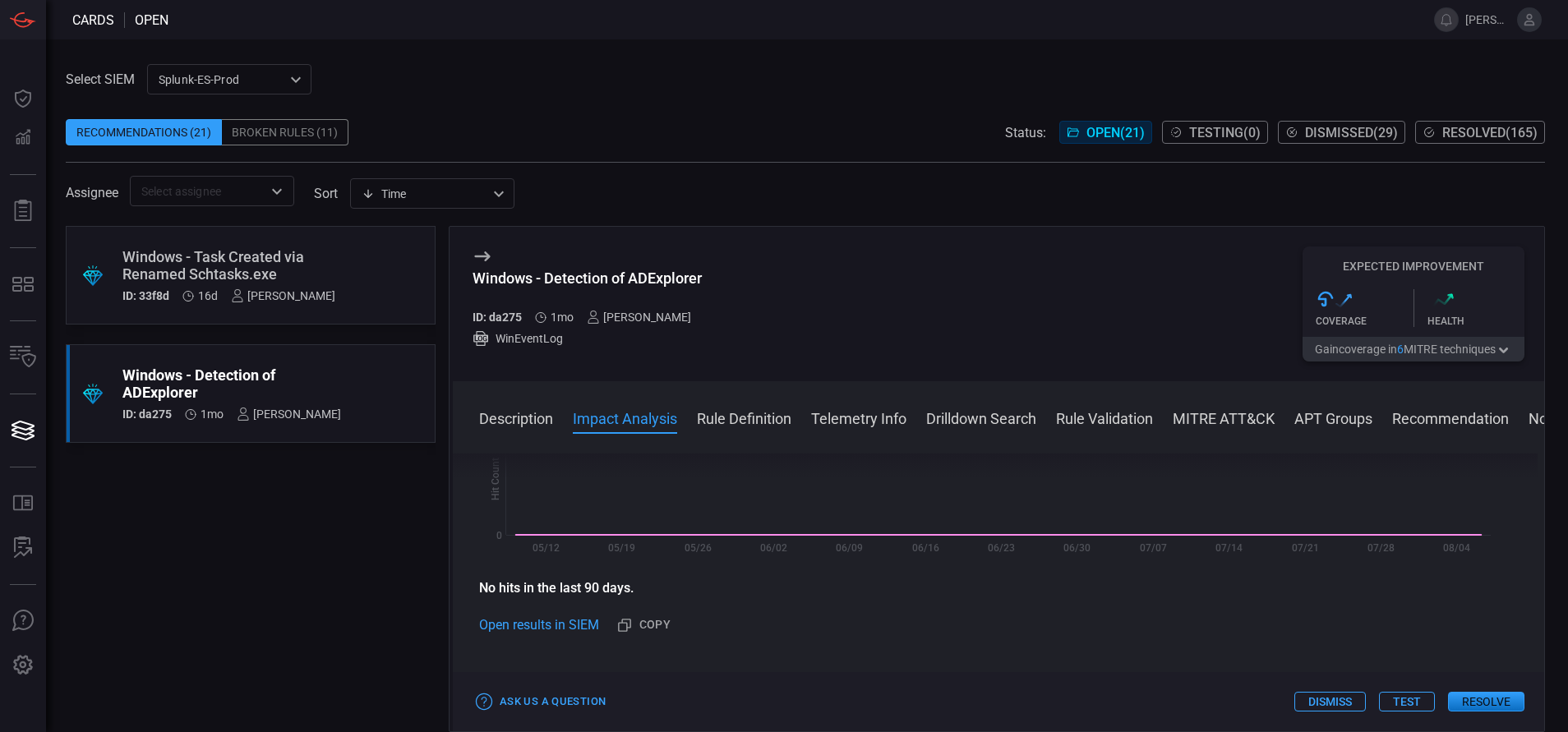
scroll to position [387, 0]
click at [754, 427] on button "Rule Definition" at bounding box center [744, 417] width 95 height 20
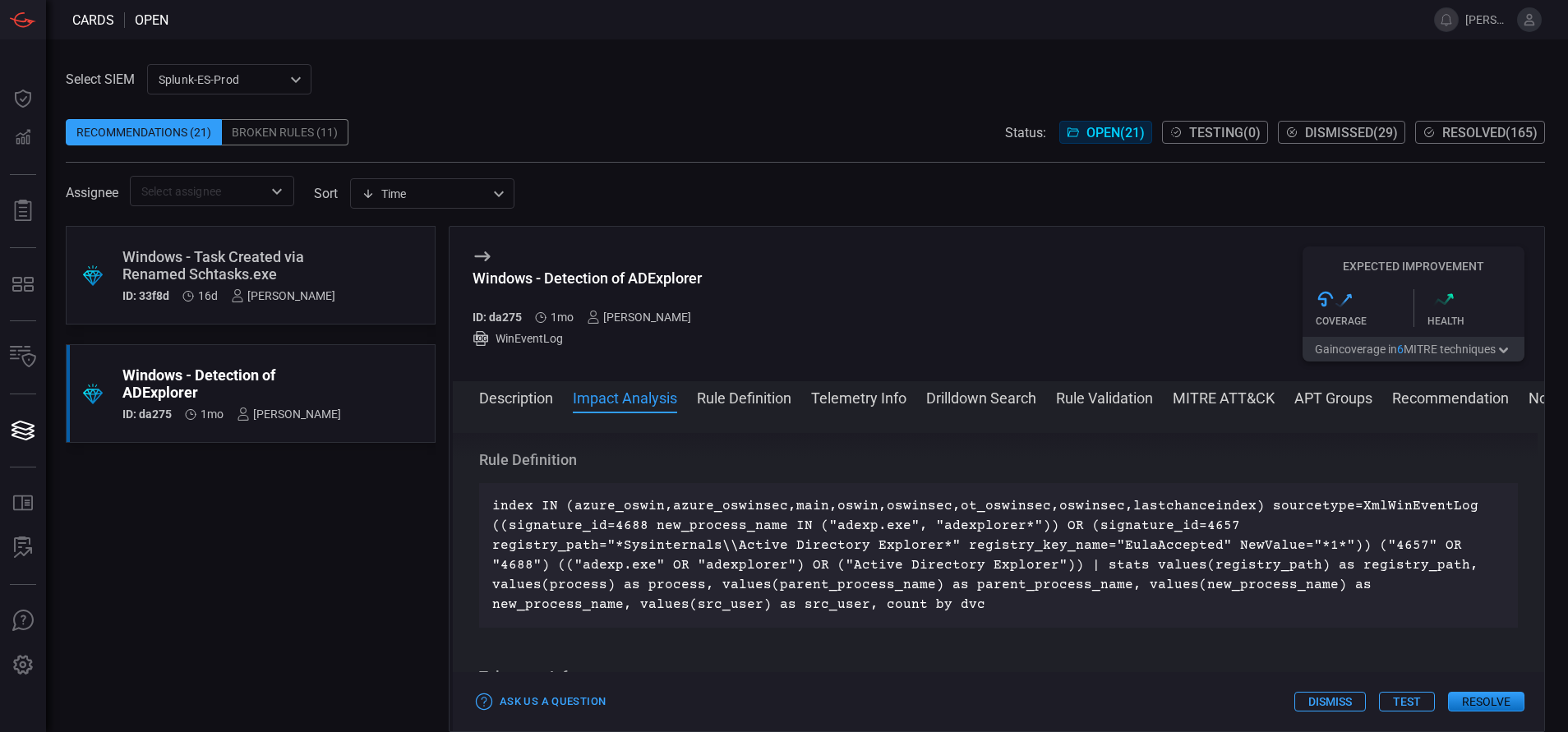
scroll to position [614, 0]
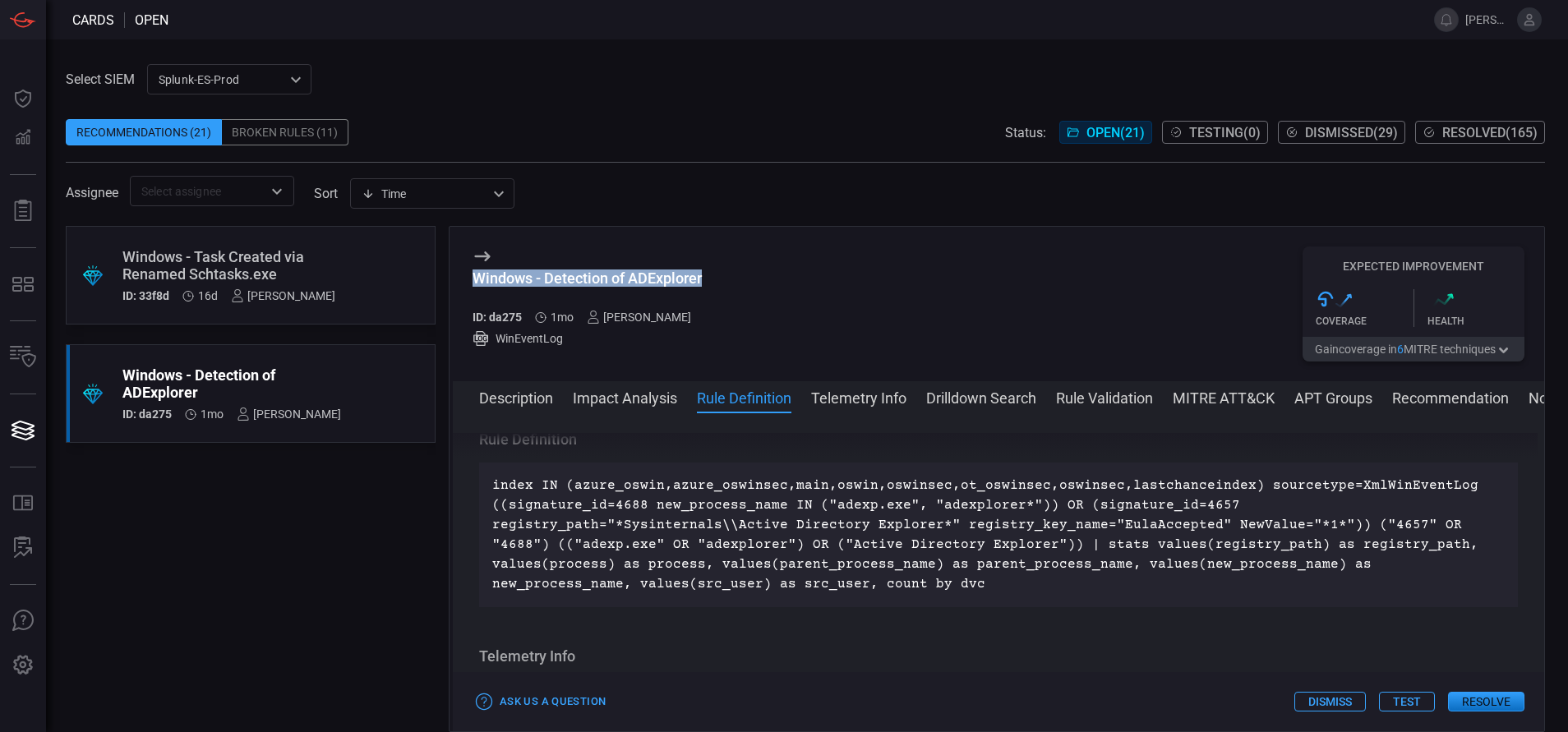
drag, startPoint x: 709, startPoint y: 276, endPoint x: 463, endPoint y: 290, distance: 246.4
click at [463, 290] on div "Windows - Detection of ADExplorer ID: da275 1mo Aravind Chinthala WinEventLog E…" at bounding box center [998, 304] width 1091 height 154
copy div "Windows - Detection of ADExplorer"
click at [1201, 396] on button "MITRE ATT&CK" at bounding box center [1223, 397] width 102 height 20
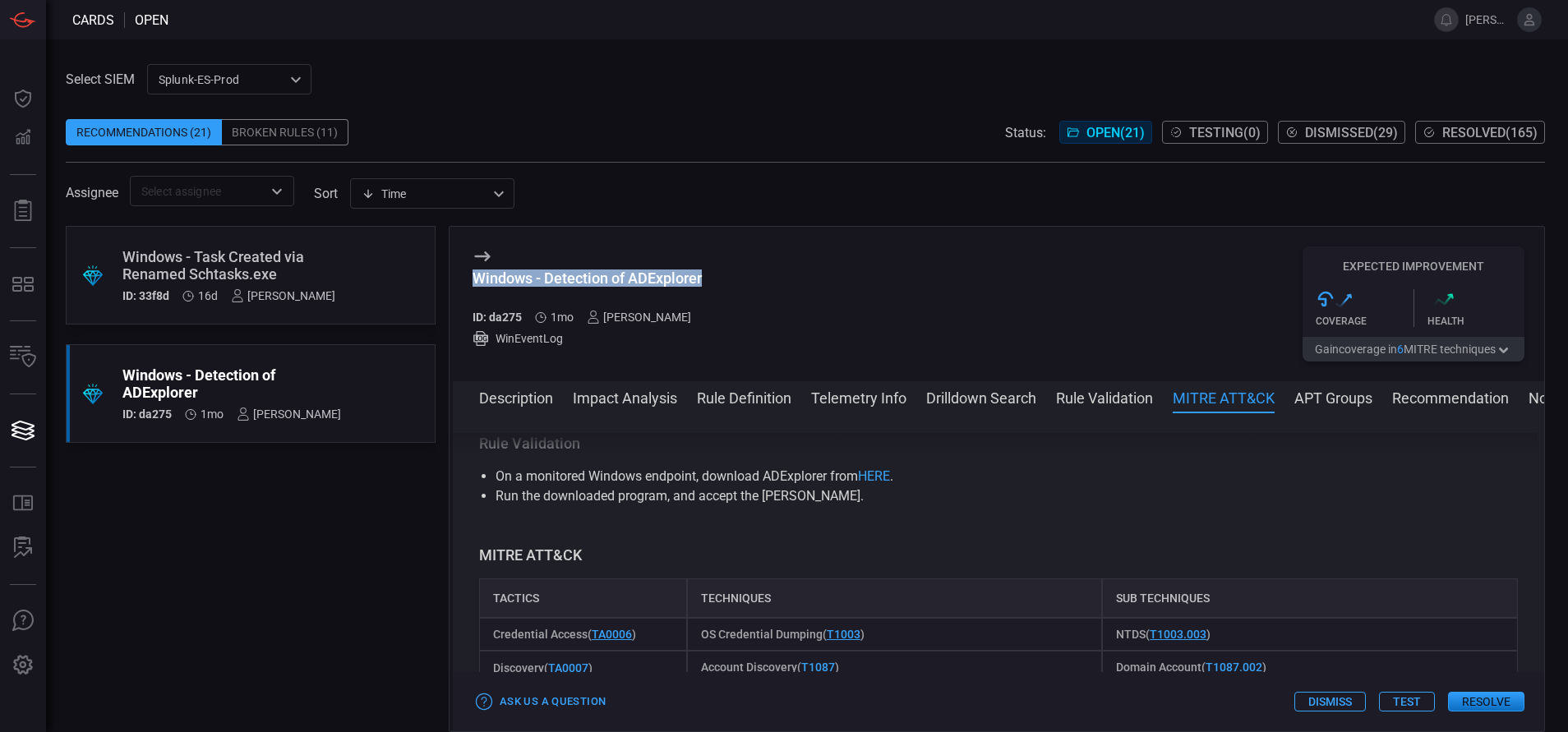
scroll to position [1250, 0]
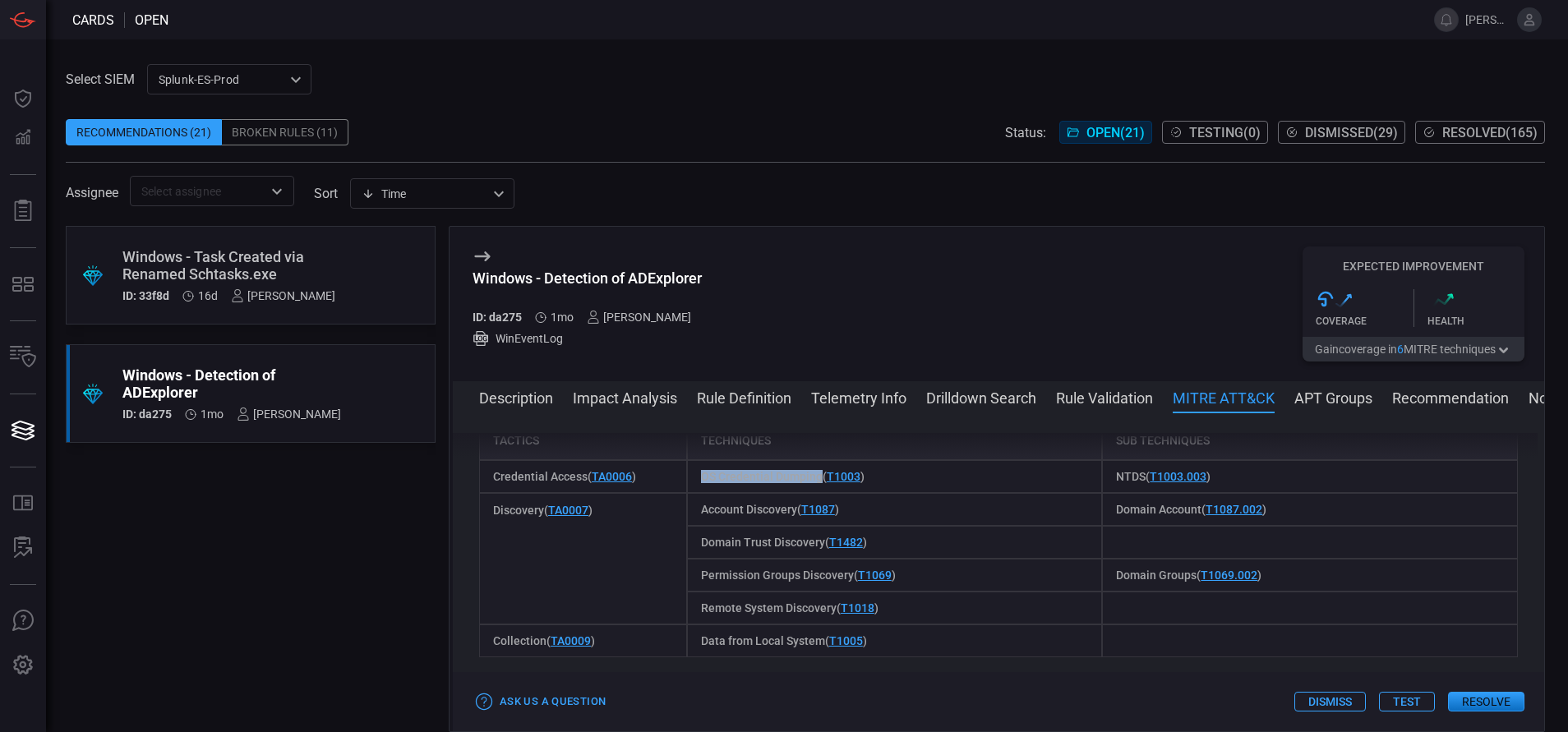
drag, startPoint x: 815, startPoint y: 496, endPoint x: 697, endPoint y: 498, distance: 118.0
click at [701, 483] on span "OS Credential Dumping ( T1003 )" at bounding box center [782, 476] width 163 height 14
copy span "OS Credential Dumping"
drag, startPoint x: 793, startPoint y: 528, endPoint x: 693, endPoint y: 524, distance: 100.1
click at [693, 524] on div "Account Discovery ( T1087 )" at bounding box center [894, 509] width 416 height 32
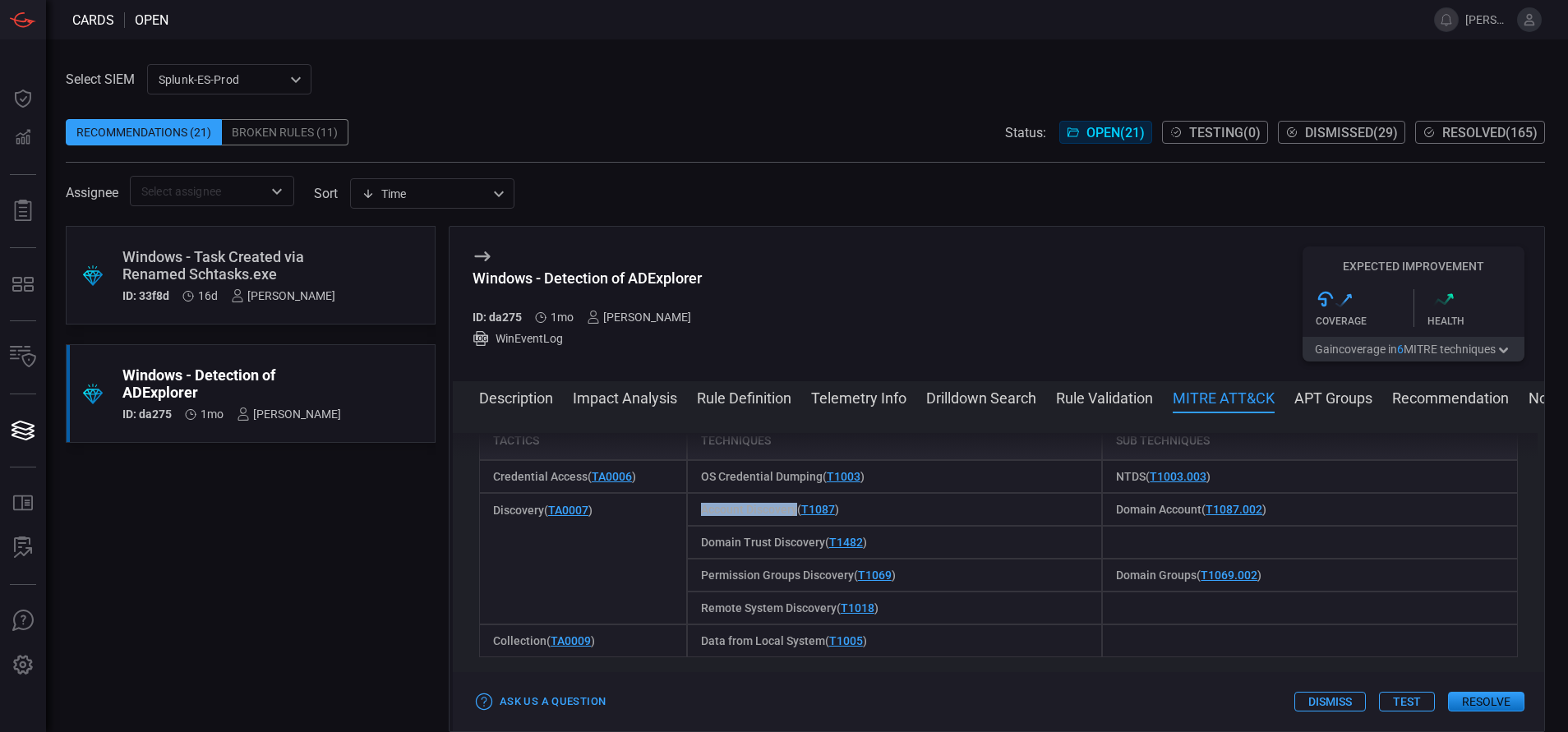
copy span "Account Discovery"
drag, startPoint x: 1190, startPoint y: 528, endPoint x: 1101, endPoint y: 529, distance: 89.0
click at [1102, 526] on div "Domain Account ( T1087.002 )" at bounding box center [1309, 509] width 416 height 32
copy span "Domain Account"
drag, startPoint x: 818, startPoint y: 563, endPoint x: 698, endPoint y: 565, distance: 120.0
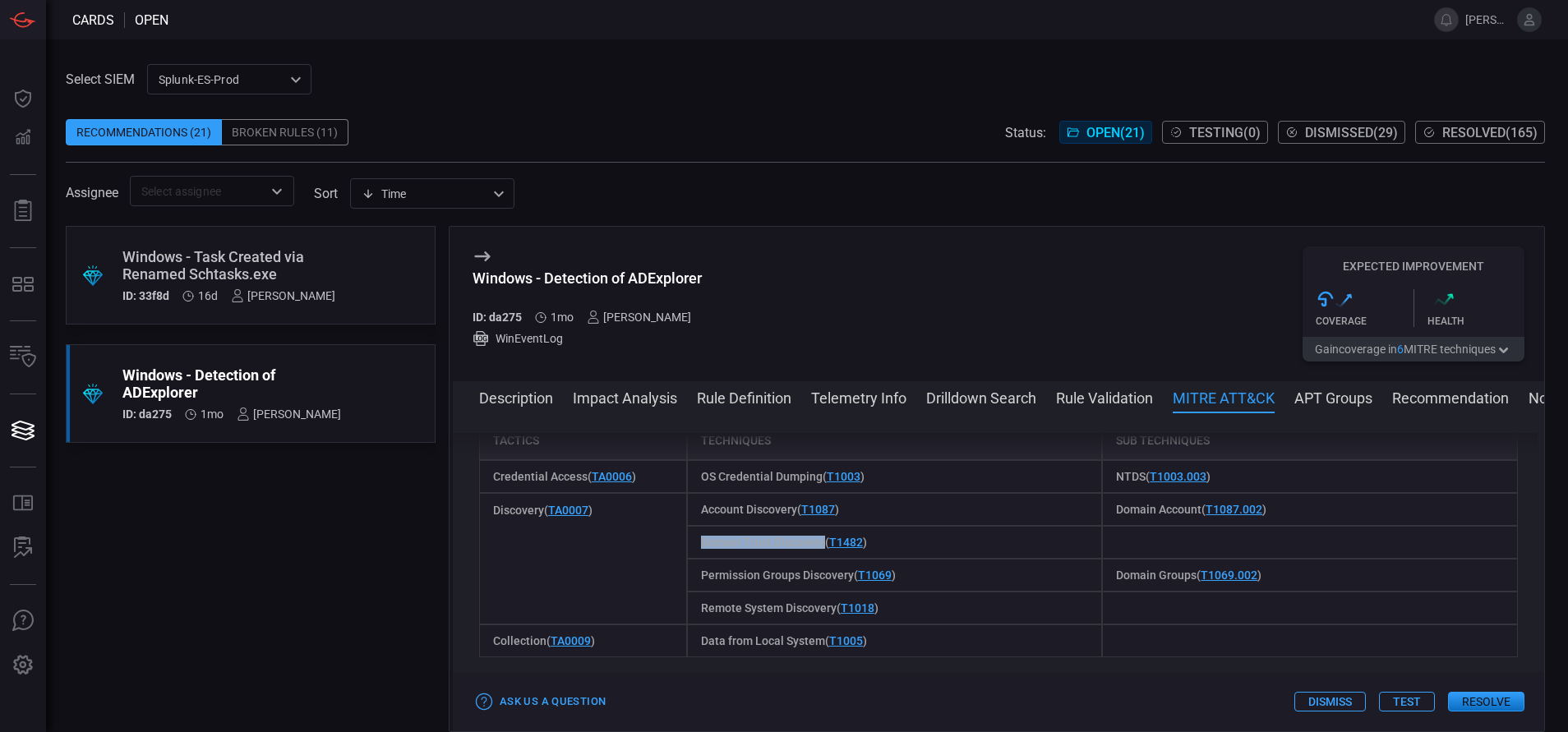
click at [701, 549] on span "Domain Trust Discovery ( T1482 )" at bounding box center [784, 542] width 166 height 14
copy span "Domain Trust Discovery"
drag, startPoint x: 693, startPoint y: 597, endPoint x: 848, endPoint y: 600, distance: 155.0
click at [848, 591] on div "Permission Groups Discovery ( T1069 )" at bounding box center [894, 575] width 416 height 32
copy span "Permission Groups Discovery"
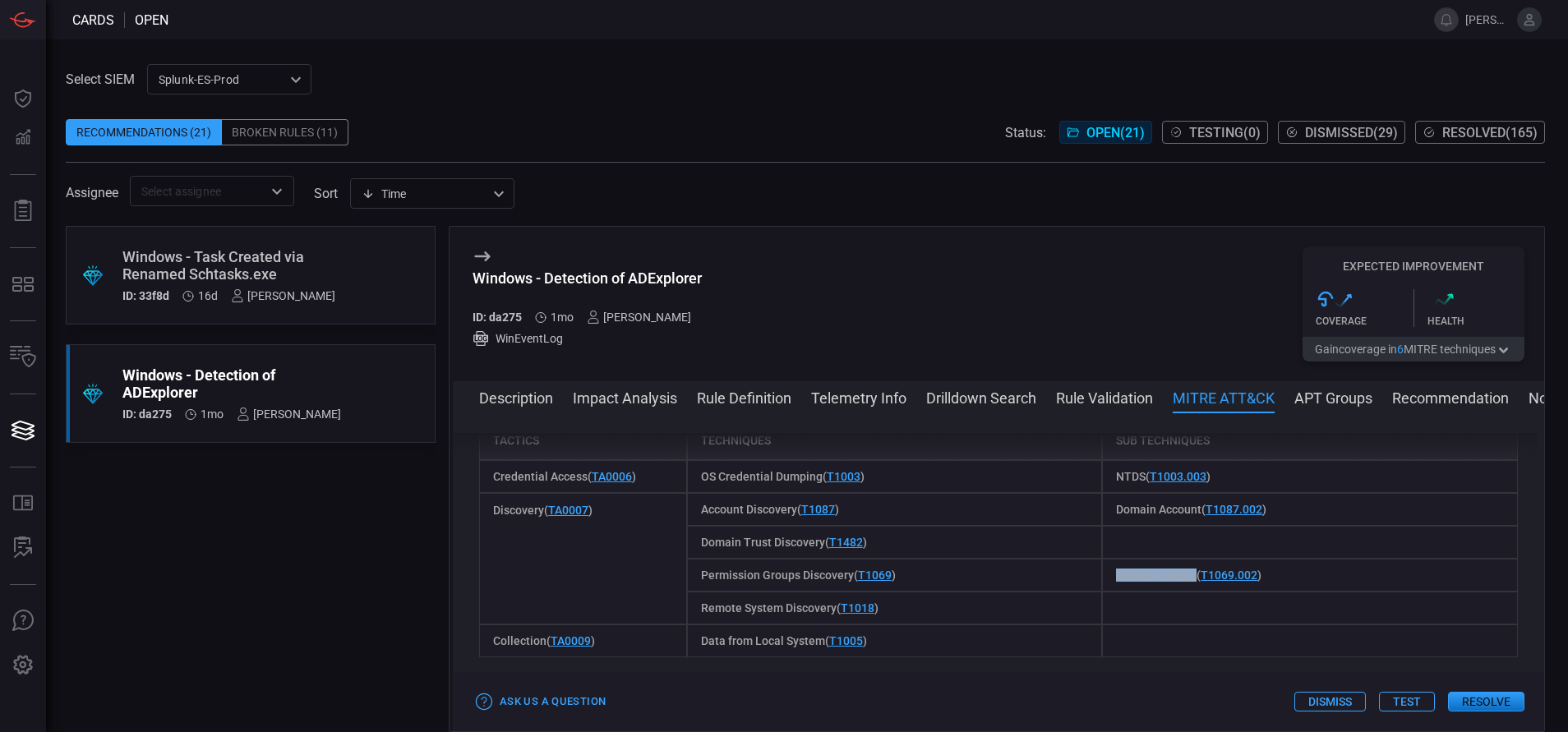
drag, startPoint x: 1098, startPoint y: 598, endPoint x: 1184, endPoint y: 601, distance: 86.1
click at [1184, 591] on div "Domain Groups ( T1069.002 )" at bounding box center [1309, 575] width 416 height 32
copy span "Domain Groups"
drag, startPoint x: 694, startPoint y: 627, endPoint x: 833, endPoint y: 625, distance: 139.0
click at [833, 625] on div "Remote System Discovery ( T1018 )" at bounding box center [894, 608] width 416 height 32
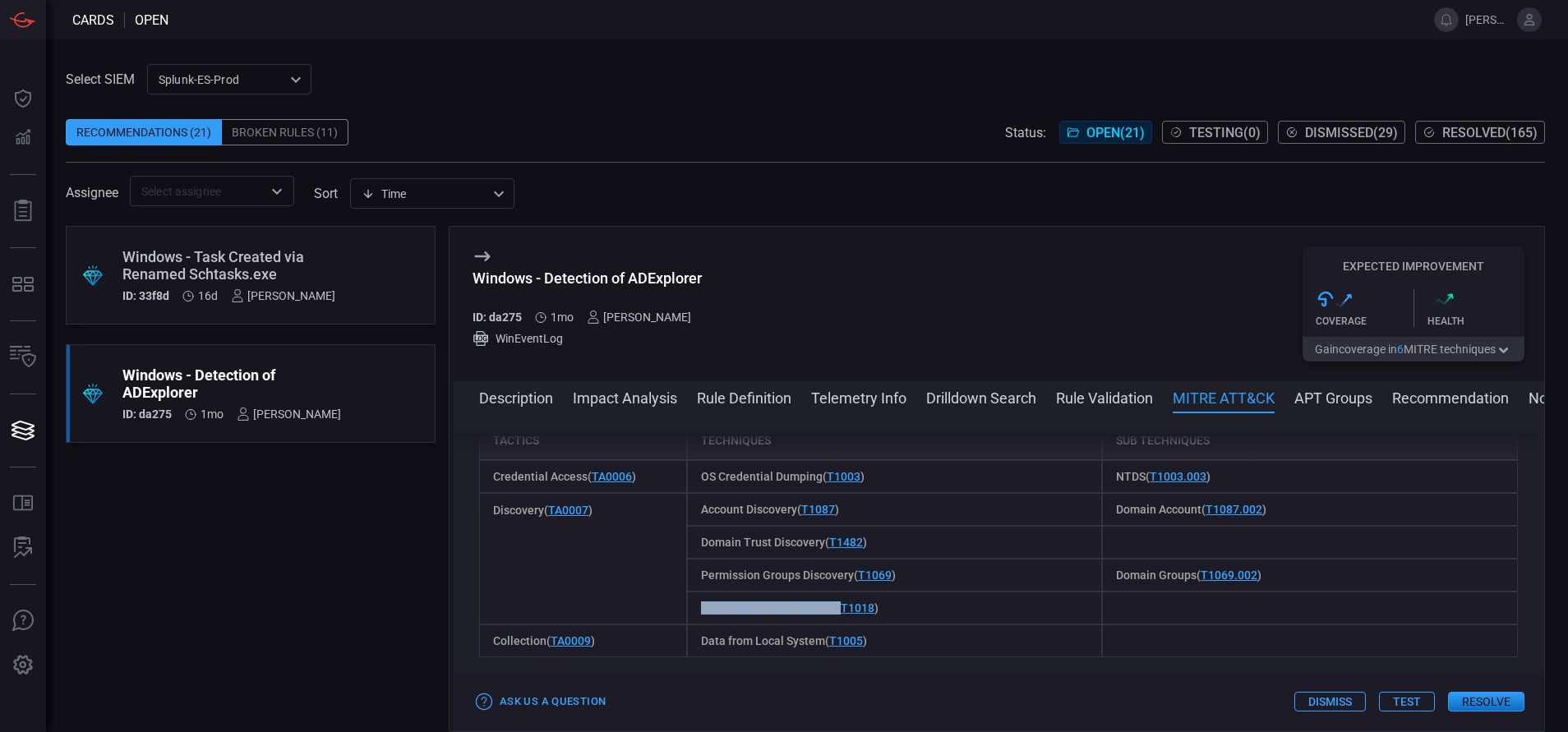
copy span "Remote System Discovery"
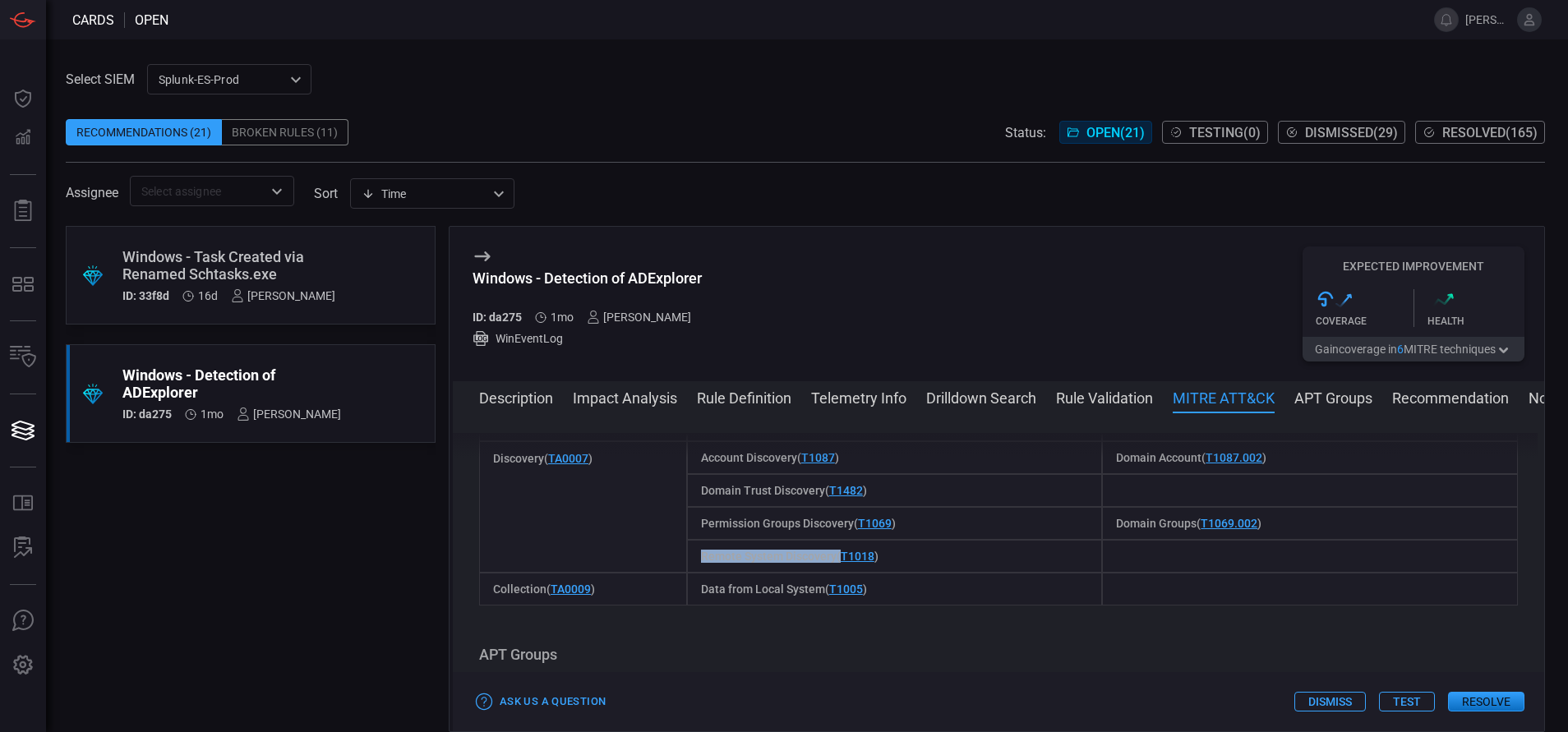
scroll to position [1304, 0]
drag, startPoint x: 692, startPoint y: 605, endPoint x: 820, endPoint y: 616, distance: 128.5
click at [820, 603] on div "Data from Local System ( T1005 )" at bounding box center [894, 586] width 416 height 32
click at [543, 399] on button "Description" at bounding box center [516, 397] width 74 height 20
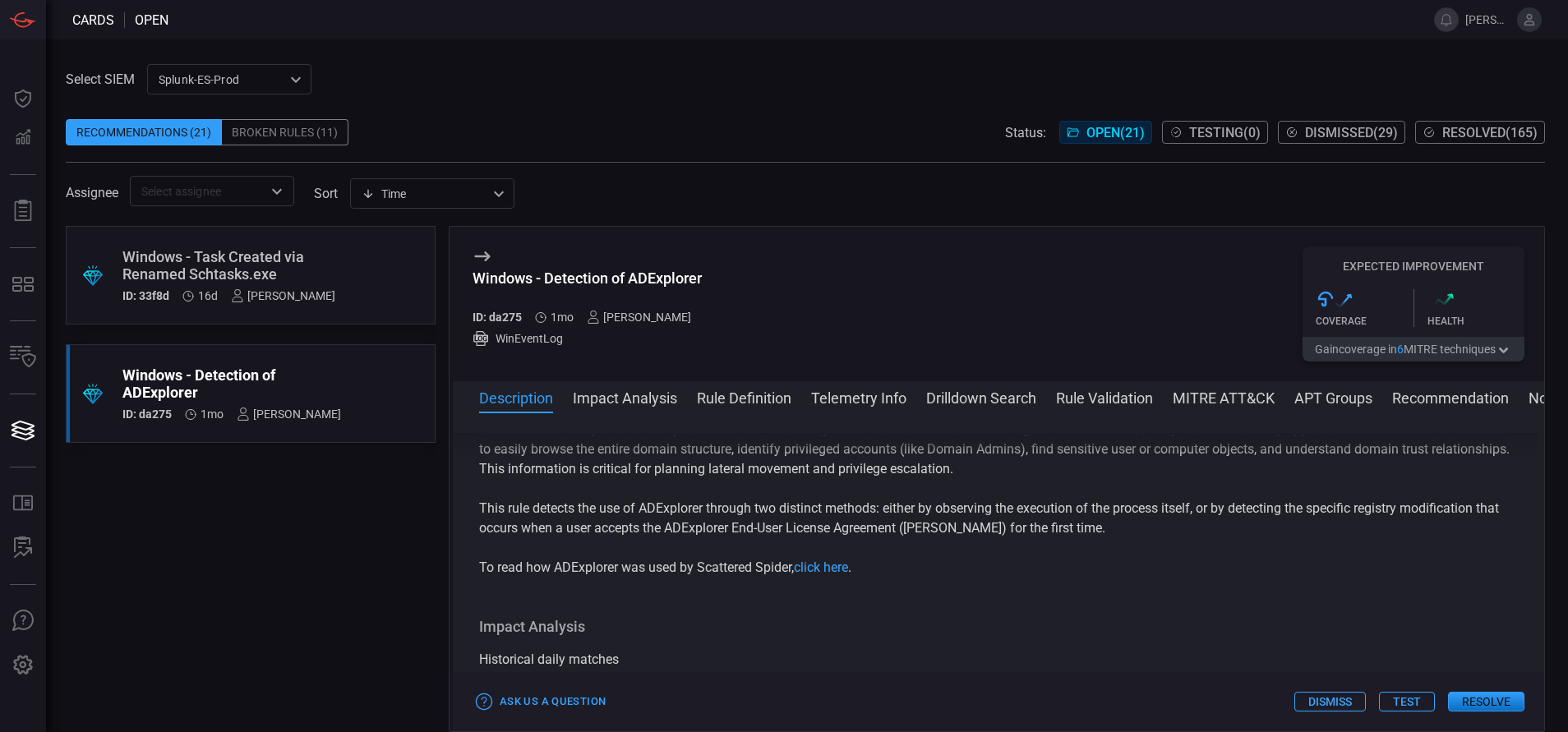
scroll to position [106, 0]
click at [812, 574] on link "click here" at bounding box center [821, 566] width 54 height 15
click at [742, 401] on button "Rule Definition" at bounding box center [744, 397] width 95 height 20
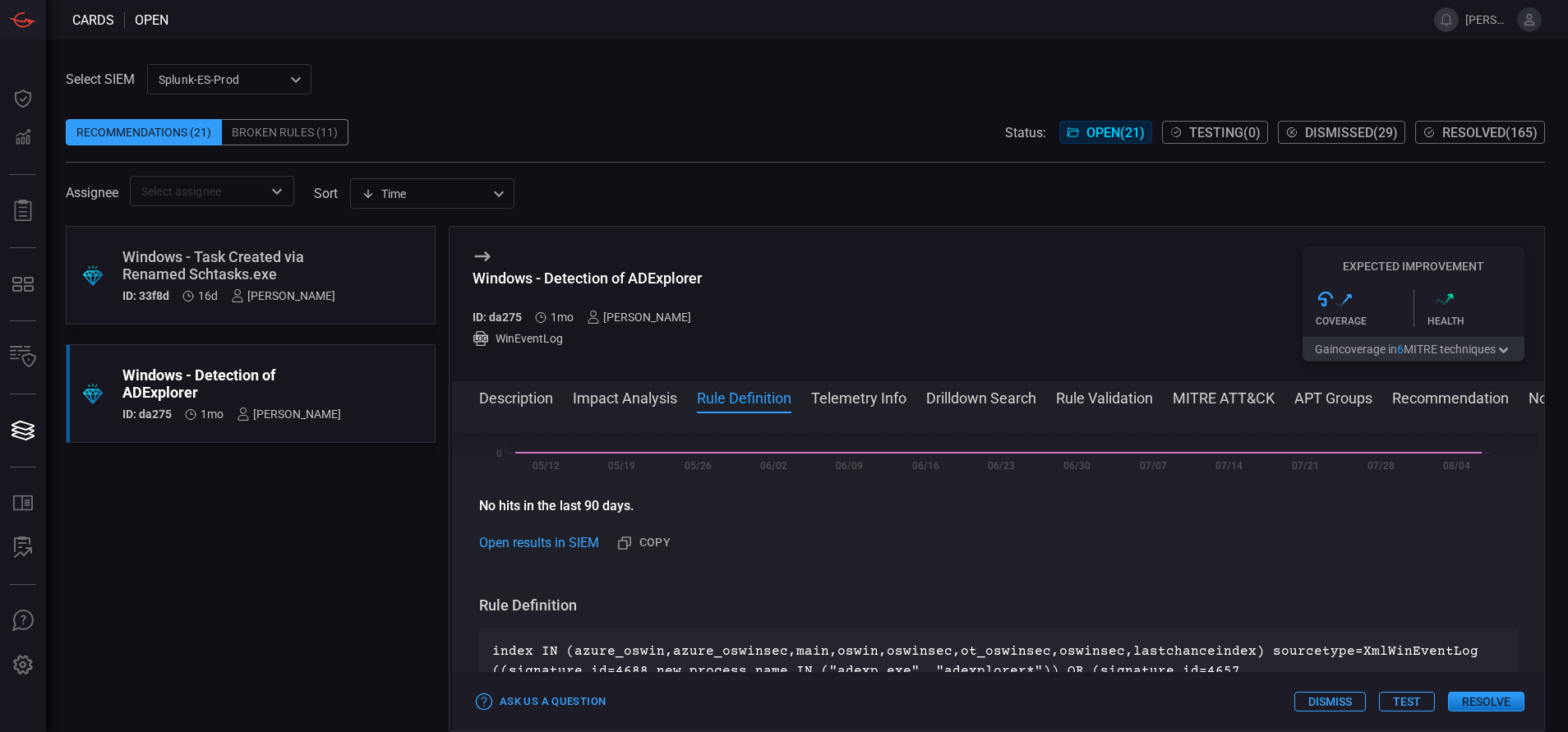
scroll to position [614, 0]
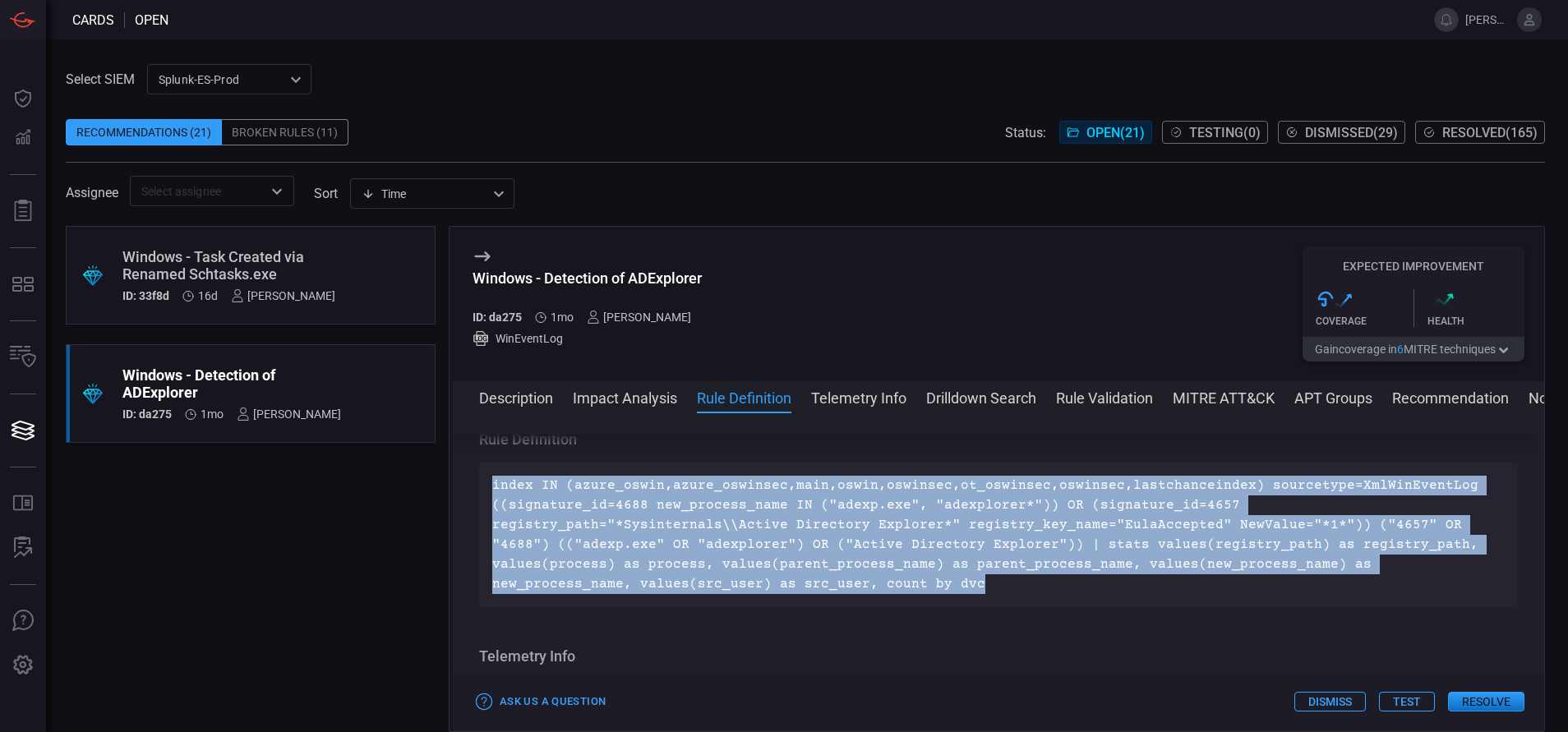
drag, startPoint x: 835, startPoint y: 604, endPoint x: 470, endPoint y: 501, distance: 379.3
click at [470, 501] on div "Description ADExplorer (Active Directory Explorer) is a legitimate and powerful…" at bounding box center [998, 569] width 1091 height 272
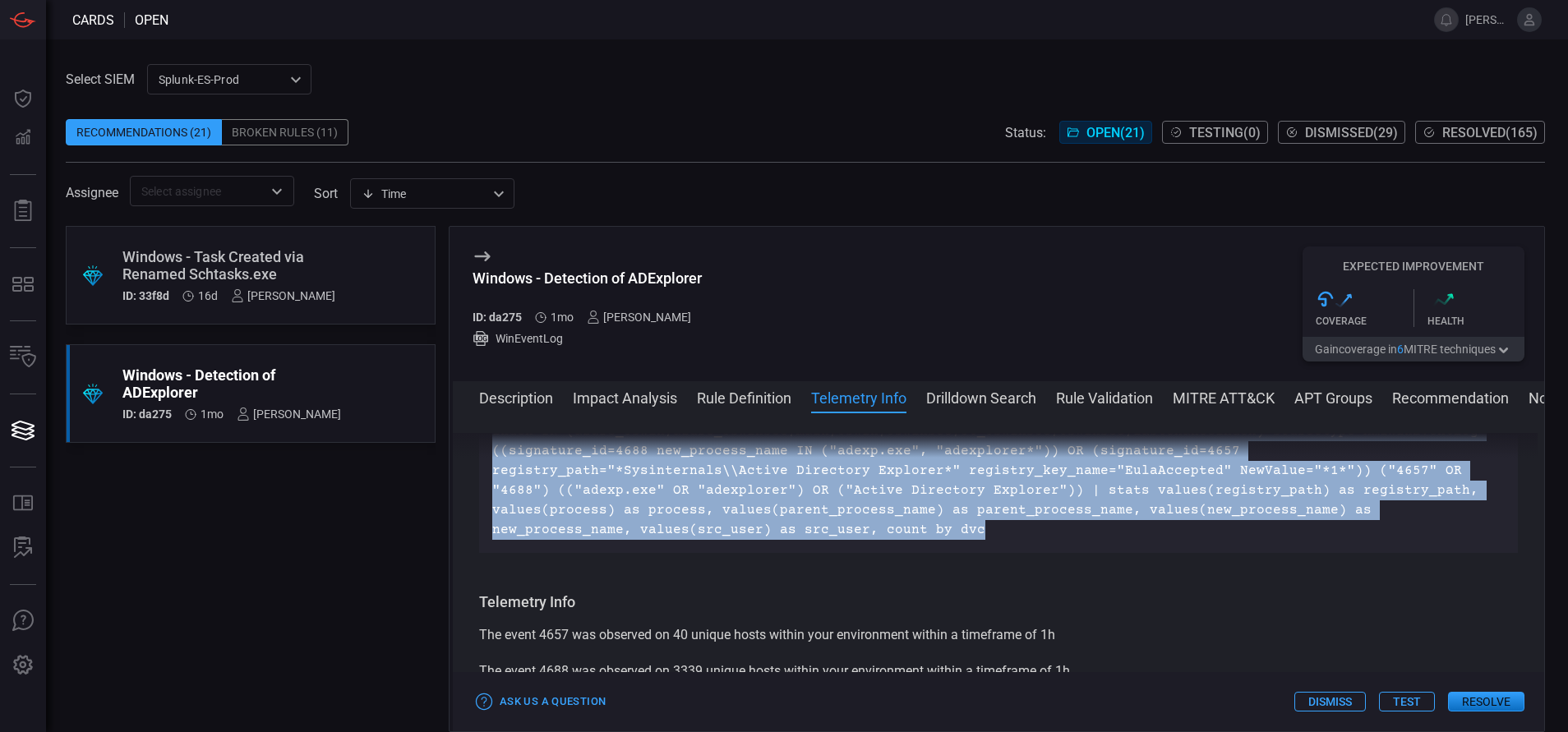
scroll to position [671, 0]
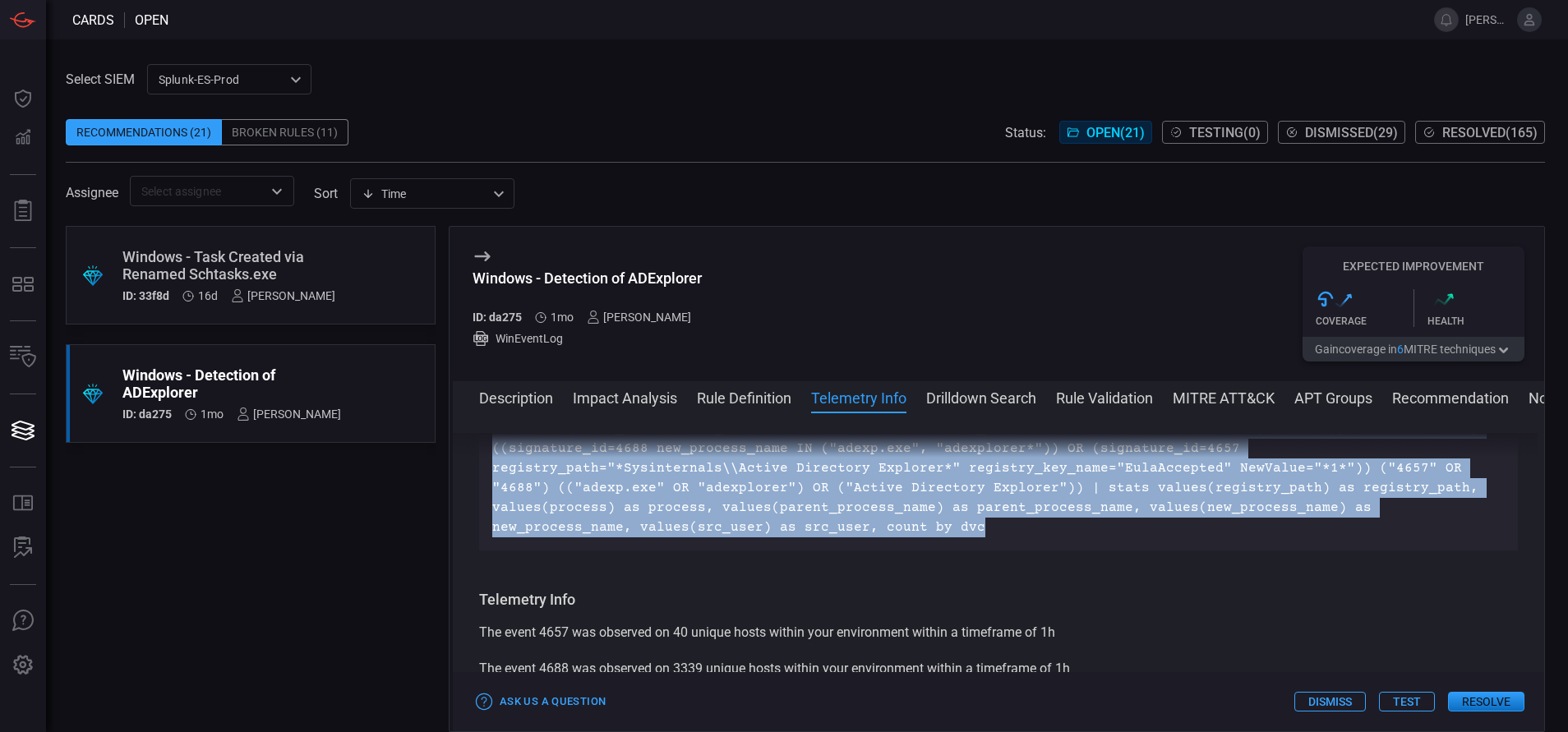
click at [1010, 403] on button "Drilldown Search" at bounding box center [981, 397] width 110 height 20
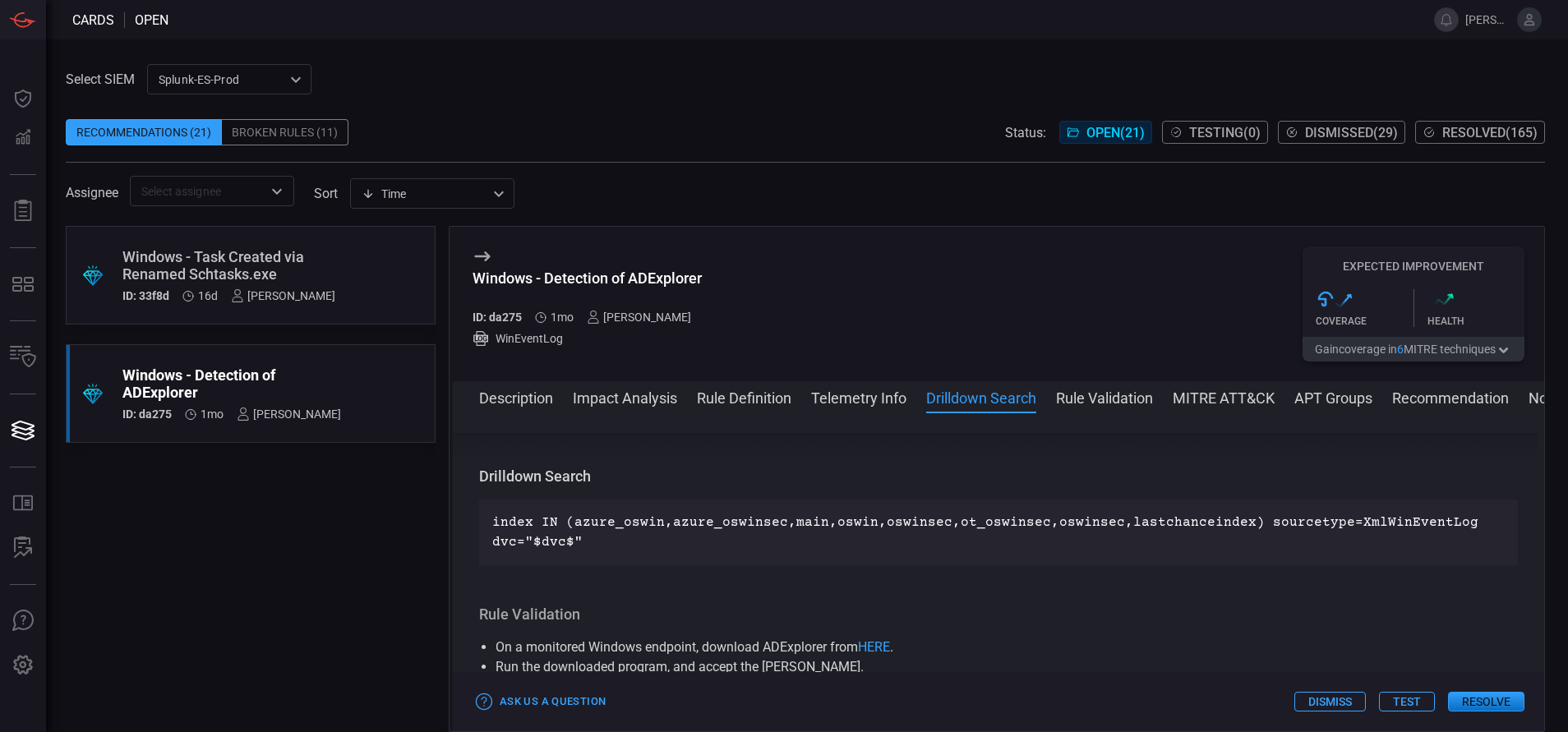
scroll to position [958, 0]
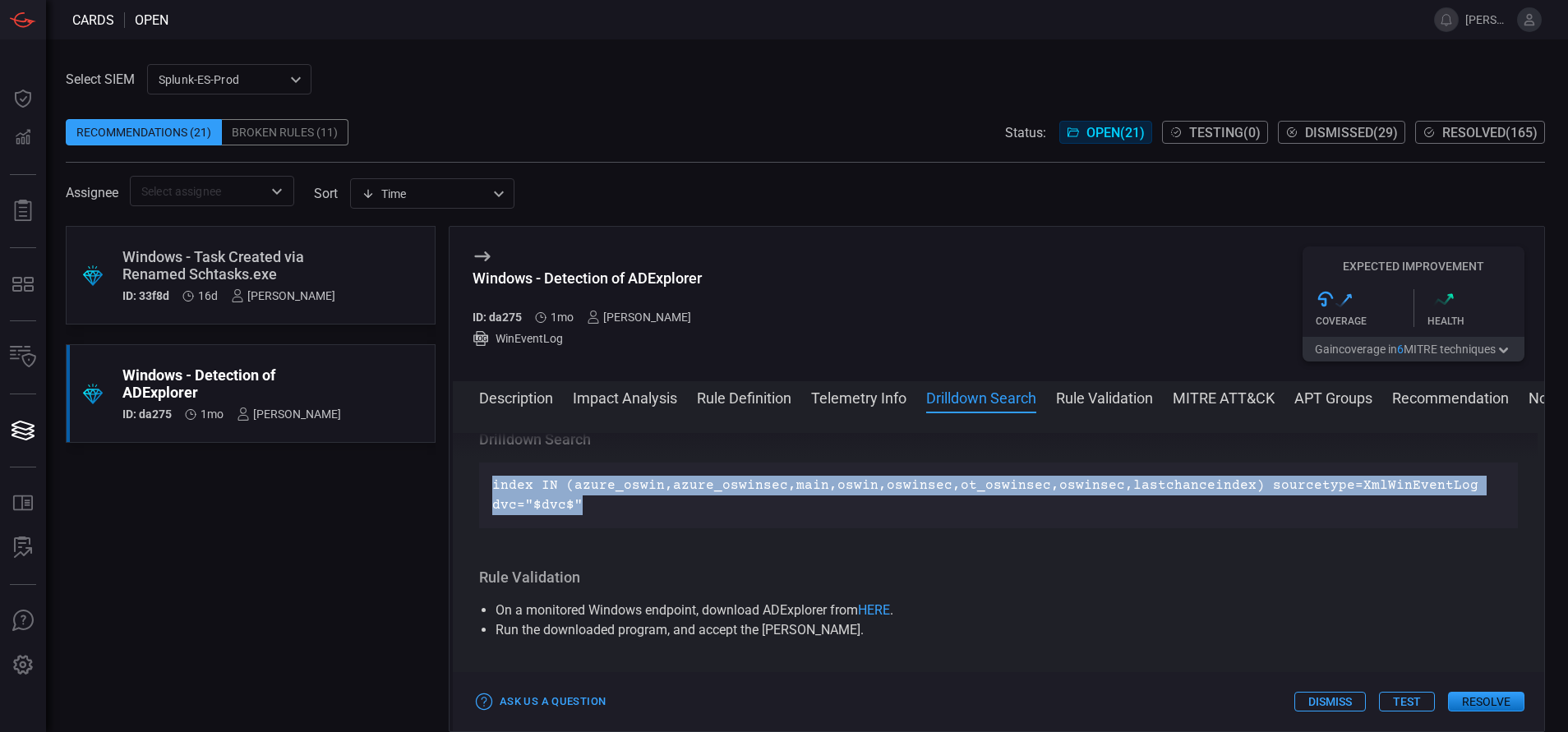
drag, startPoint x: 610, startPoint y: 533, endPoint x: 490, endPoint y: 506, distance: 123.0
click at [490, 506] on div "index IN (azure_oswin,azure_oswinsec,main,oswin,oswinsec,ot_oswinsec,oswinsec,l…" at bounding box center [998, 495] width 1039 height 66
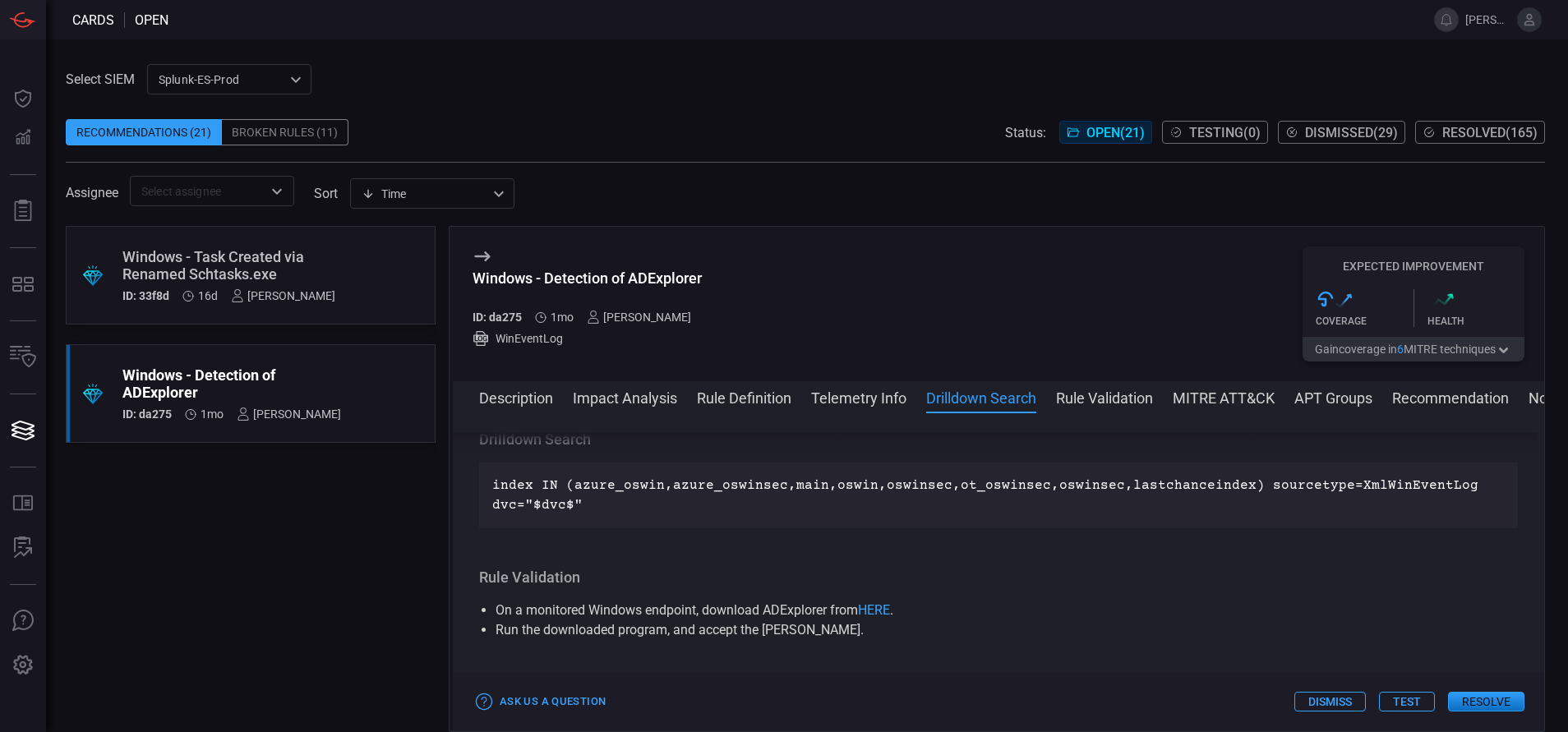
click at [280, 272] on div "Windows - Task Created via Renamed Schtasks.exe" at bounding box center [229, 265] width 213 height 34
